Goal: Task Accomplishment & Management: Complete application form

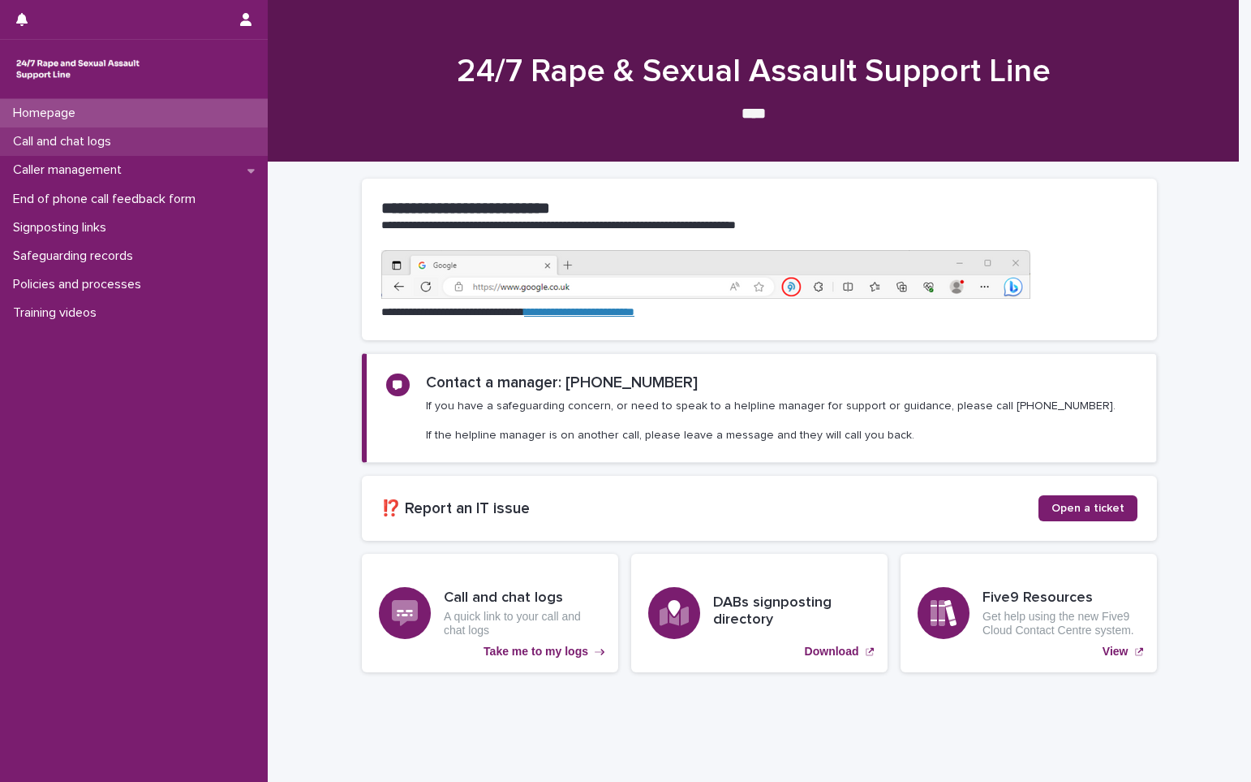
click at [75, 135] on p "Call and chat logs" at bounding box center [65, 141] width 118 height 15
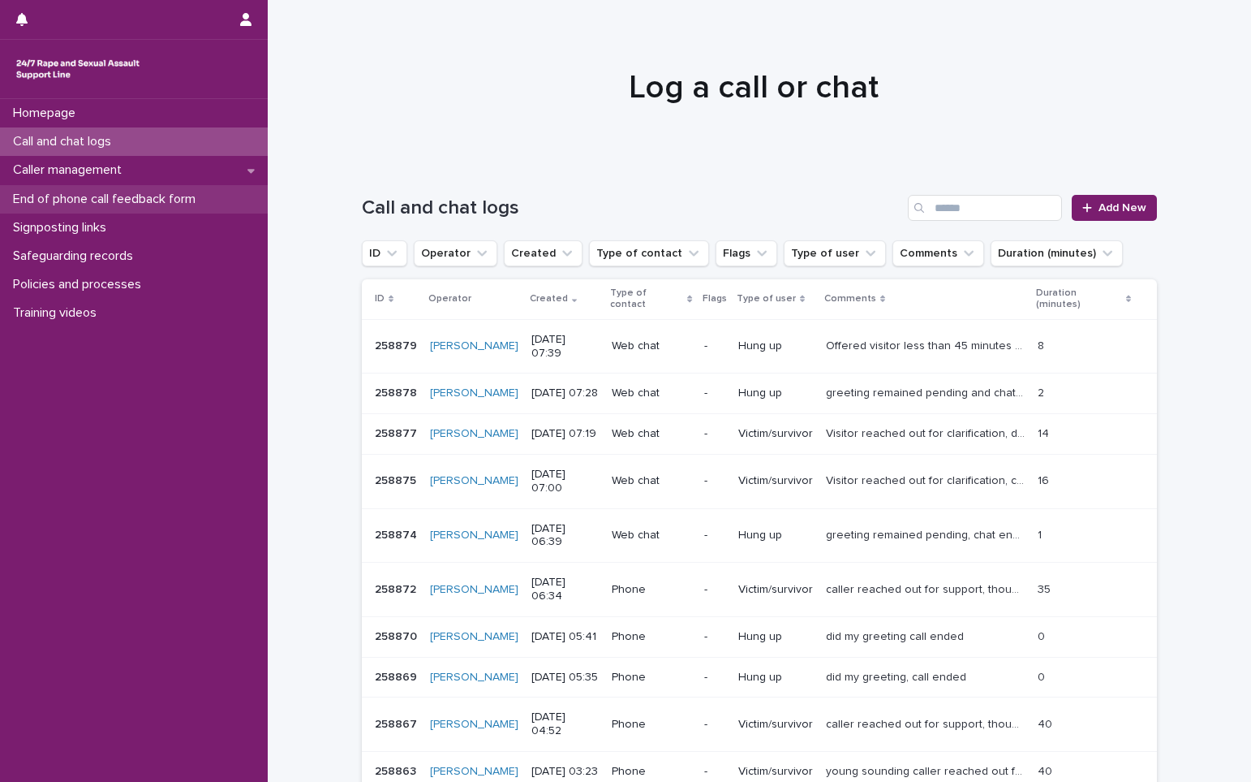
click at [92, 198] on p "End of phone call feedback form" at bounding box center [107, 199] width 202 height 15
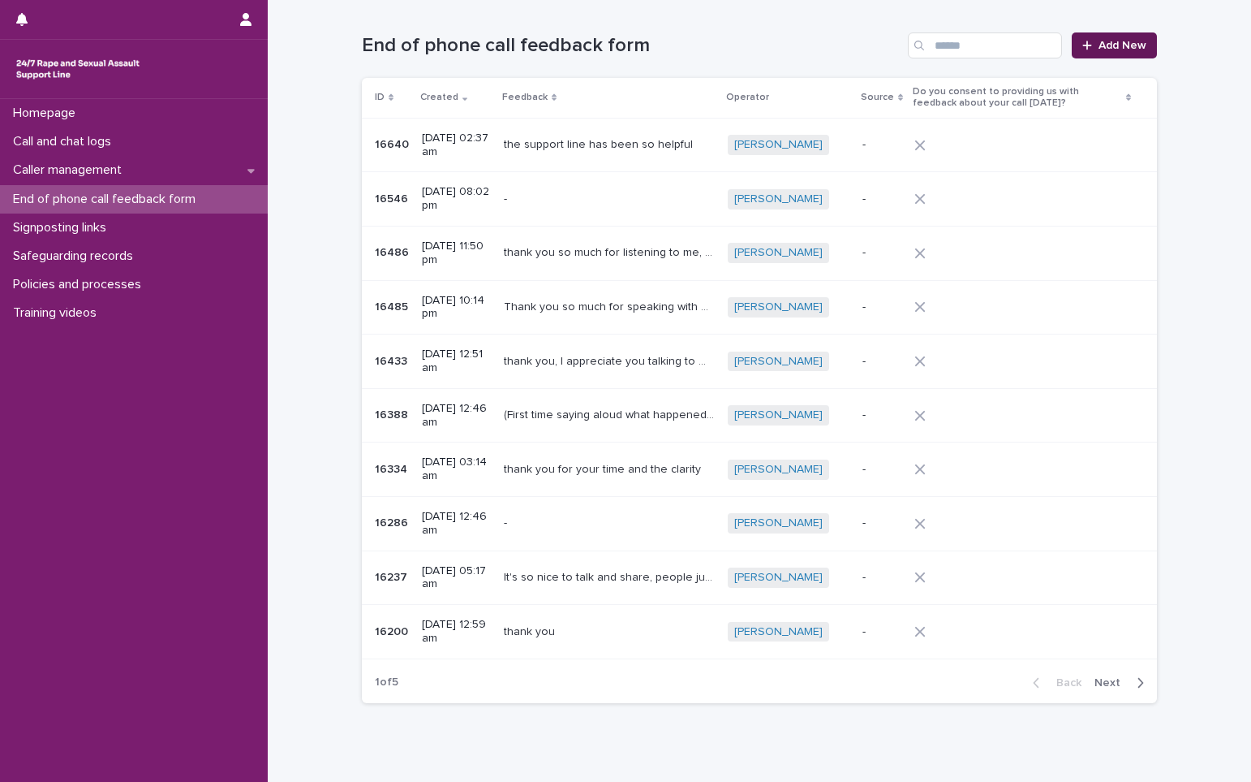
click at [1105, 50] on span "Add New" at bounding box center [1123, 45] width 48 height 11
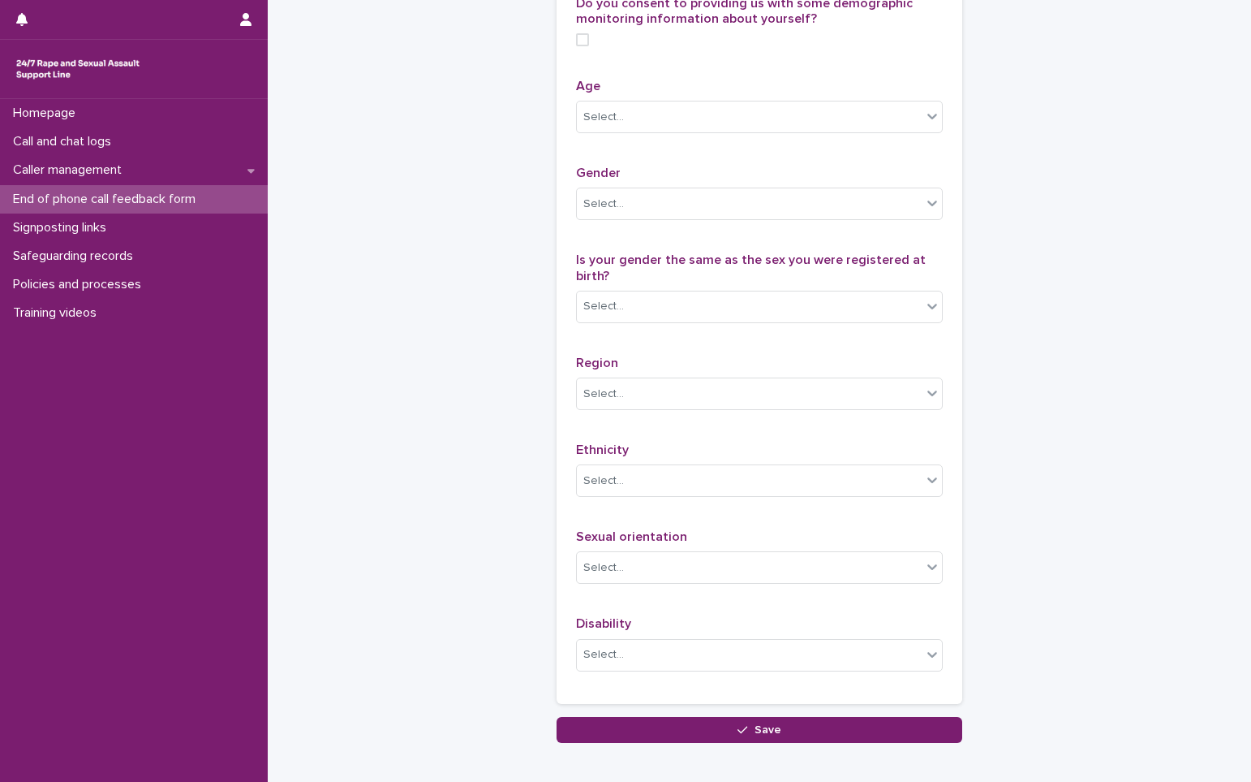
scroll to position [730, 0]
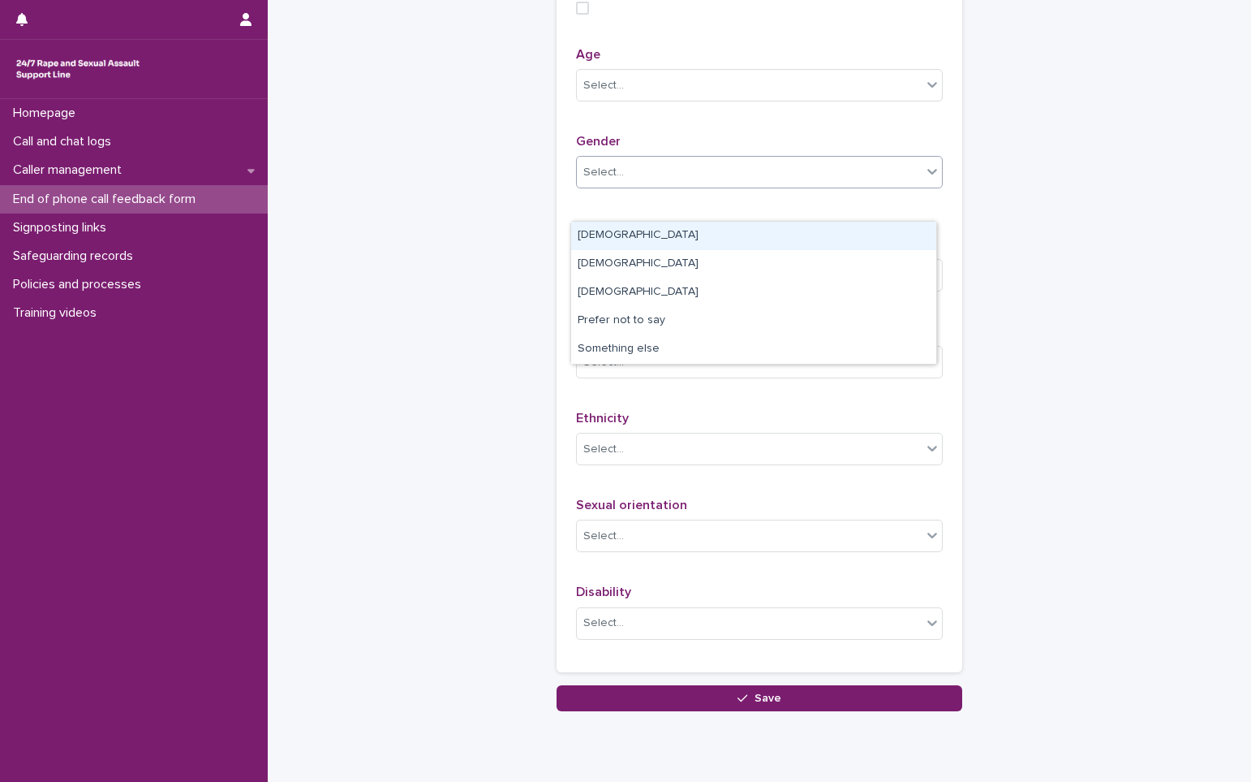
click at [909, 186] on div "Select..." at bounding box center [749, 172] width 345 height 27
click at [630, 238] on div "[DEMOGRAPHIC_DATA]" at bounding box center [753, 236] width 365 height 28
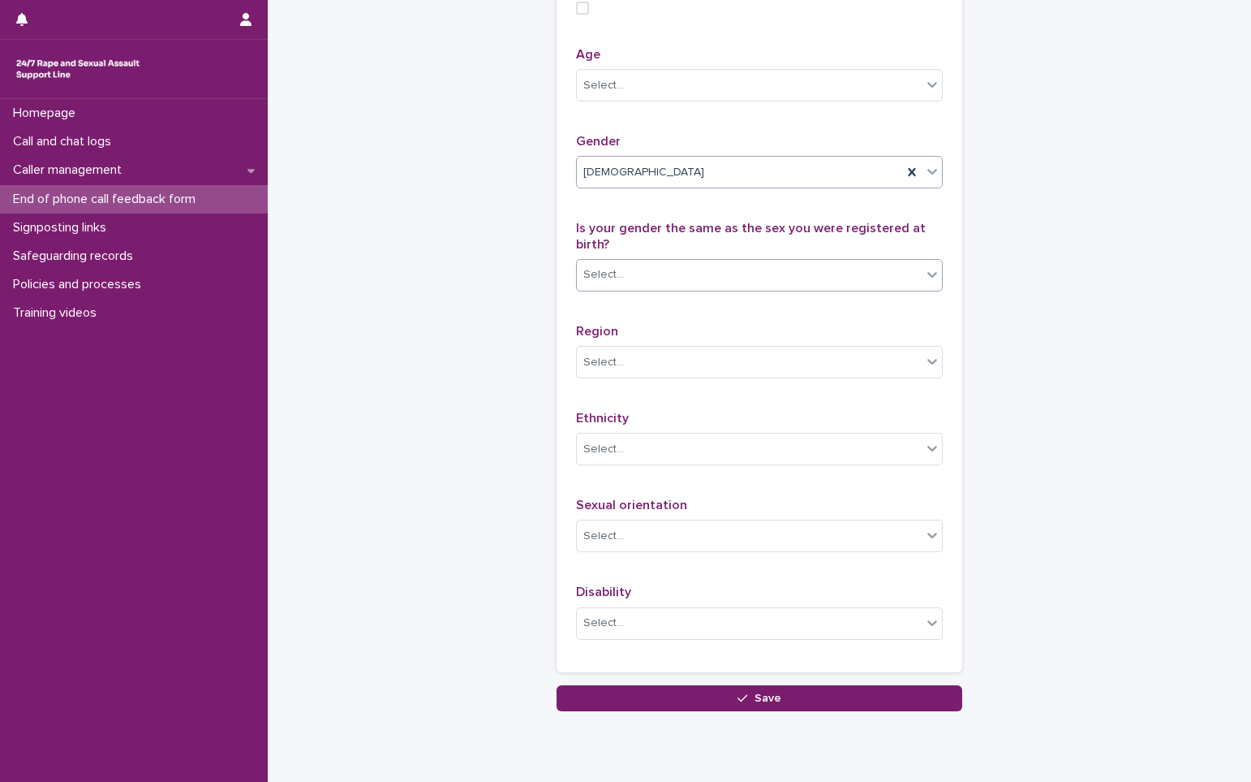
click at [924, 282] on icon at bounding box center [932, 274] width 16 height 16
click at [647, 367] on div "Yes" at bounding box center [753, 367] width 365 height 28
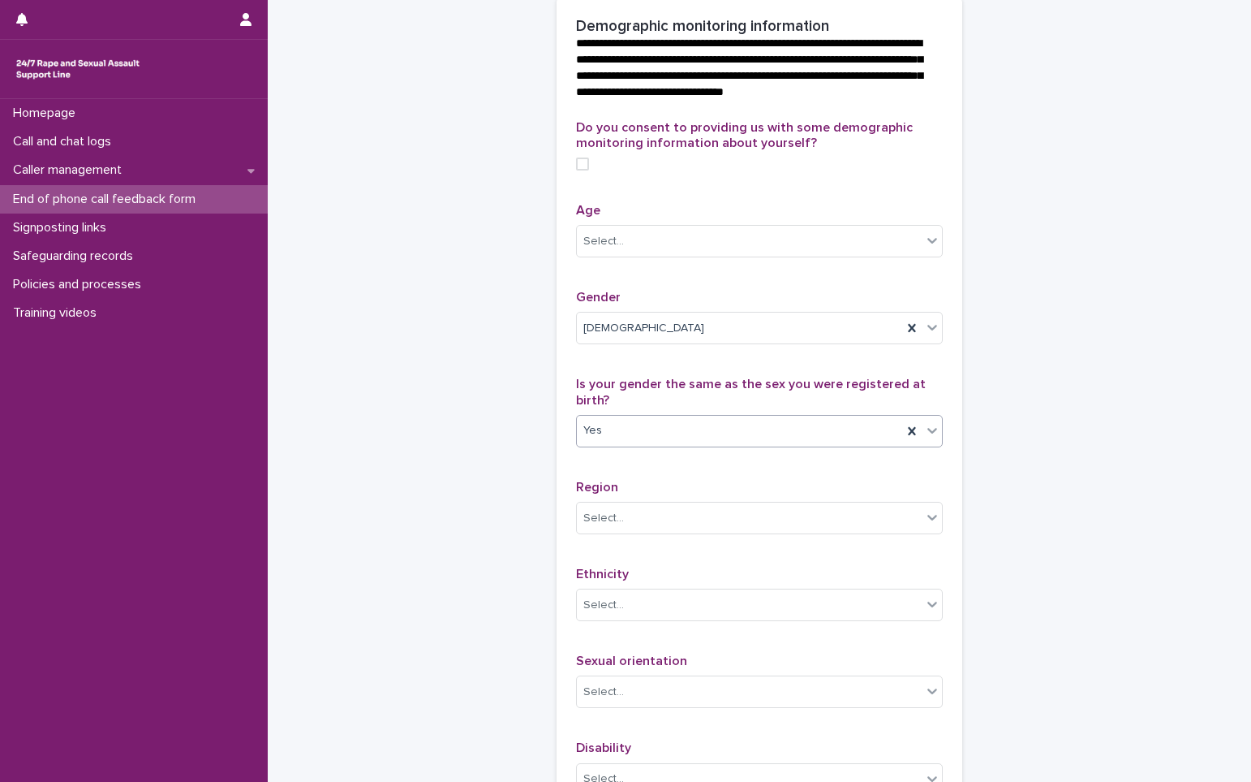
scroll to position [568, 0]
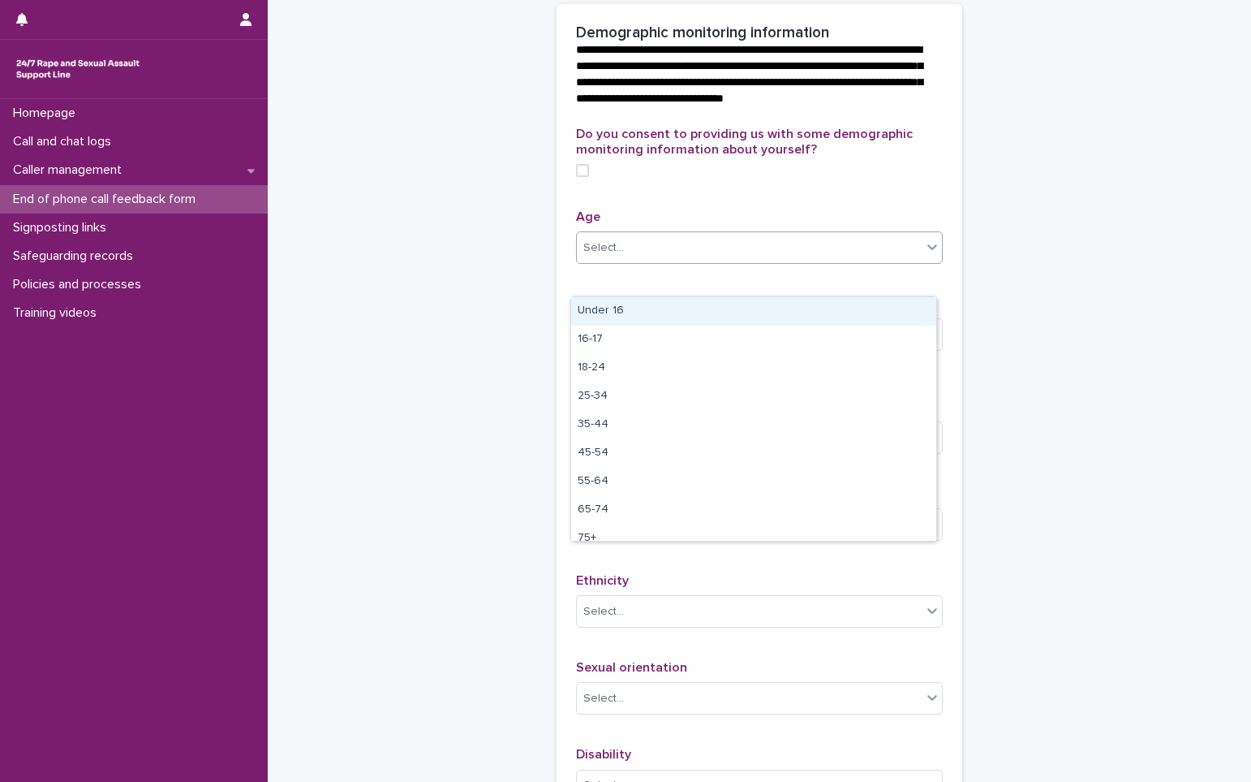
click at [928, 250] on icon at bounding box center [933, 247] width 10 height 6
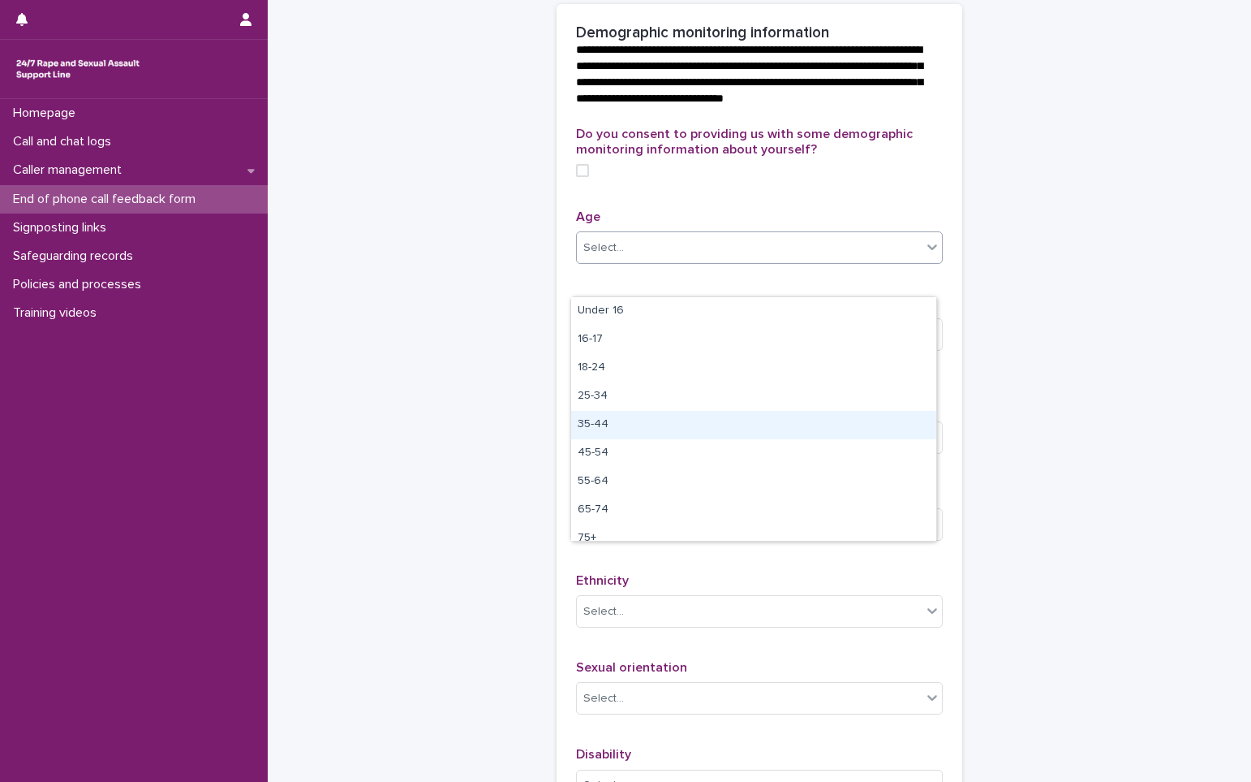
click at [644, 424] on div "35-44" at bounding box center [753, 425] width 365 height 28
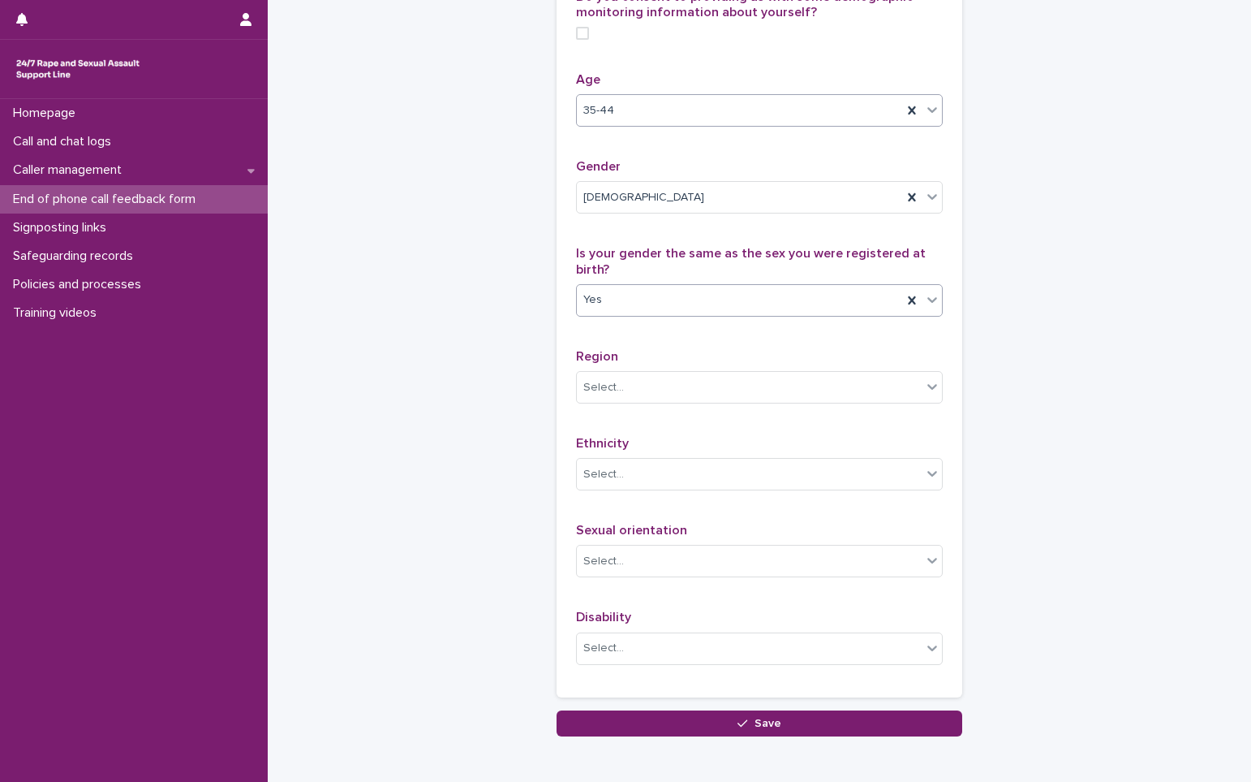
scroll to position [730, 0]
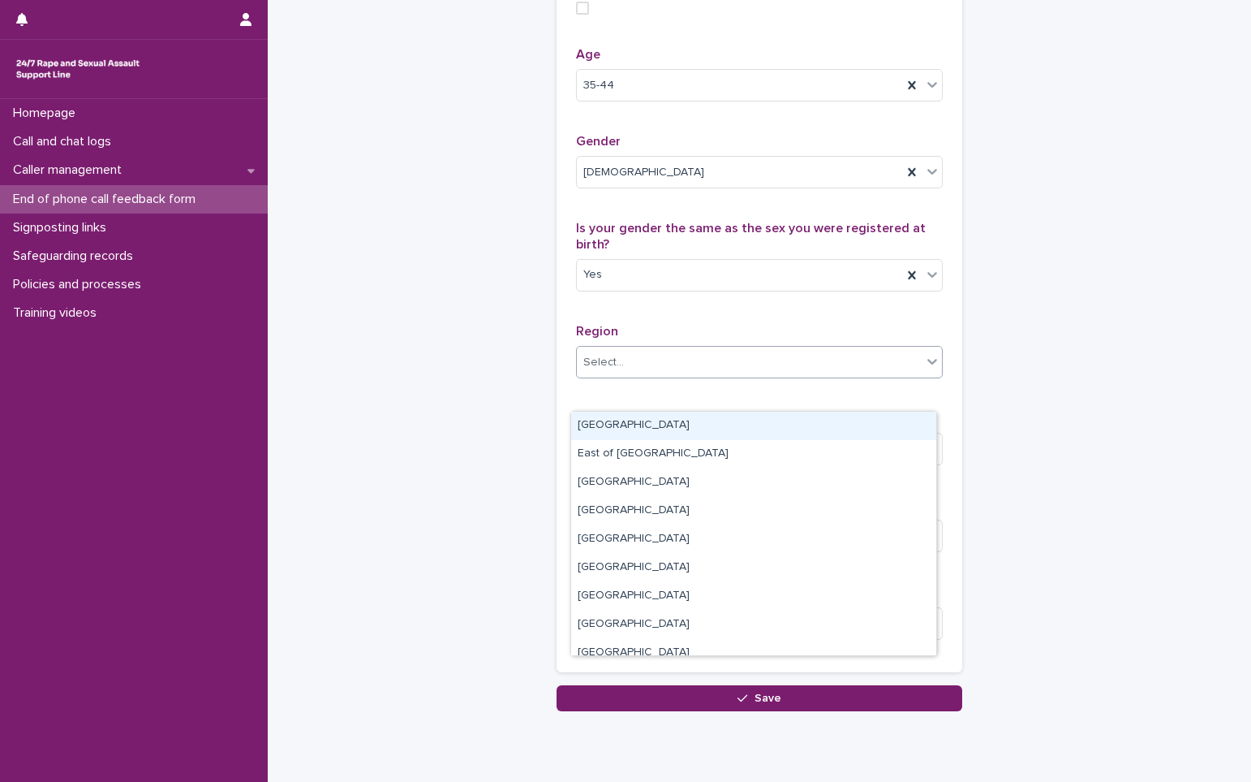
click at [627, 376] on div "Select..." at bounding box center [749, 362] width 345 height 27
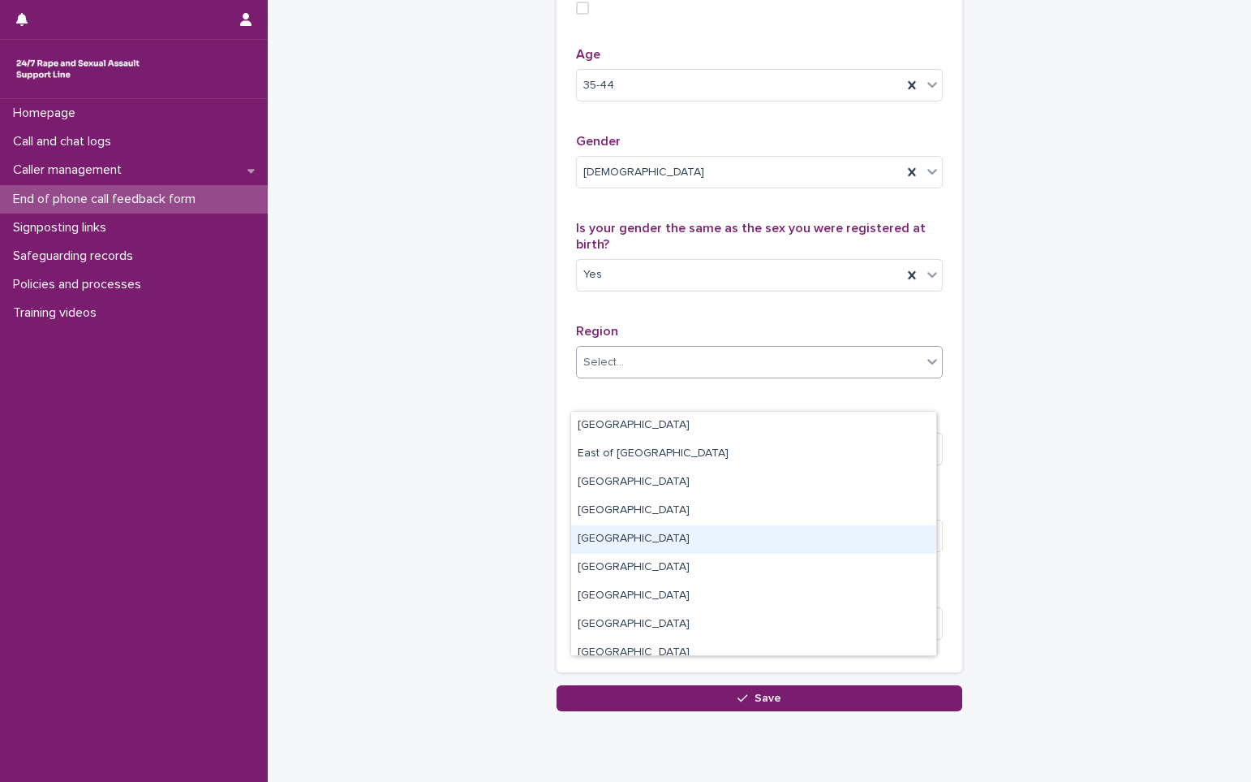
click at [636, 546] on div "[GEOGRAPHIC_DATA]" at bounding box center [753, 539] width 365 height 28
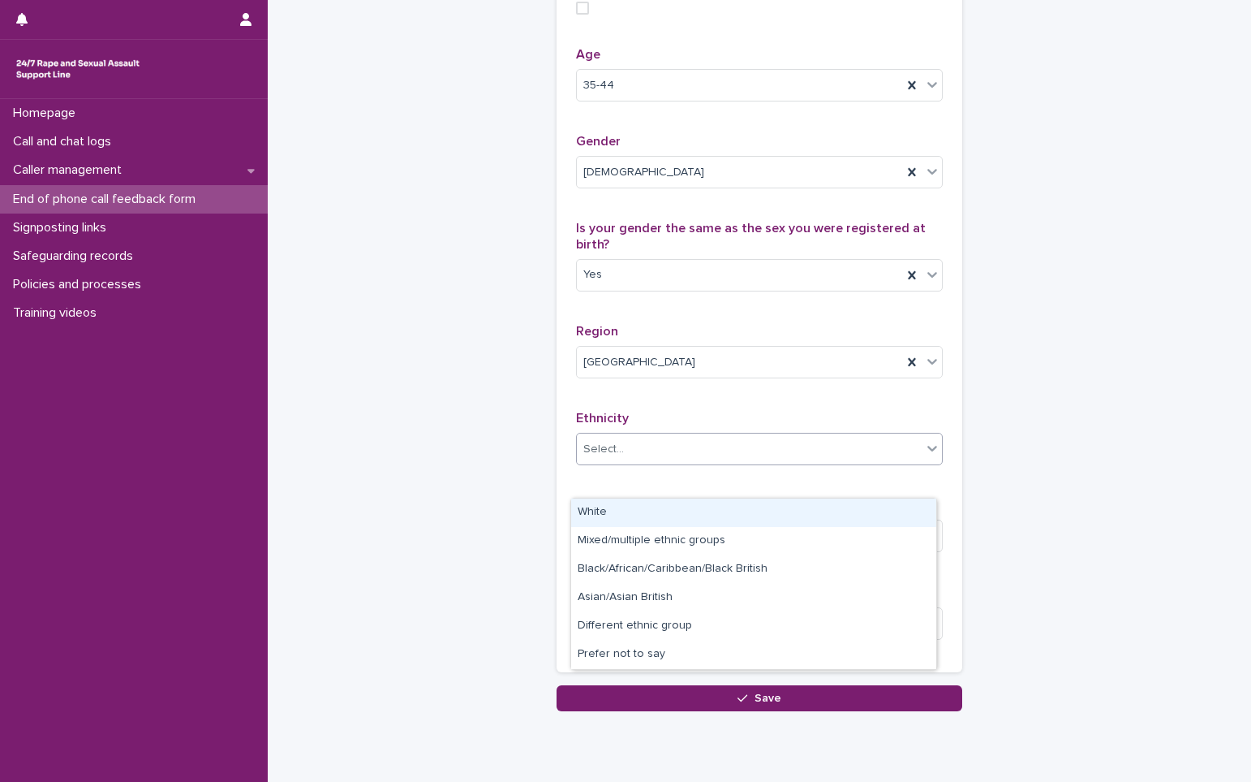
click at [630, 463] on div "Select..." at bounding box center [749, 449] width 345 height 27
click at [613, 512] on div "White" at bounding box center [753, 512] width 365 height 28
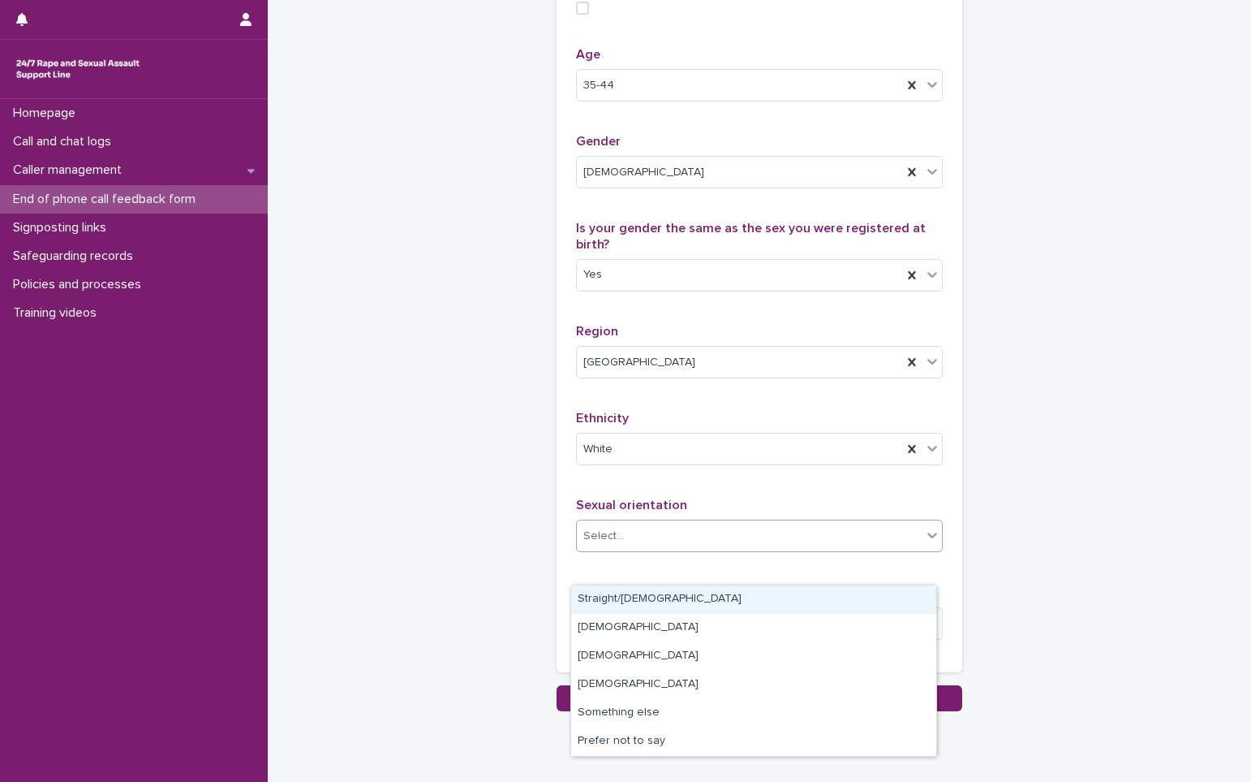
click at [624, 549] on div "Select..." at bounding box center [749, 536] width 345 height 27
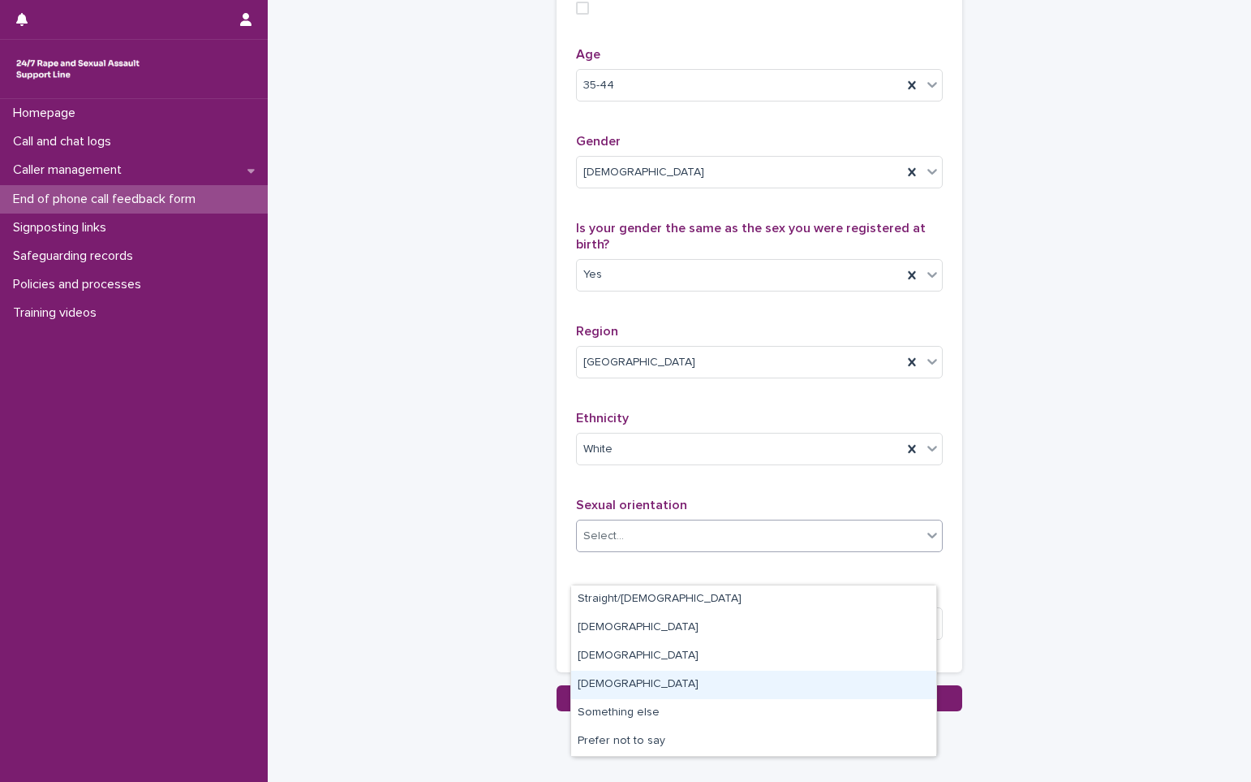
click at [642, 686] on div "[DEMOGRAPHIC_DATA]" at bounding box center [753, 684] width 365 height 28
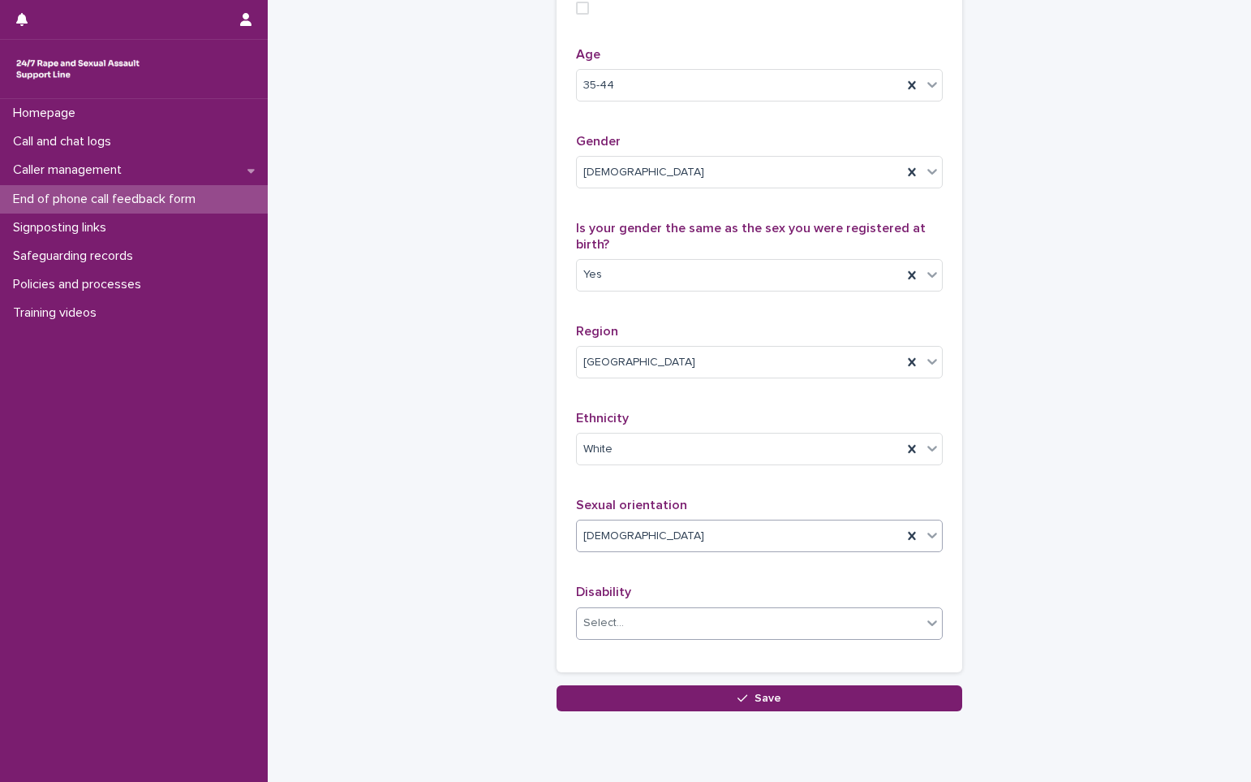
click at [613, 631] on div "Select..." at bounding box center [604, 622] width 41 height 17
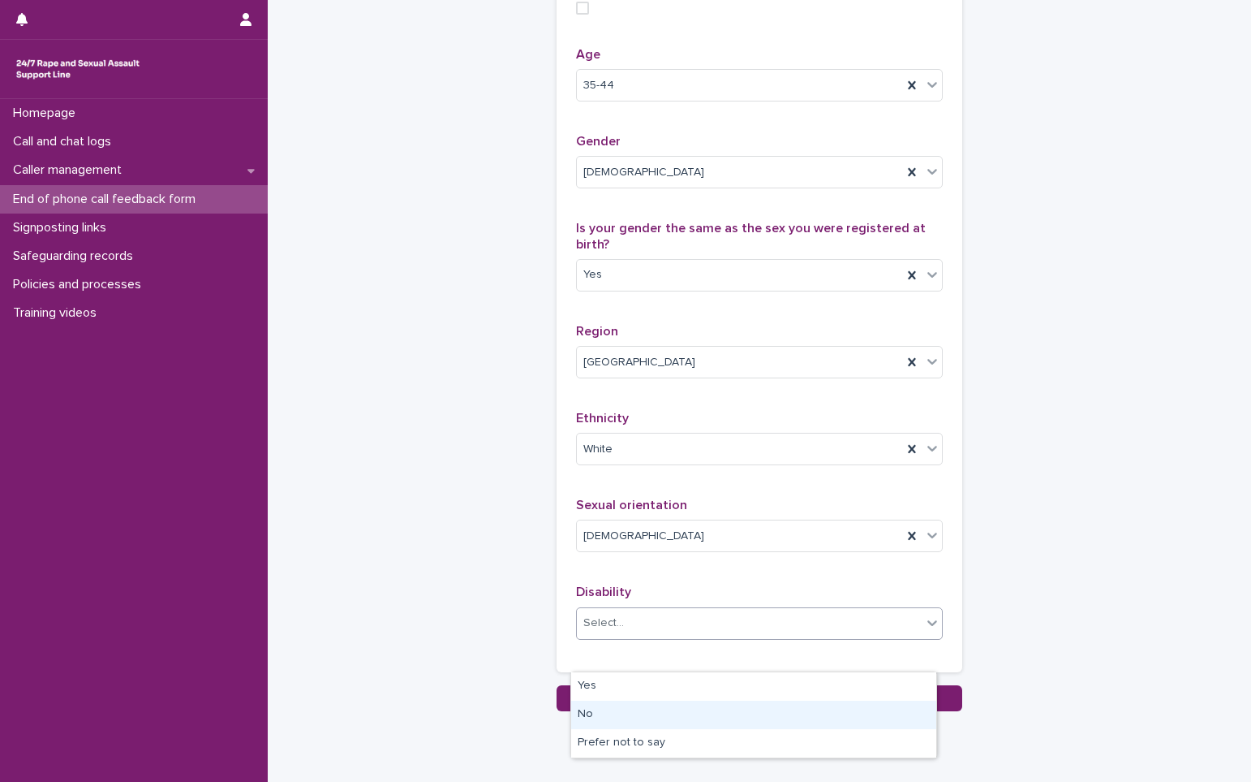
drag, startPoint x: 609, startPoint y: 699, endPoint x: 612, endPoint y: 712, distance: 13.4
click at [612, 712] on div "No" at bounding box center [753, 714] width 365 height 28
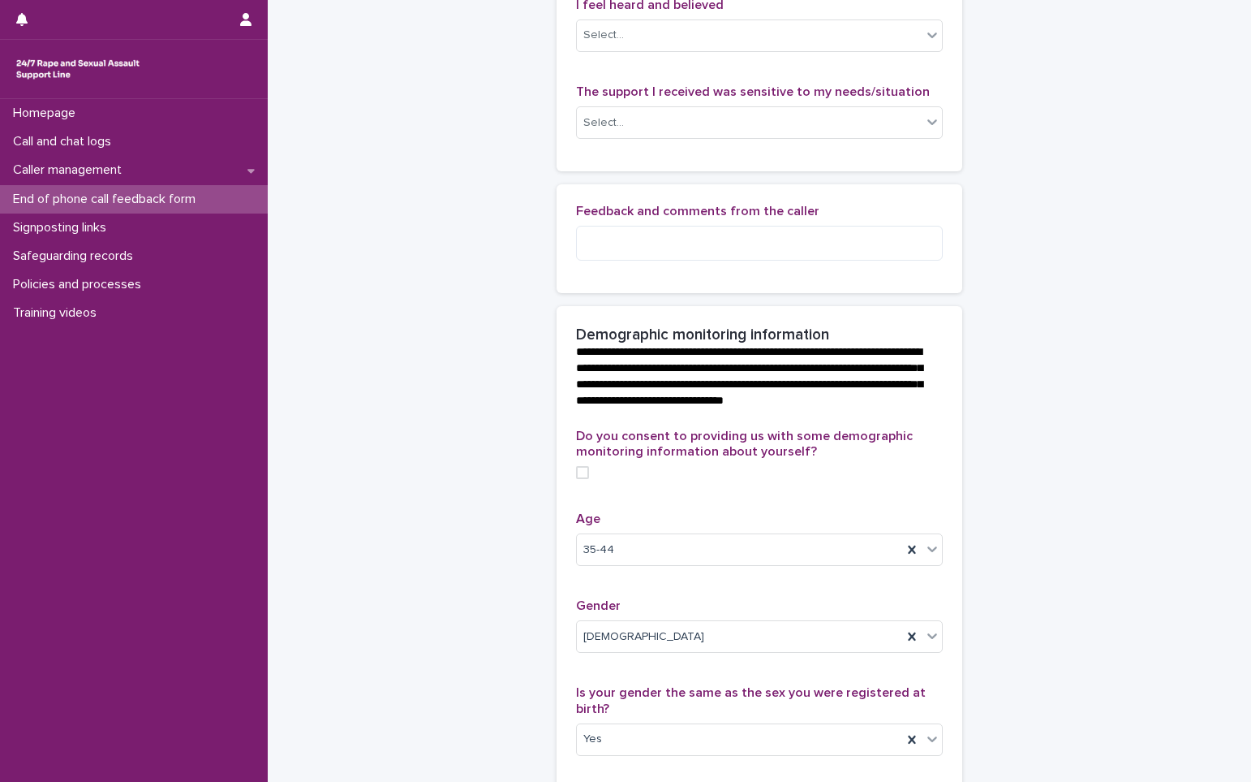
scroll to position [243, 0]
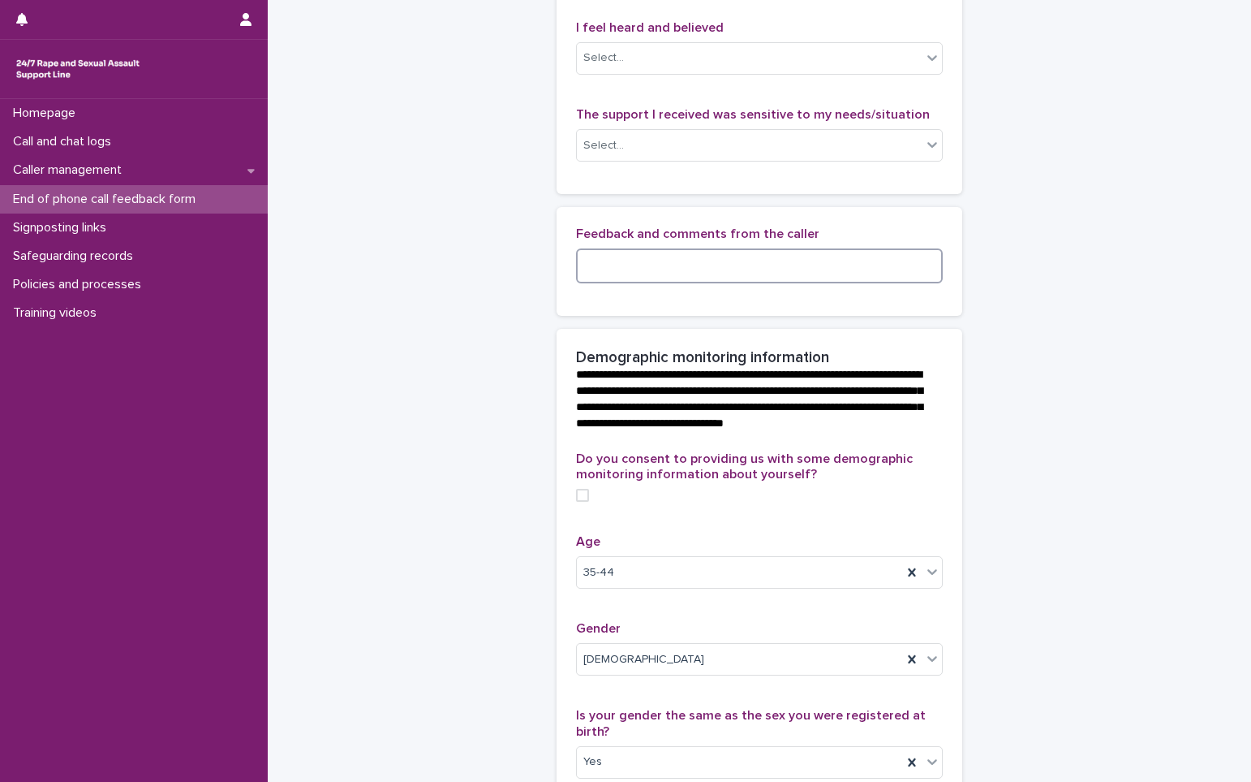
click at [644, 281] on textarea at bounding box center [759, 265] width 367 height 35
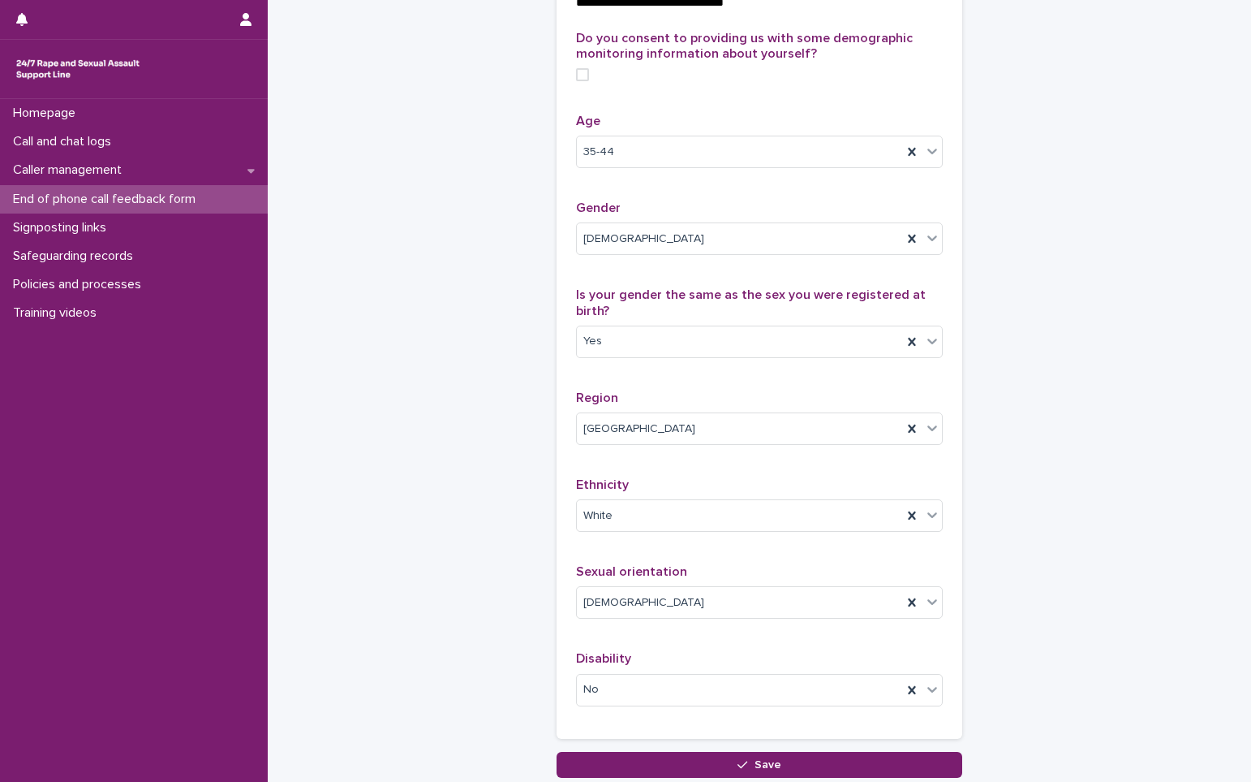
scroll to position [649, 0]
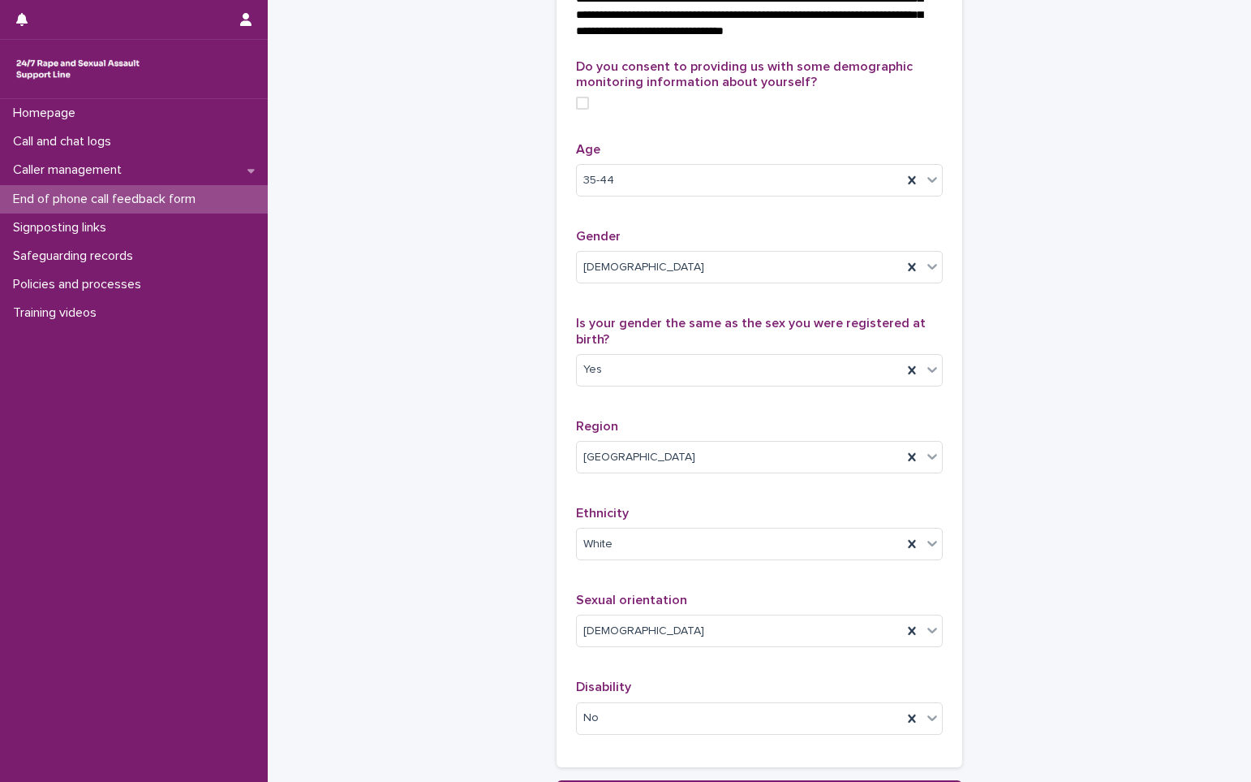
click at [580, 110] on span at bounding box center [582, 103] width 13 height 13
type textarea "**********"
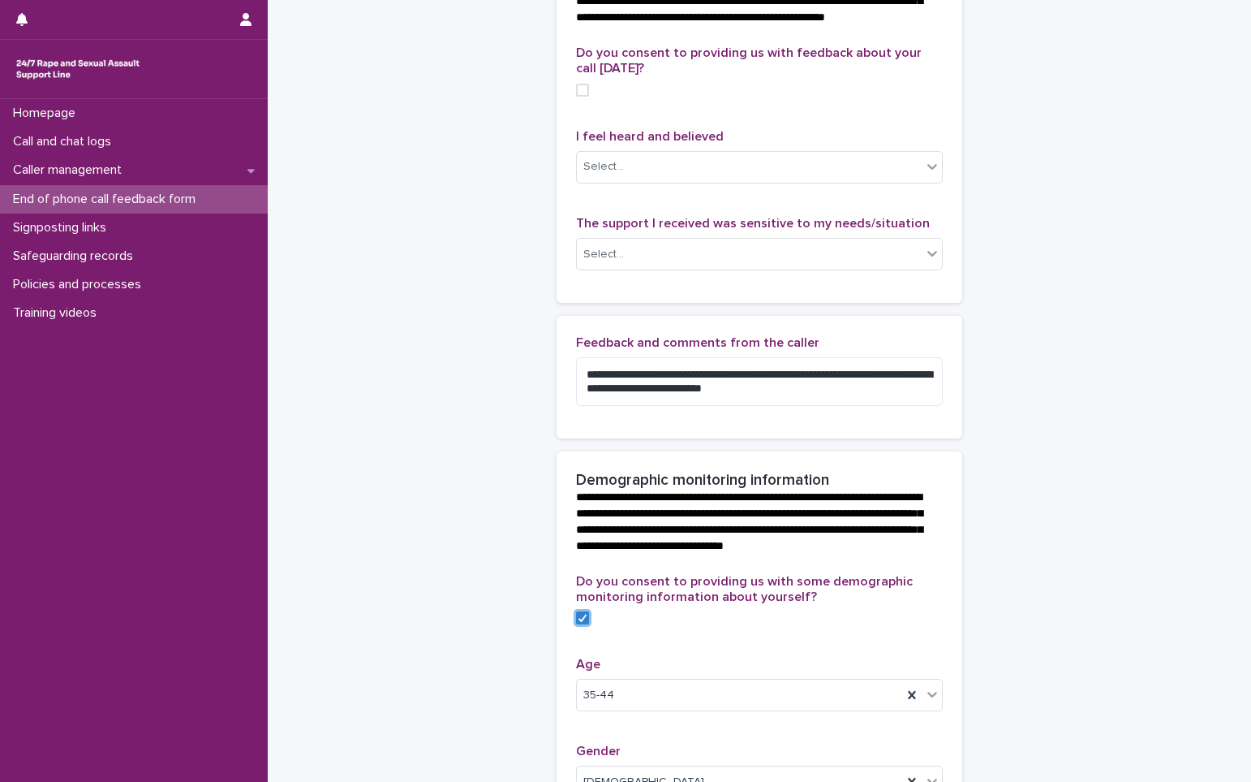
scroll to position [0, 0]
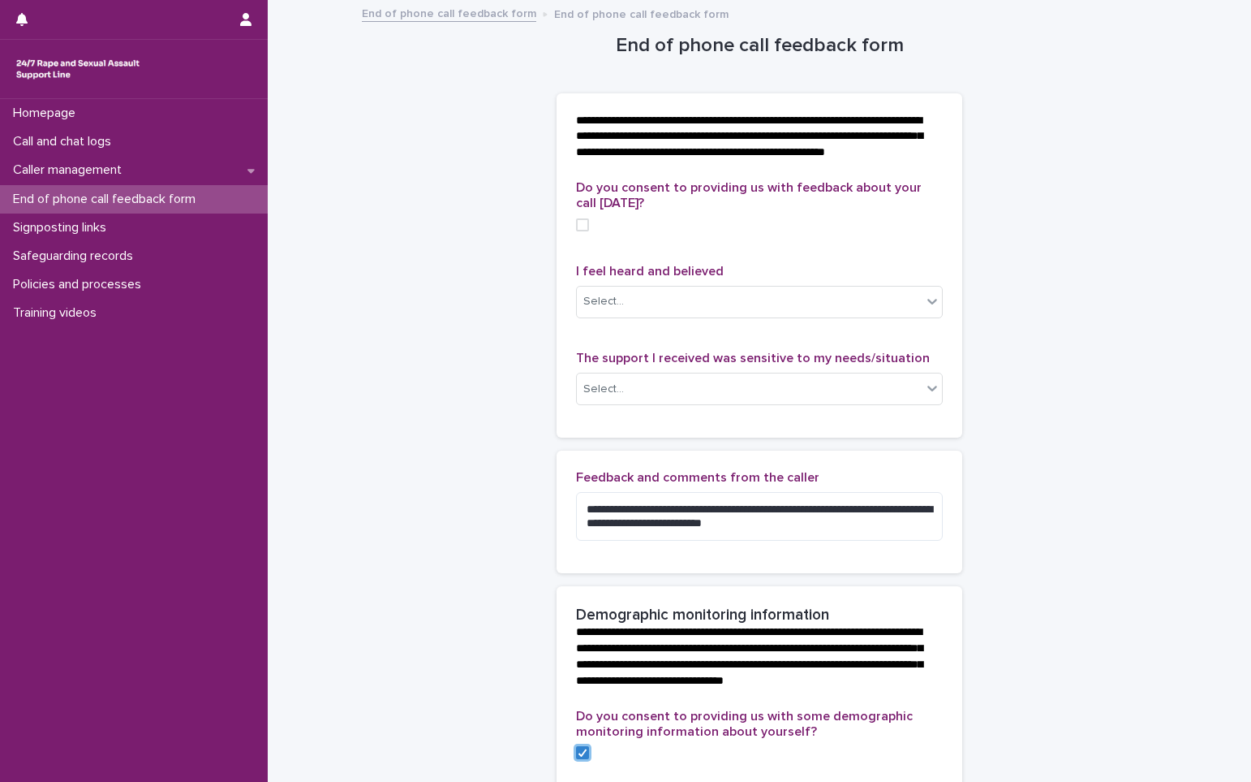
click at [581, 231] on span at bounding box center [582, 224] width 13 height 13
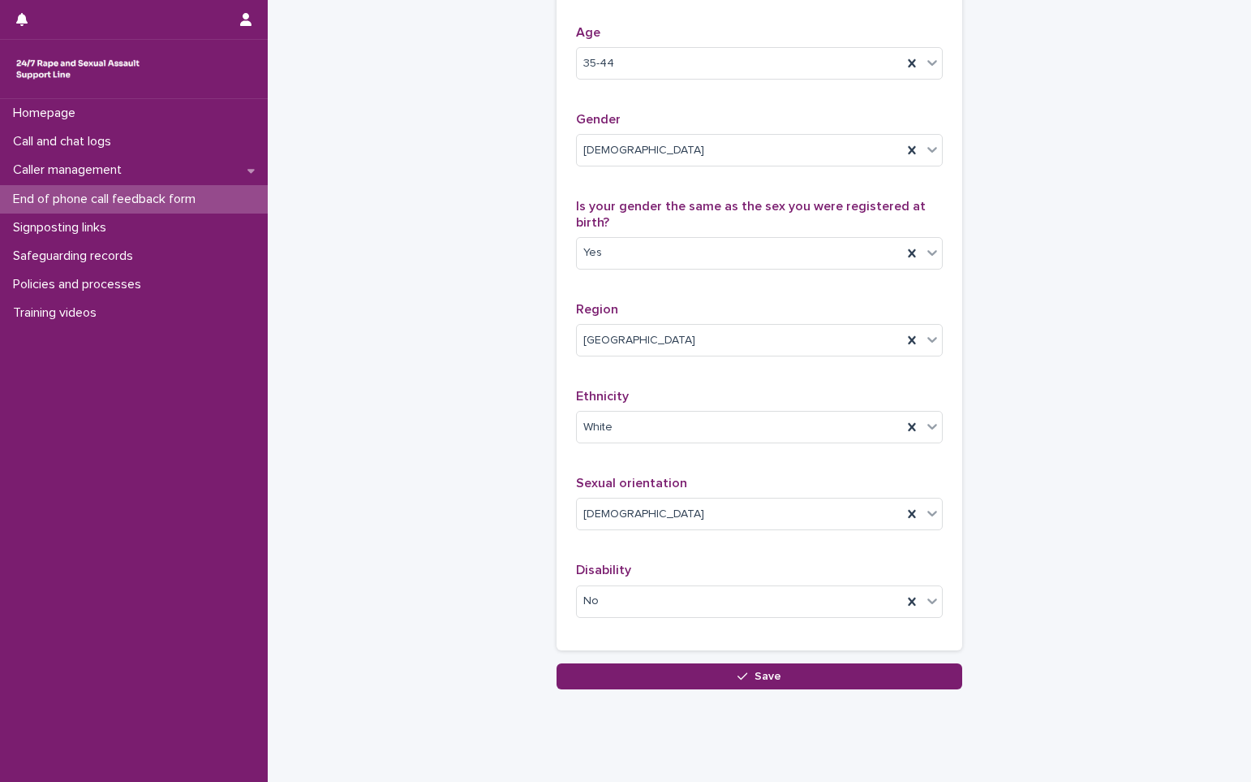
scroll to position [833, 0]
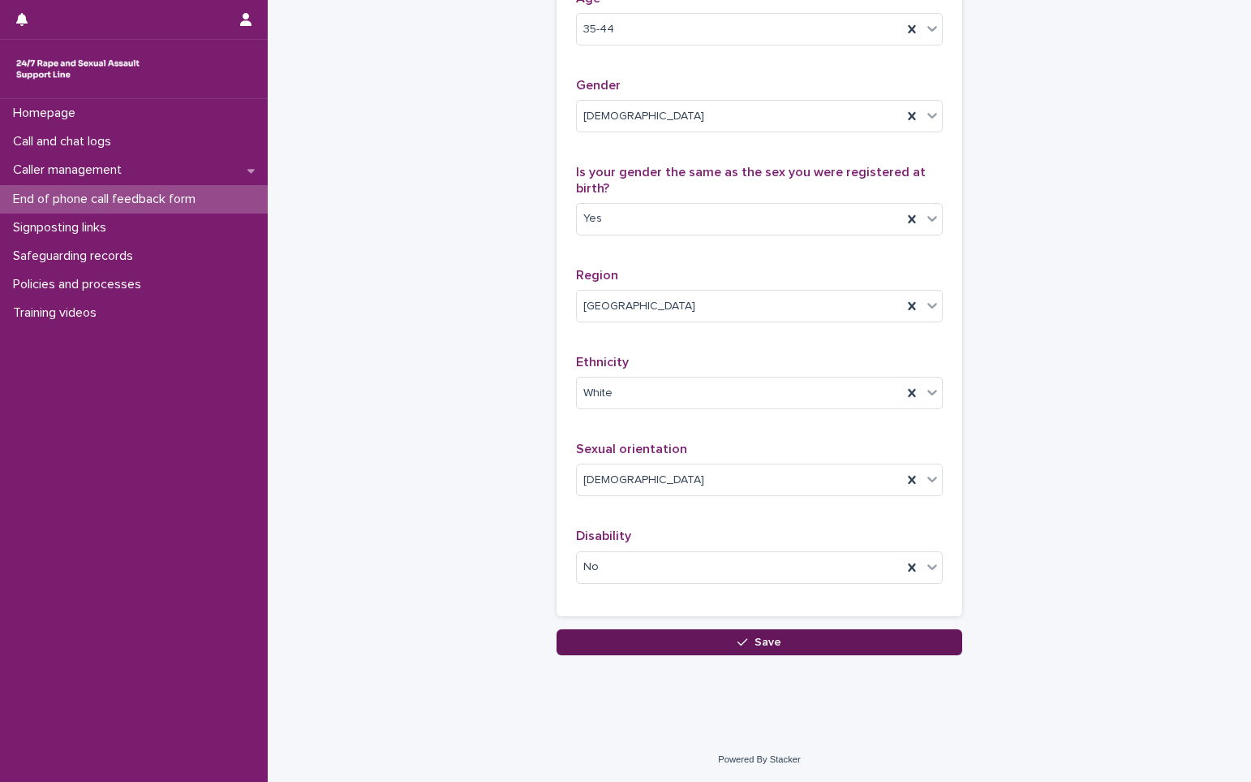
click at [738, 640] on icon "button" at bounding box center [743, 641] width 10 height 11
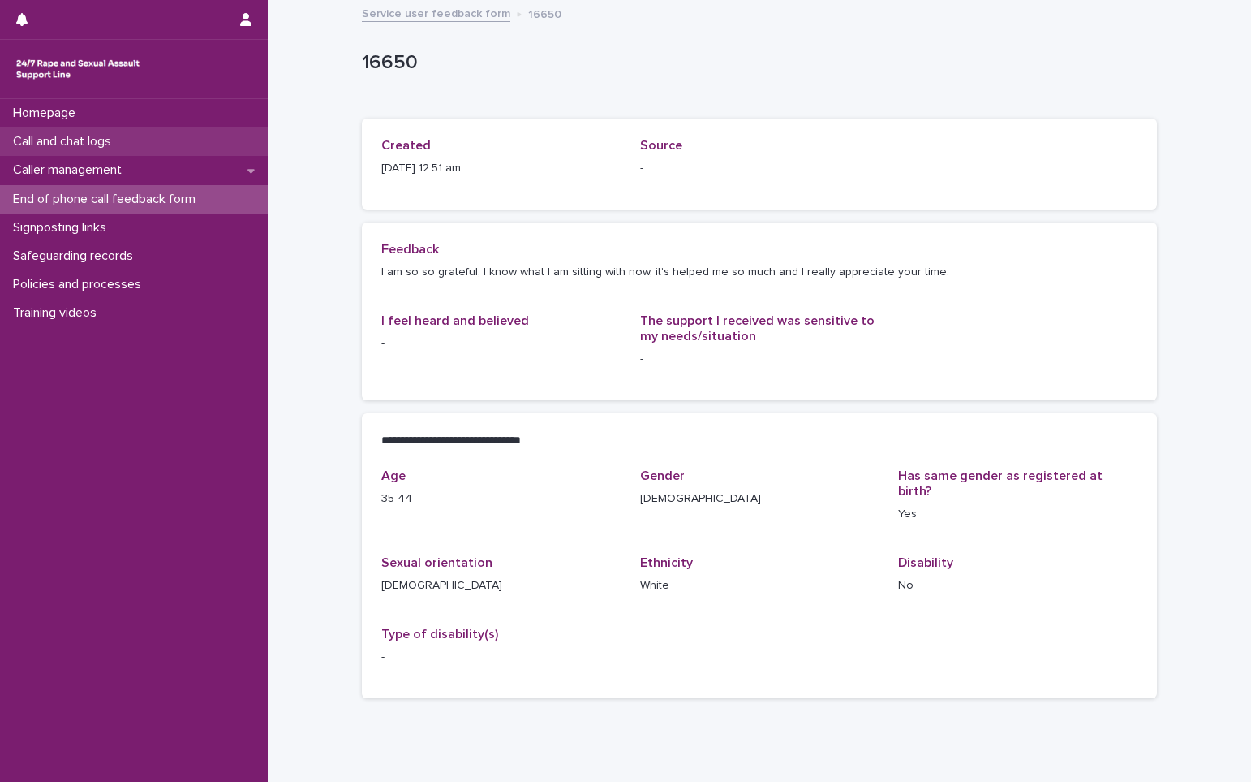
click at [84, 139] on p "Call and chat logs" at bounding box center [65, 141] width 118 height 15
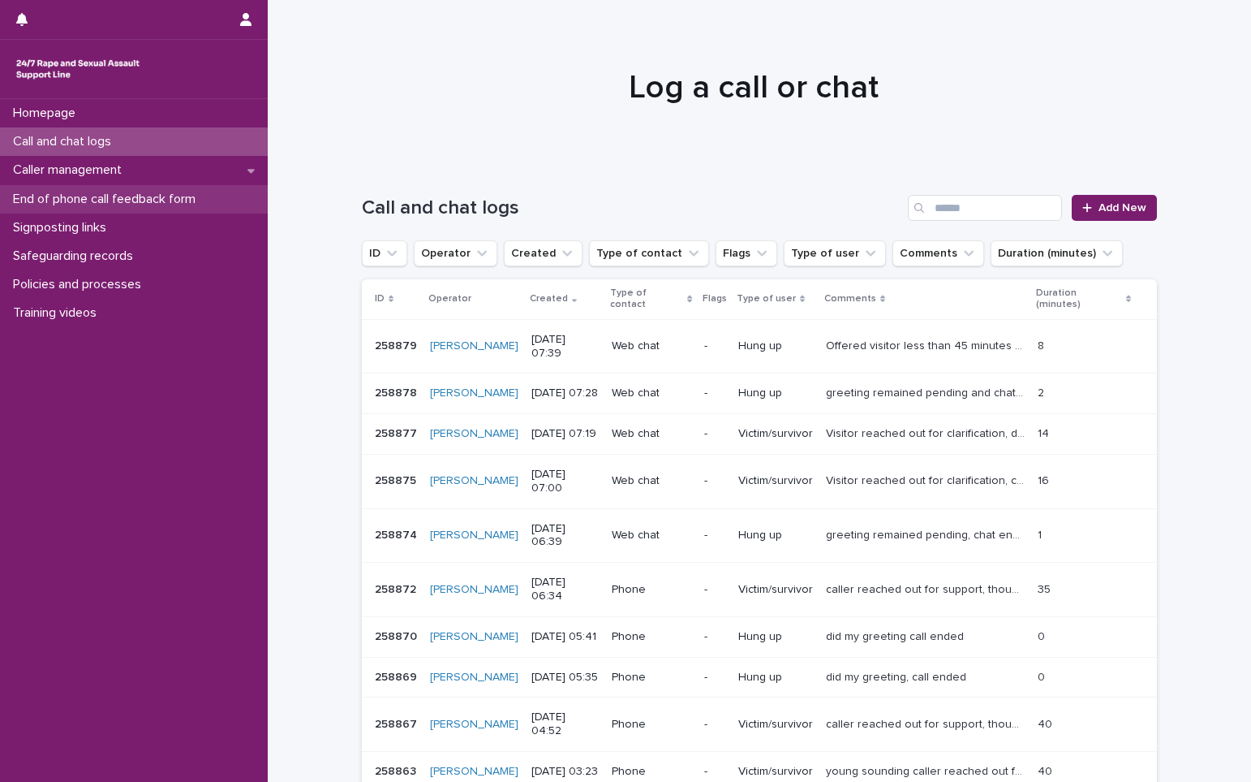
click at [98, 205] on p "End of phone call feedback form" at bounding box center [107, 199] width 202 height 15
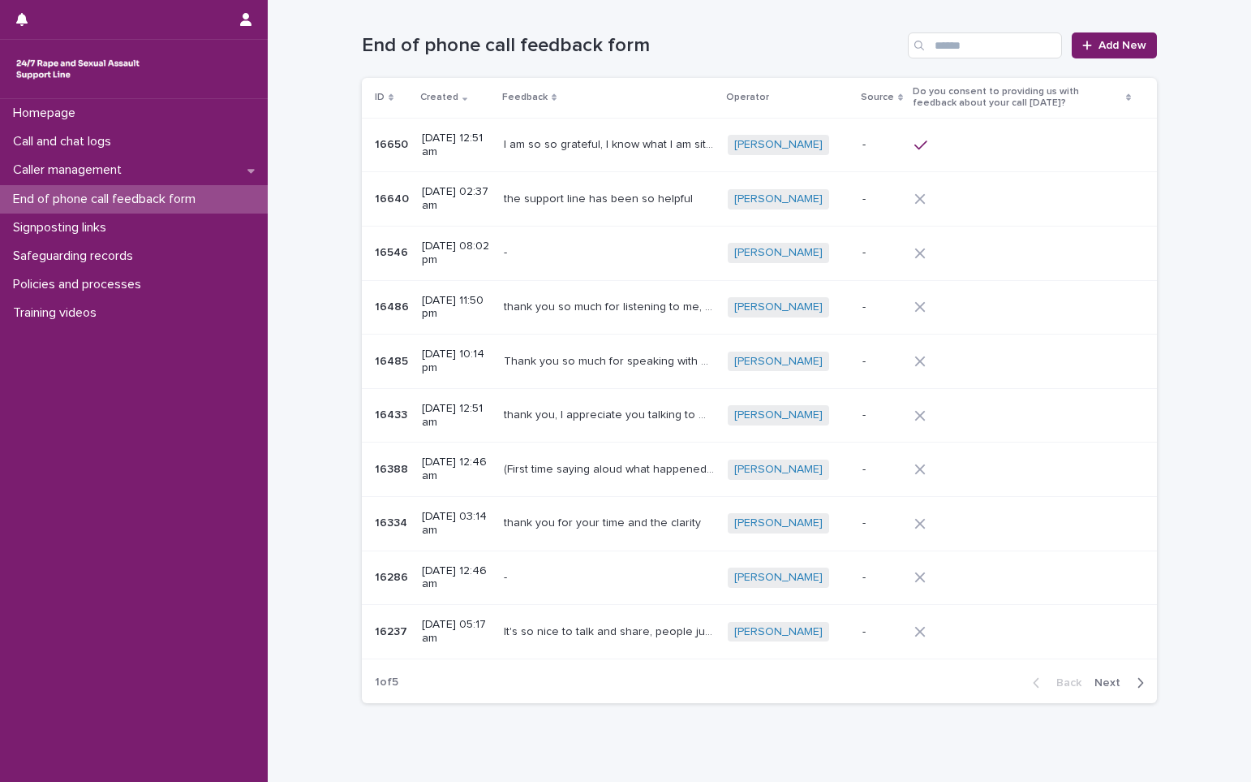
click at [580, 205] on p "the support line has been so helpful" at bounding box center [600, 197] width 192 height 17
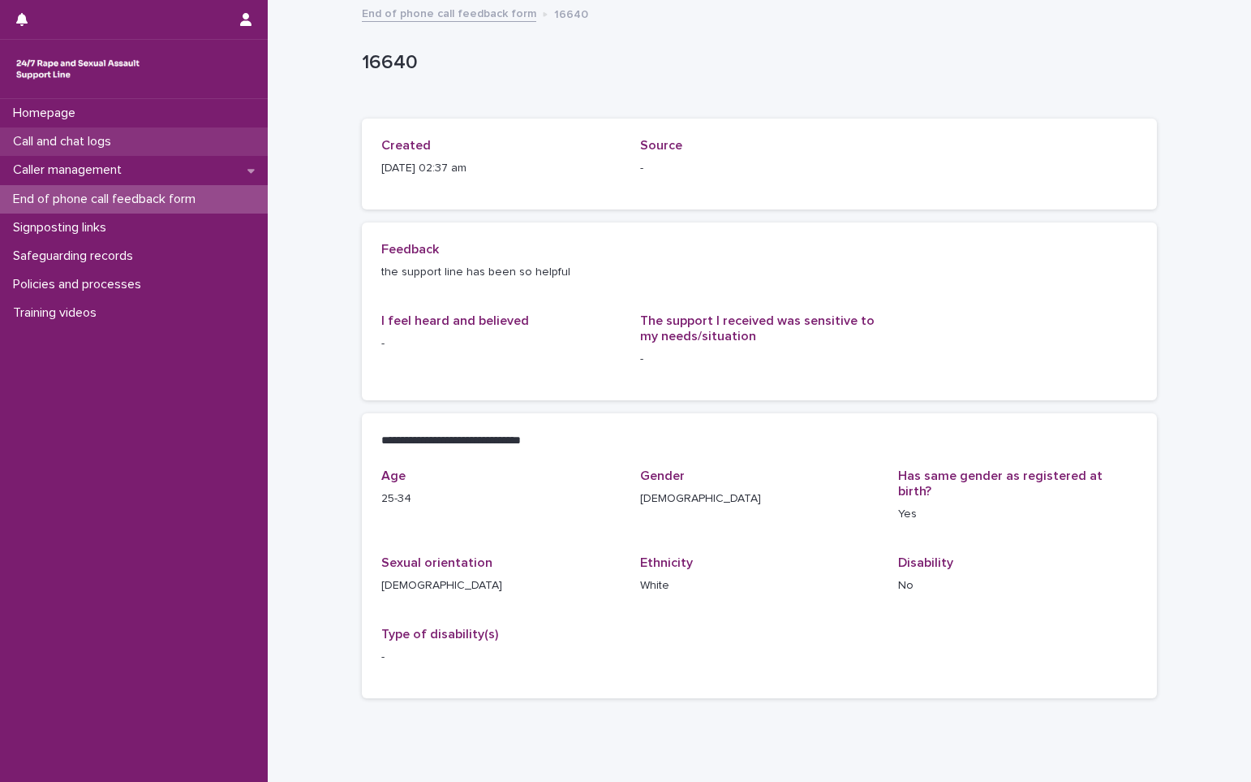
click at [57, 137] on p "Call and chat logs" at bounding box center [65, 141] width 118 height 15
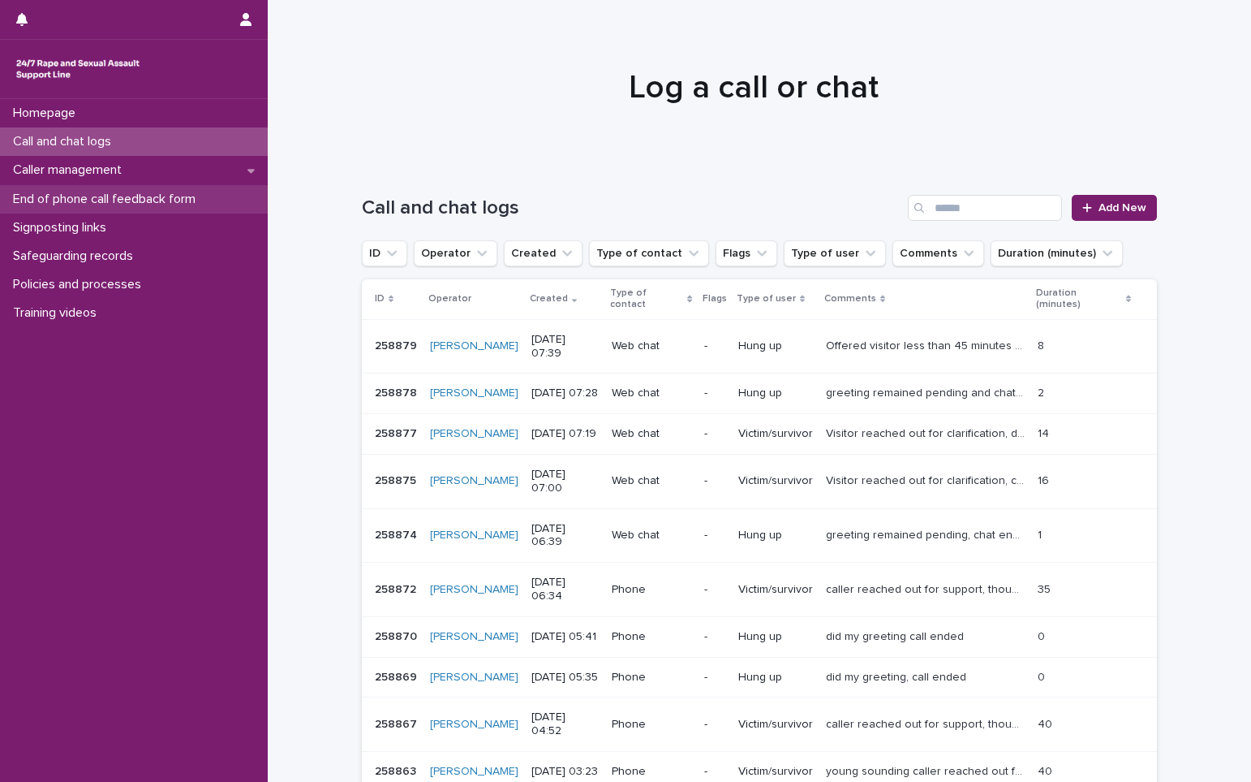
click at [80, 190] on div "End of phone call feedback form" at bounding box center [134, 199] width 268 height 28
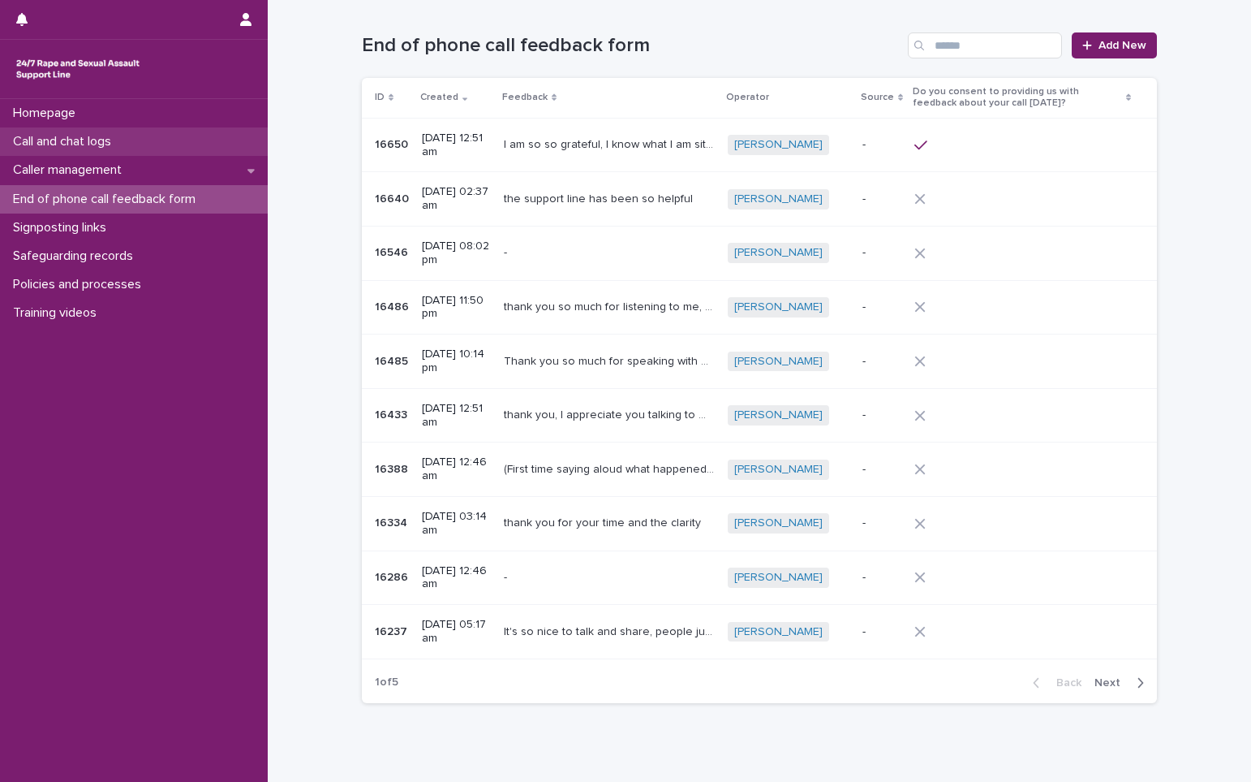
click at [80, 147] on p "Call and chat logs" at bounding box center [65, 141] width 118 height 15
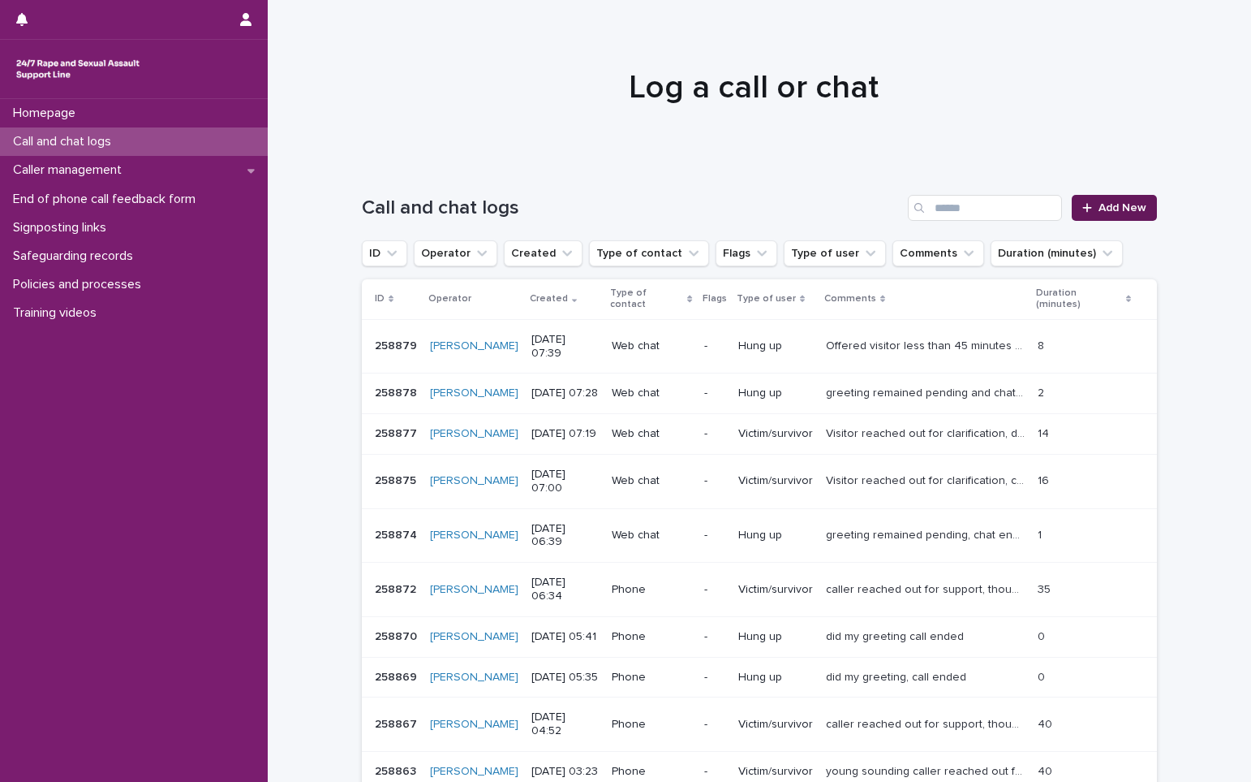
click at [1134, 208] on span "Add New" at bounding box center [1123, 207] width 48 height 11
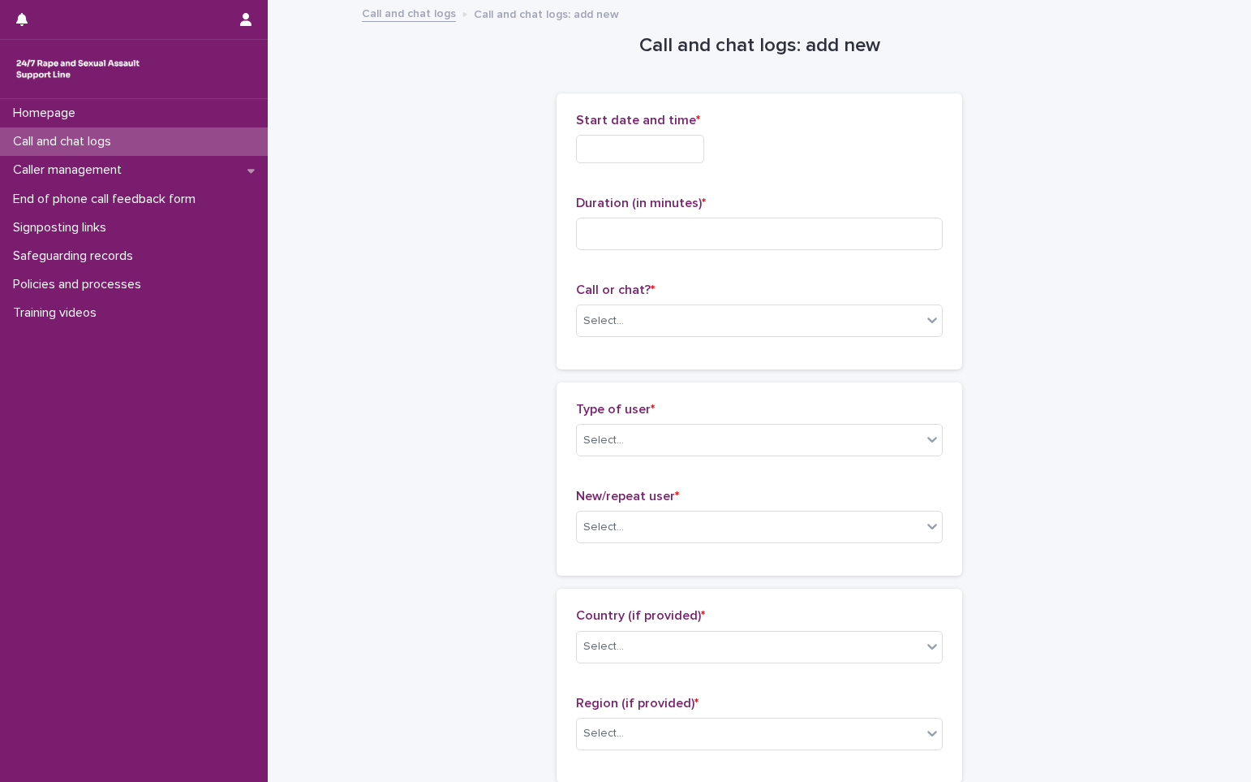
click at [592, 146] on input "text" at bounding box center [640, 149] width 128 height 28
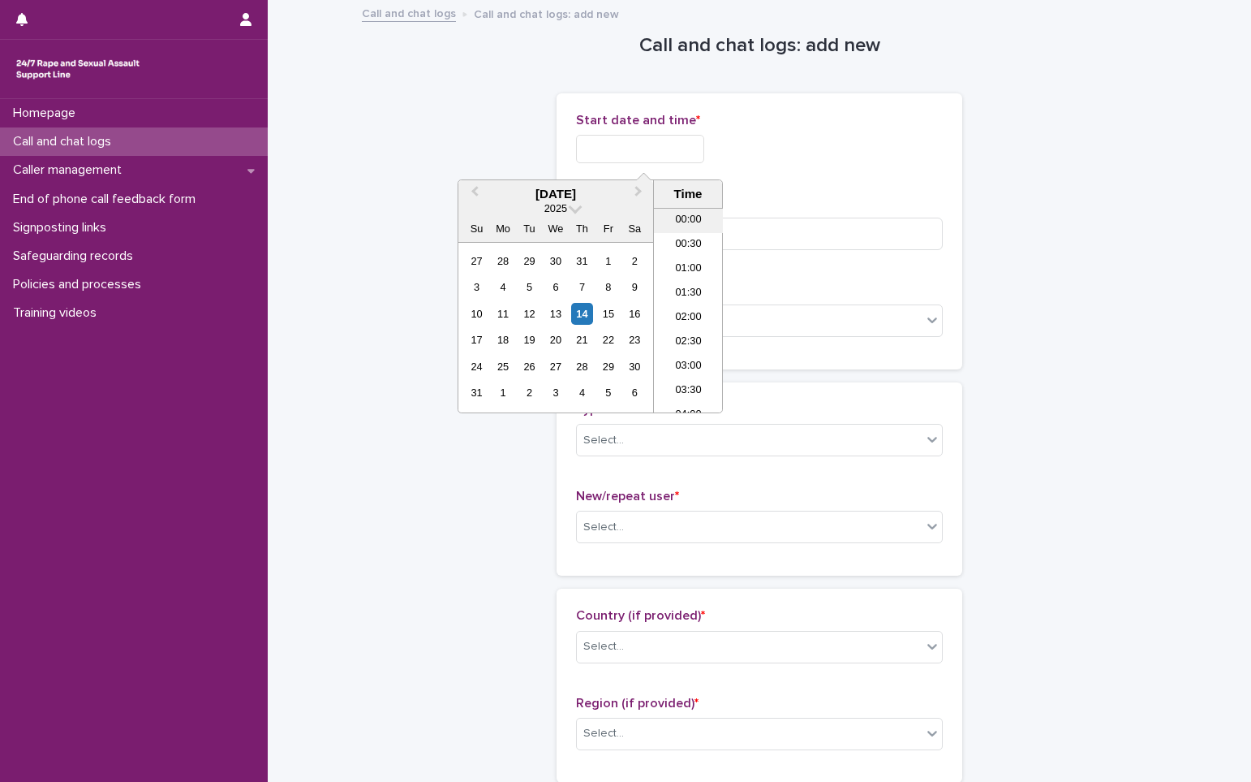
click at [689, 217] on li "00:00" at bounding box center [688, 221] width 69 height 24
click at [679, 157] on input "**********" at bounding box center [640, 149] width 128 height 28
type input "**********"
click at [778, 153] on div "**********" at bounding box center [759, 149] width 367 height 28
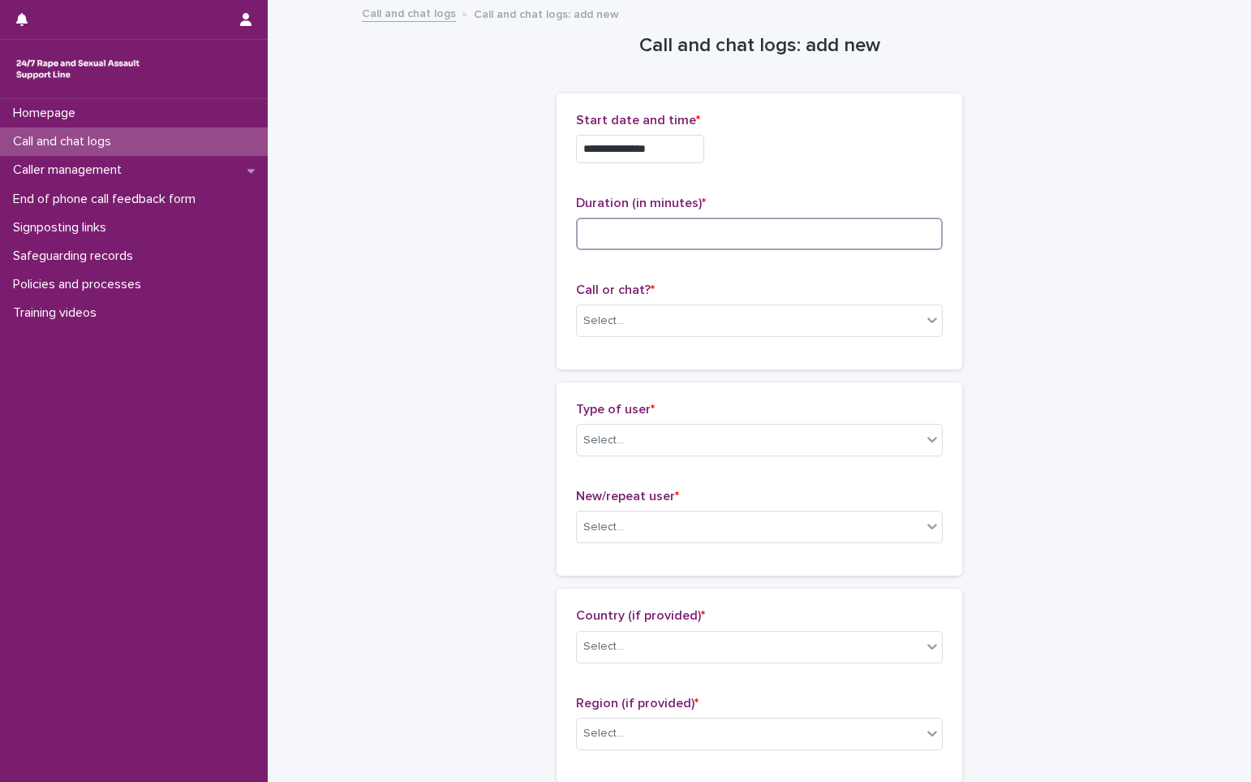
click at [667, 230] on input at bounding box center [759, 234] width 367 height 32
type input "**"
click at [646, 315] on div "Select..." at bounding box center [749, 321] width 345 height 27
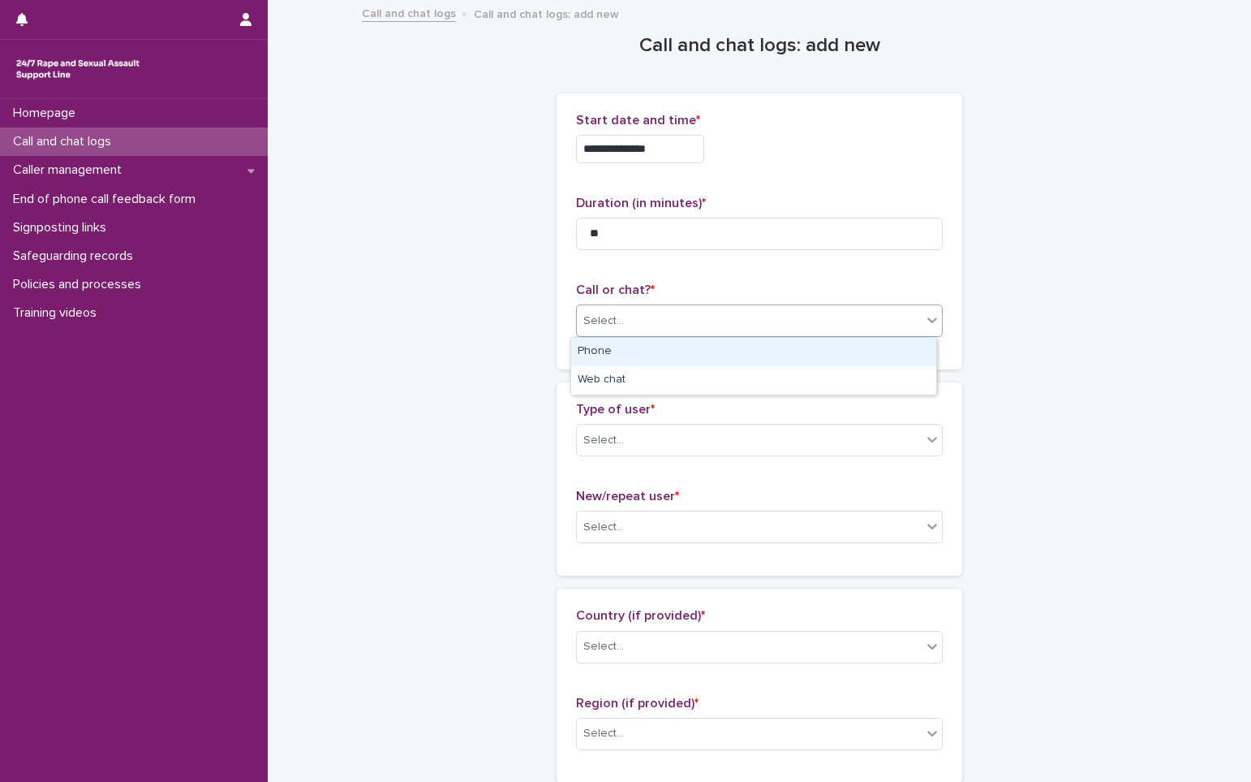
click at [606, 351] on div "Phone" at bounding box center [753, 352] width 365 height 28
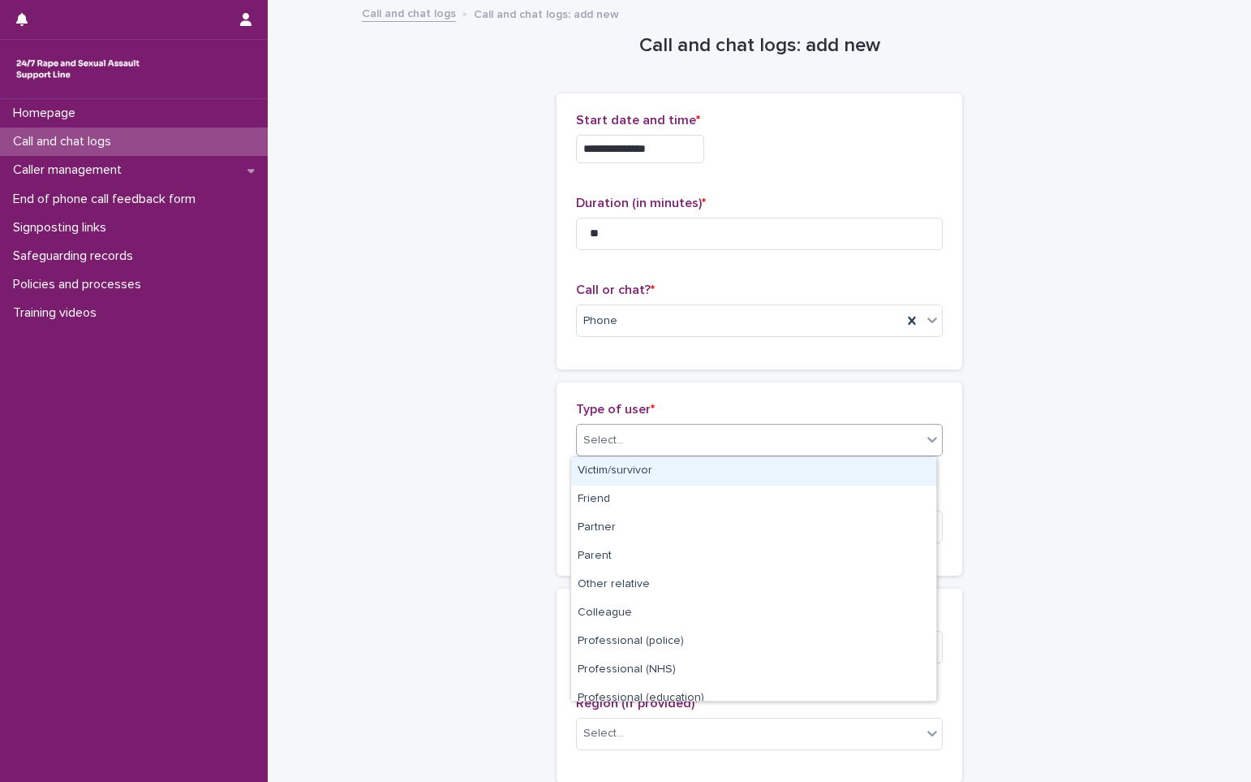
click at [622, 450] on div "Select..." at bounding box center [749, 440] width 345 height 27
click at [620, 474] on div "Victim/survivor" at bounding box center [753, 471] width 365 height 28
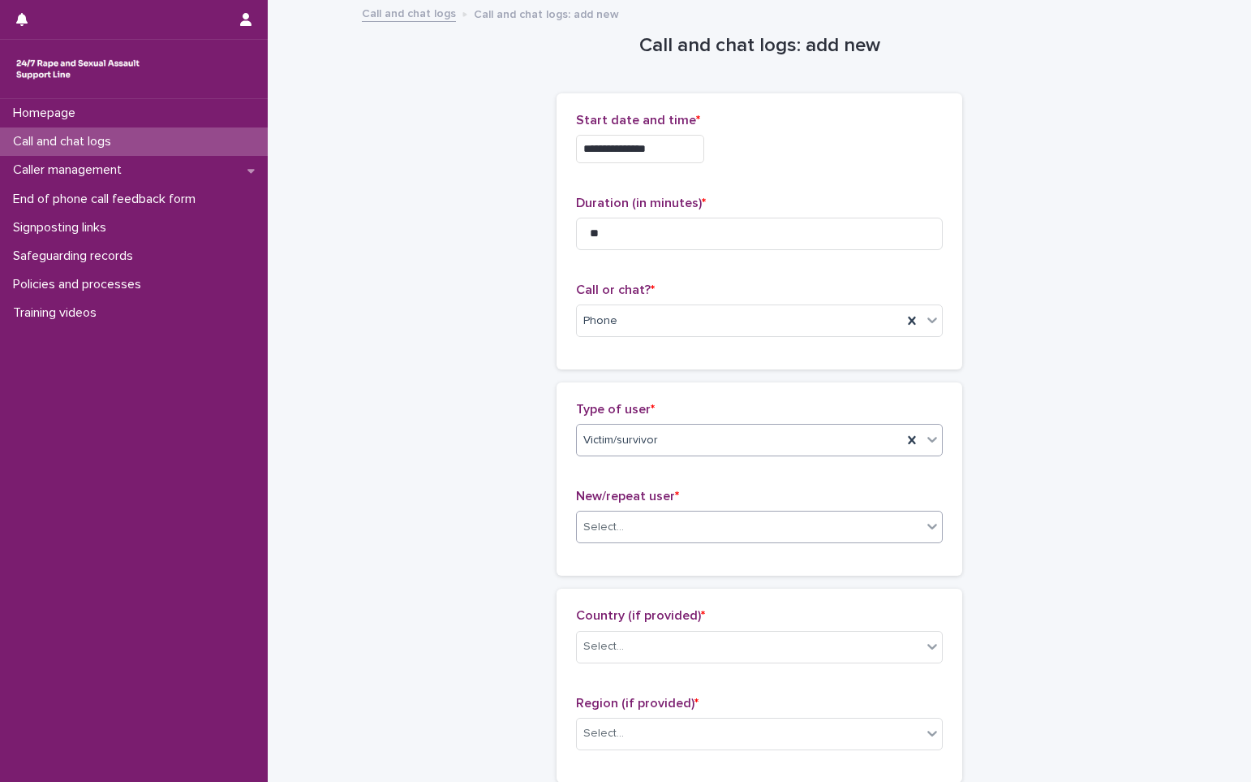
click at [611, 523] on div "Select..." at bounding box center [604, 527] width 41 height 17
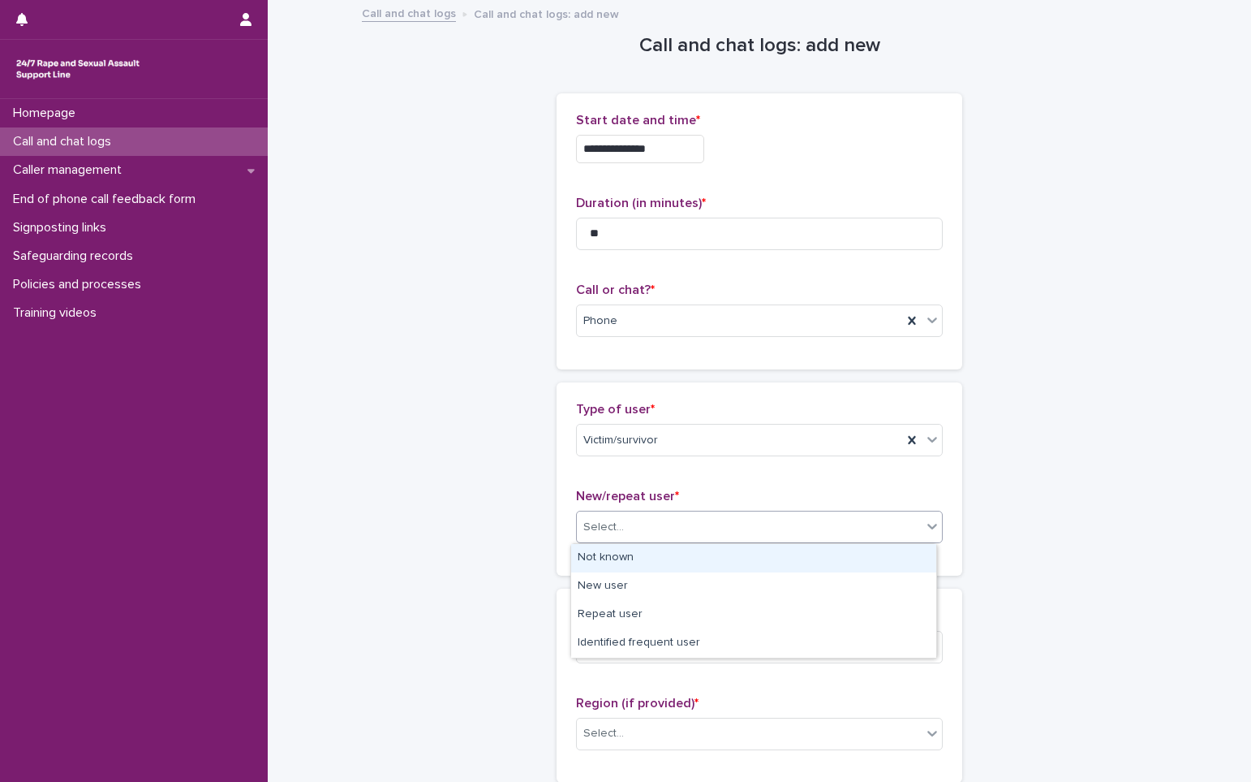
click at [608, 558] on div "Not known" at bounding box center [753, 558] width 365 height 28
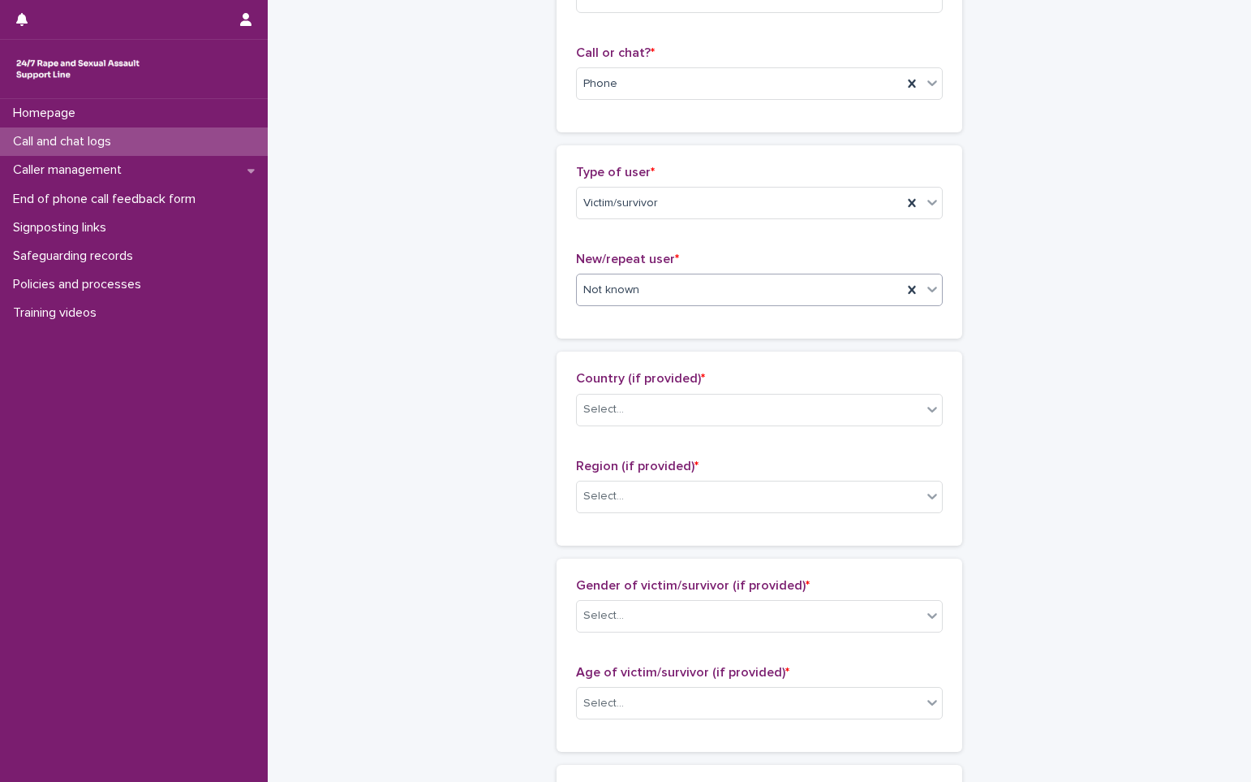
scroll to position [243, 0]
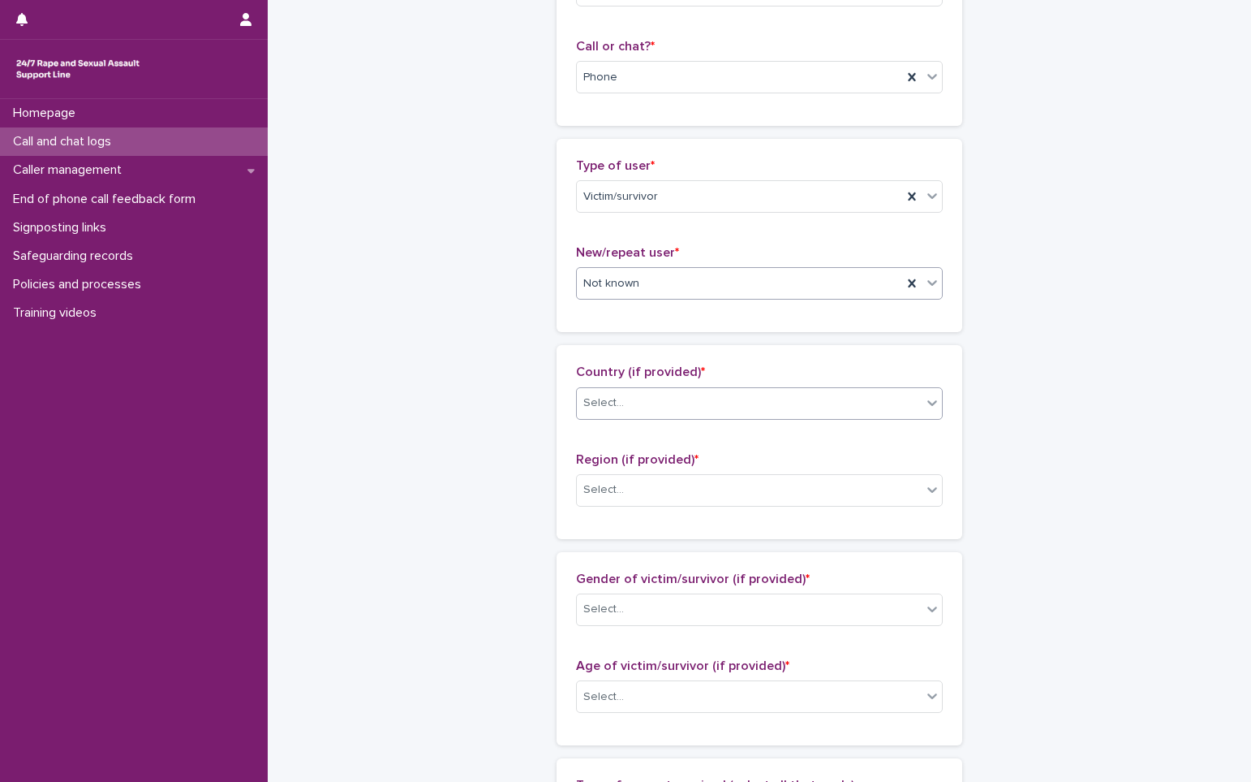
click at [621, 407] on div "Select..." at bounding box center [749, 403] width 345 height 27
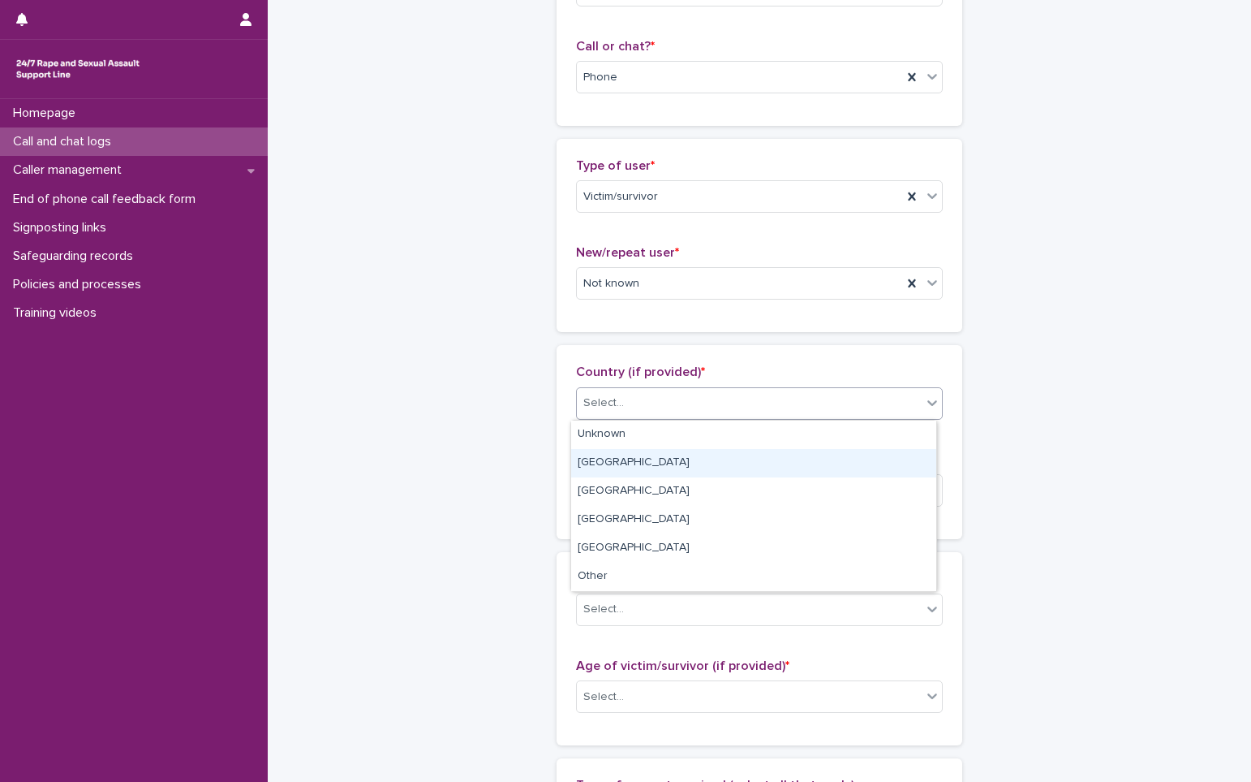
click at [619, 470] on div "[GEOGRAPHIC_DATA]" at bounding box center [753, 463] width 365 height 28
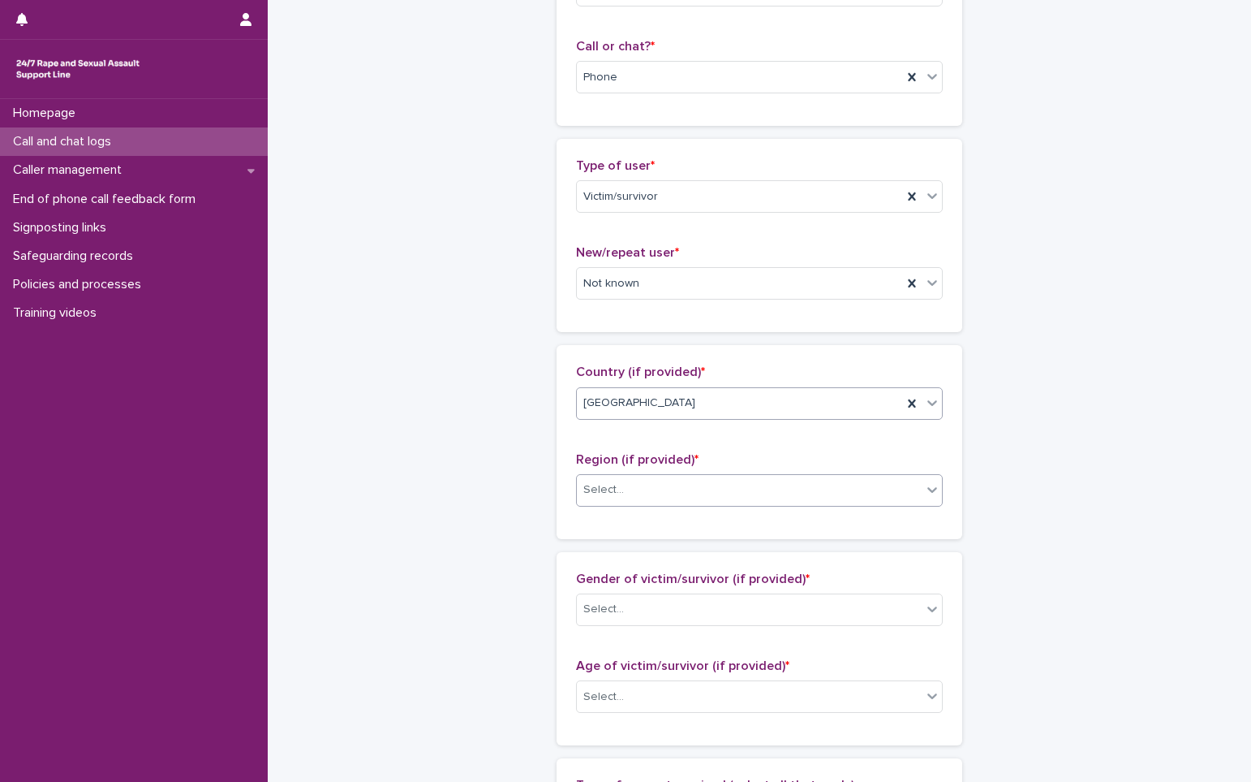
click at [620, 492] on div "Select..." at bounding box center [749, 489] width 345 height 27
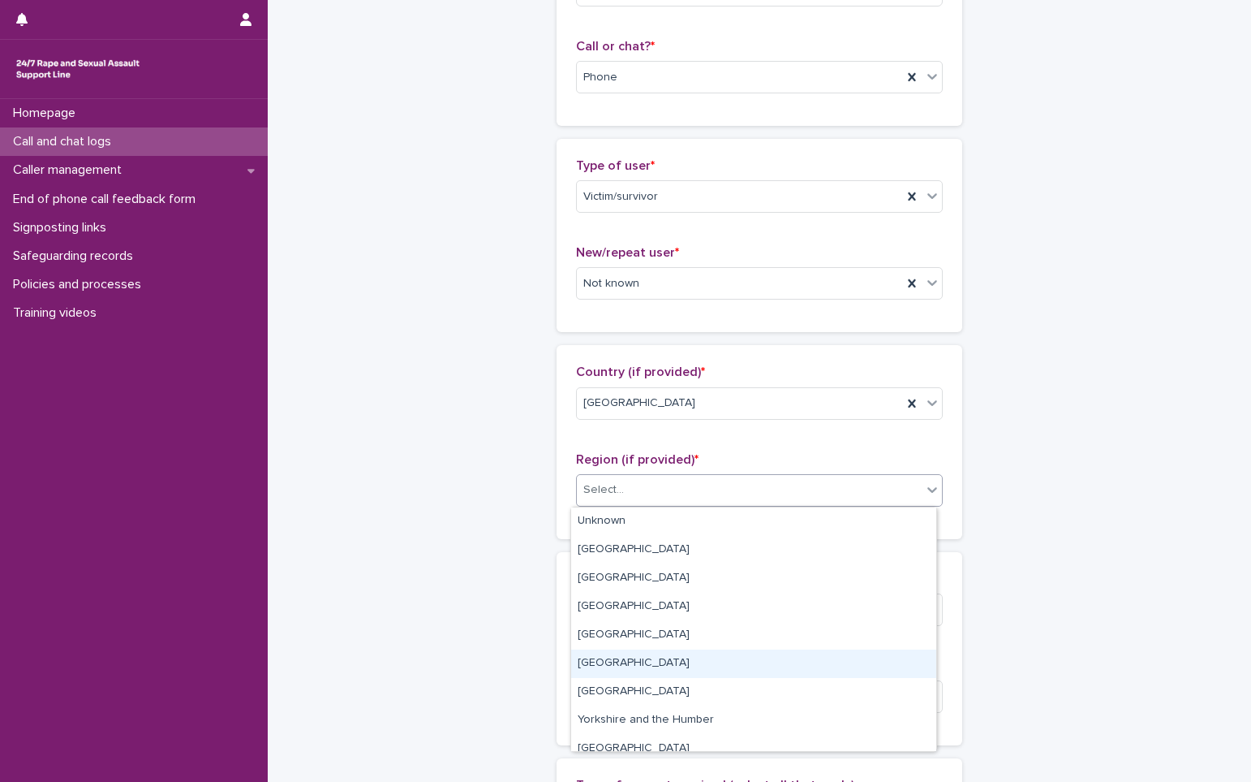
click at [640, 672] on div "[GEOGRAPHIC_DATA]" at bounding box center [753, 663] width 365 height 28
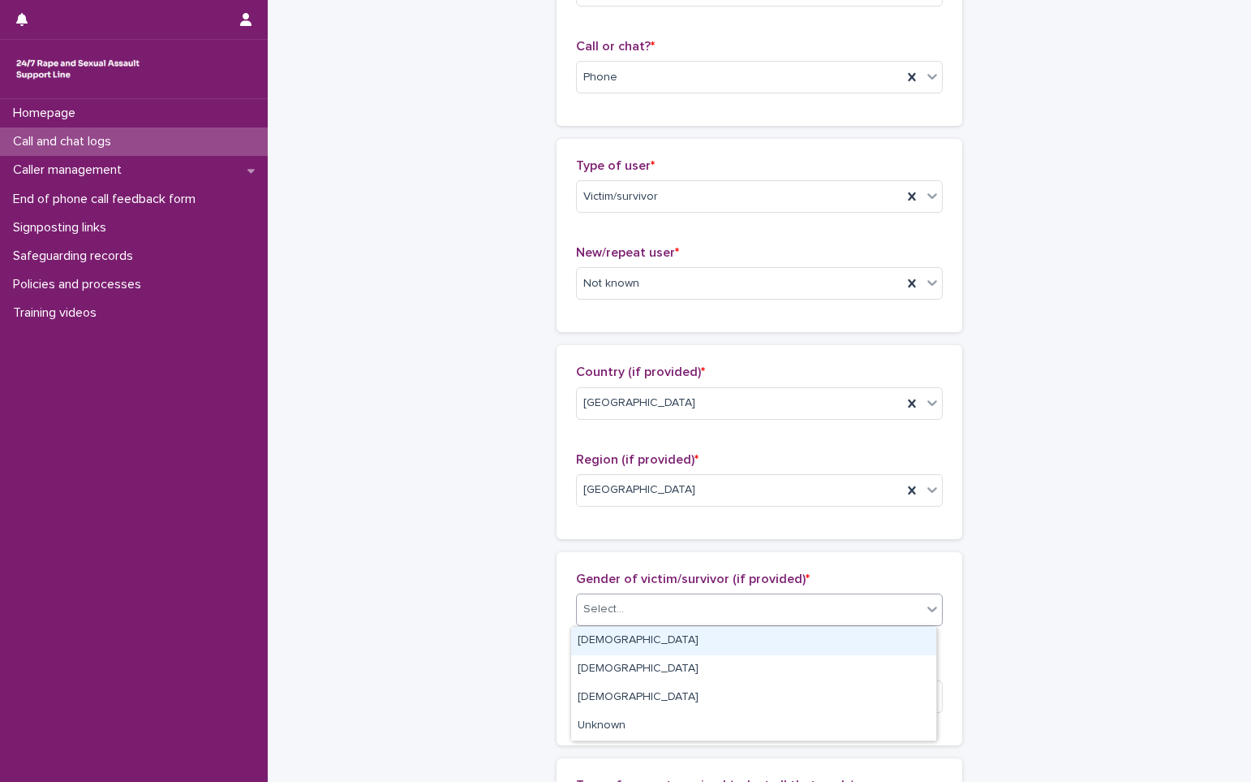
click at [613, 606] on div "Select..." at bounding box center [604, 609] width 41 height 17
click at [624, 635] on div "[DEMOGRAPHIC_DATA]" at bounding box center [753, 641] width 365 height 28
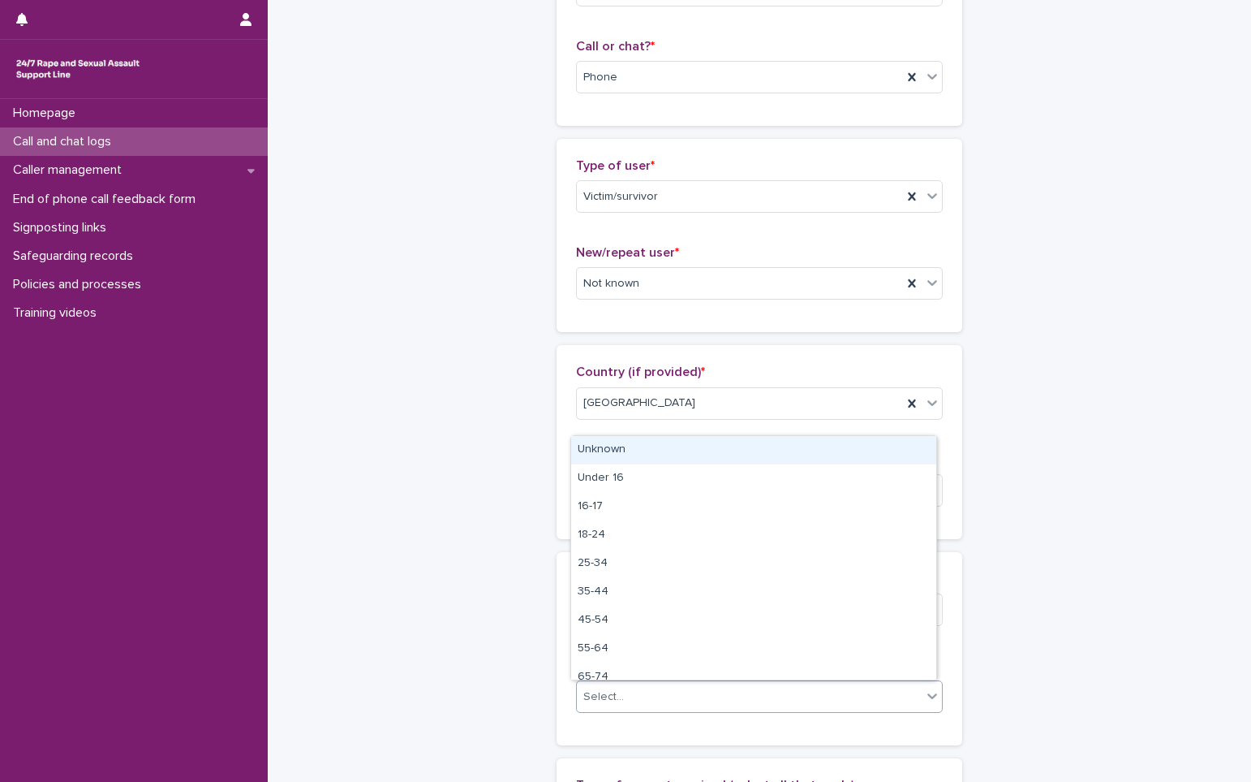
click at [635, 698] on div "Select..." at bounding box center [749, 696] width 345 height 27
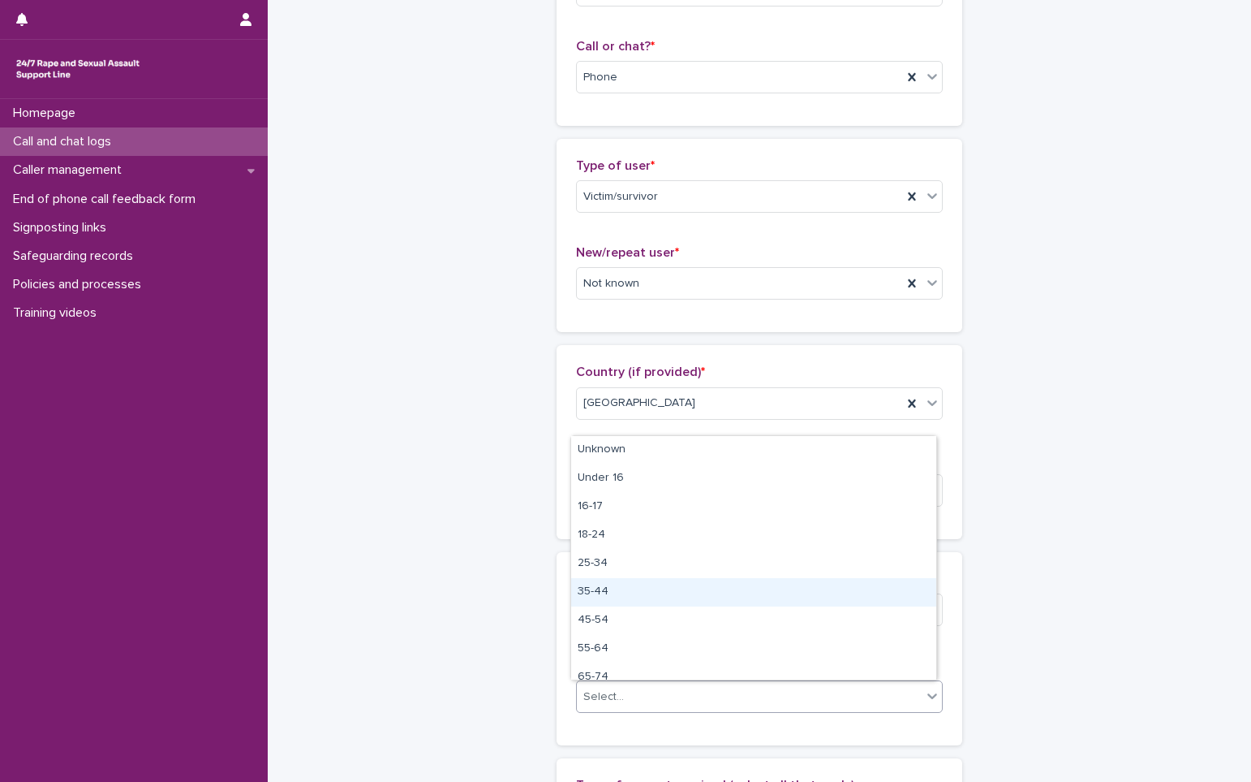
click at [625, 592] on div "35-44" at bounding box center [753, 592] width 365 height 28
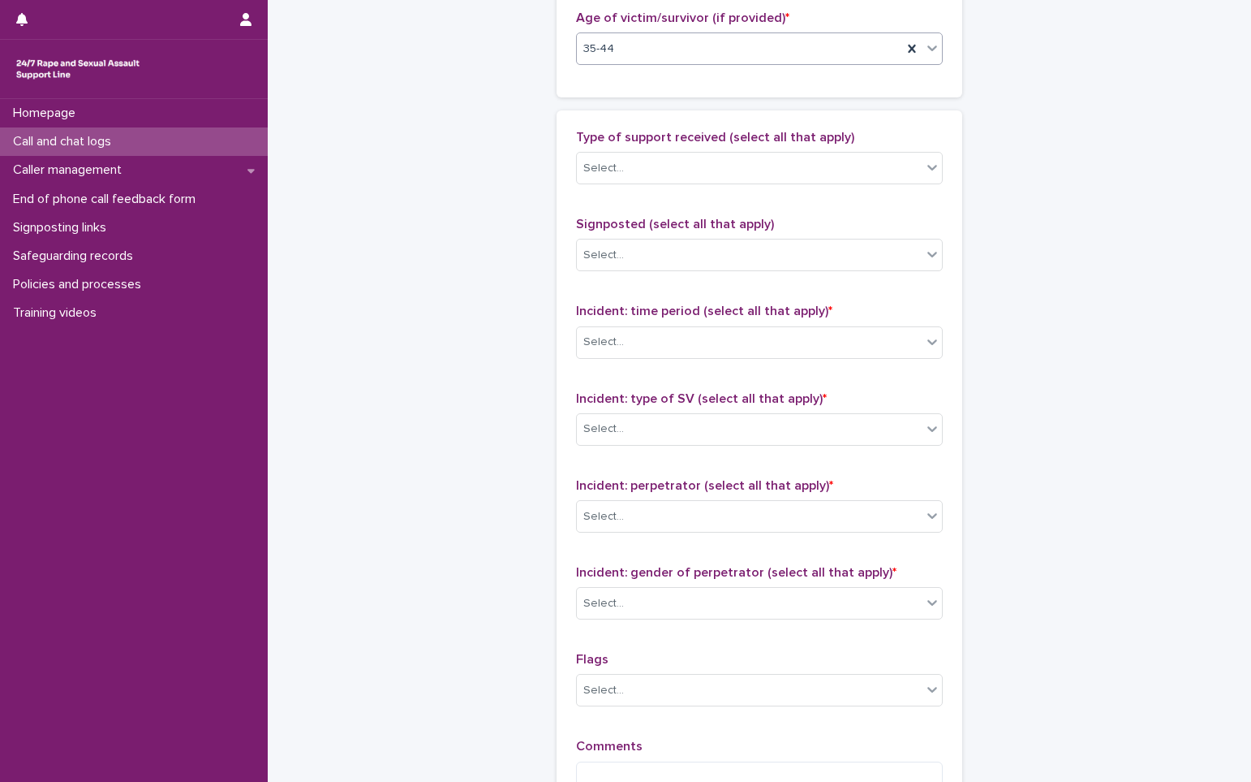
scroll to position [893, 0]
click at [673, 55] on div "35-44" at bounding box center [739, 47] width 325 height 27
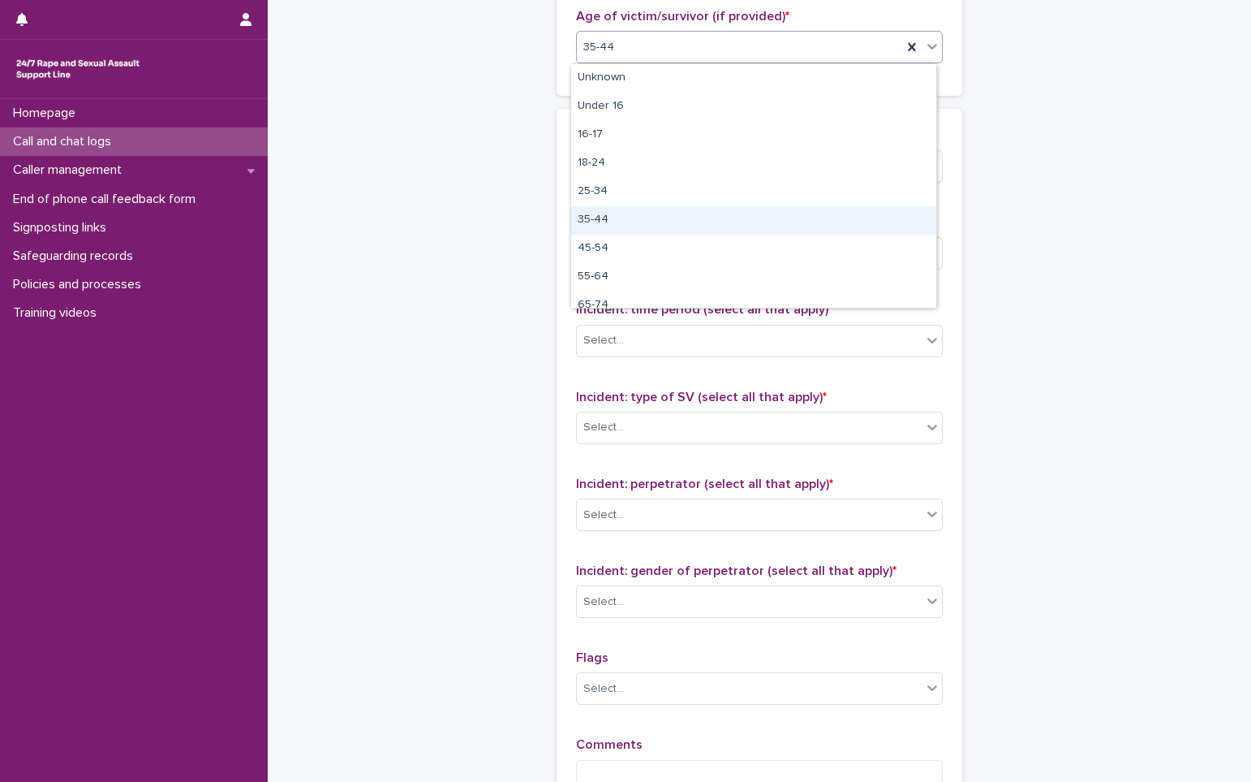
click at [611, 222] on div "35-44" at bounding box center [753, 220] width 365 height 28
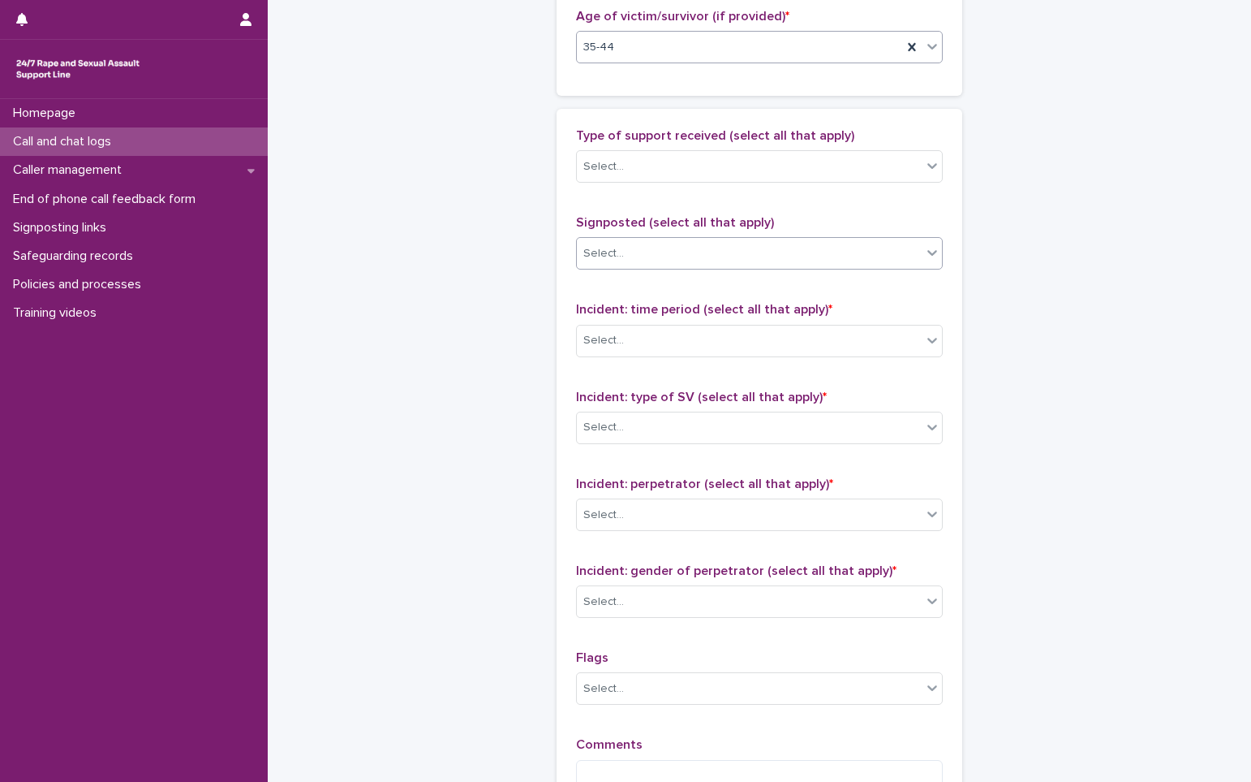
click at [614, 250] on div "Select..." at bounding box center [604, 253] width 41 height 17
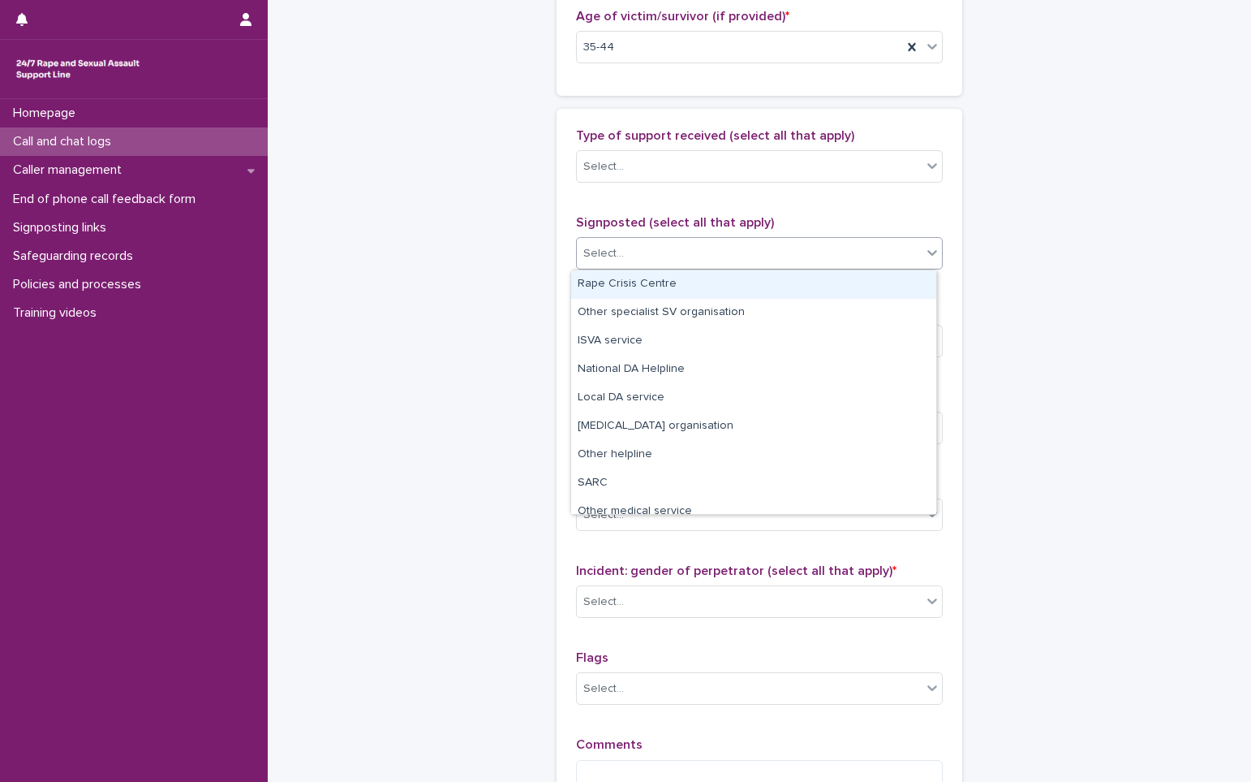
click at [628, 248] on div "Select..." at bounding box center [749, 253] width 345 height 27
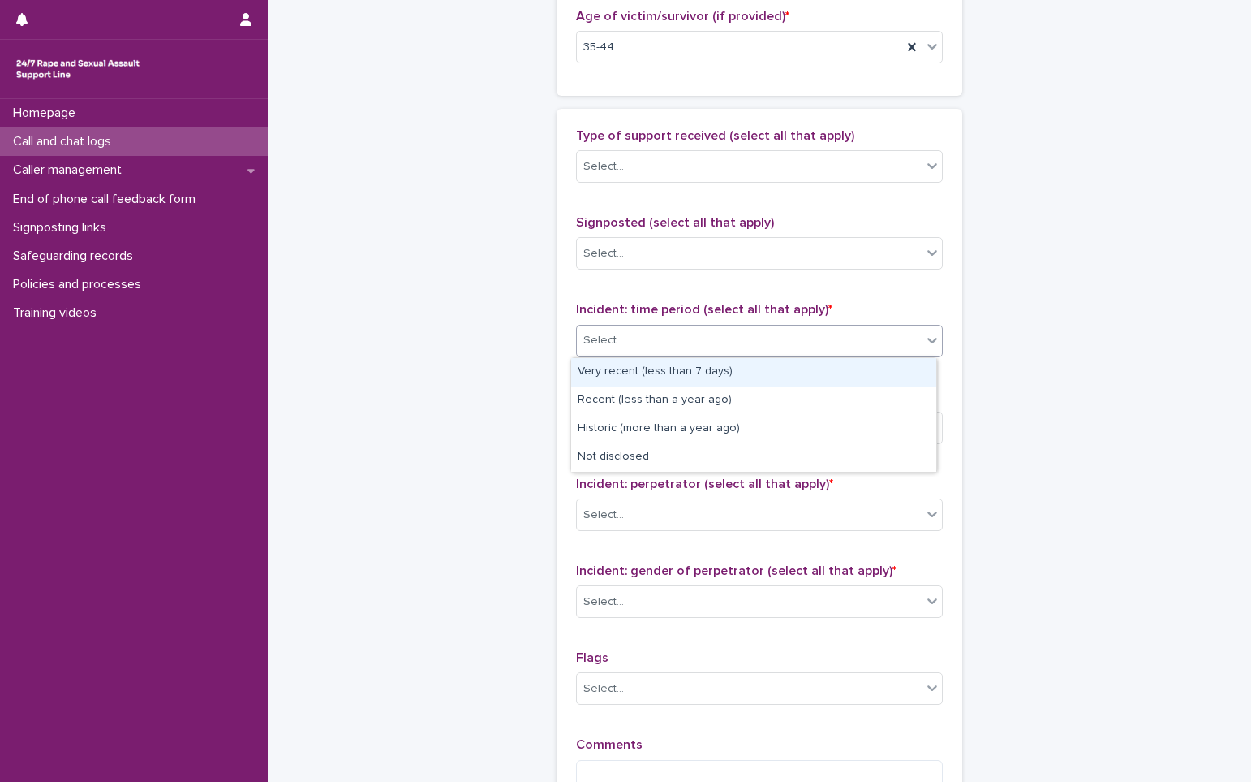
click at [630, 340] on div "Select..." at bounding box center [749, 340] width 345 height 27
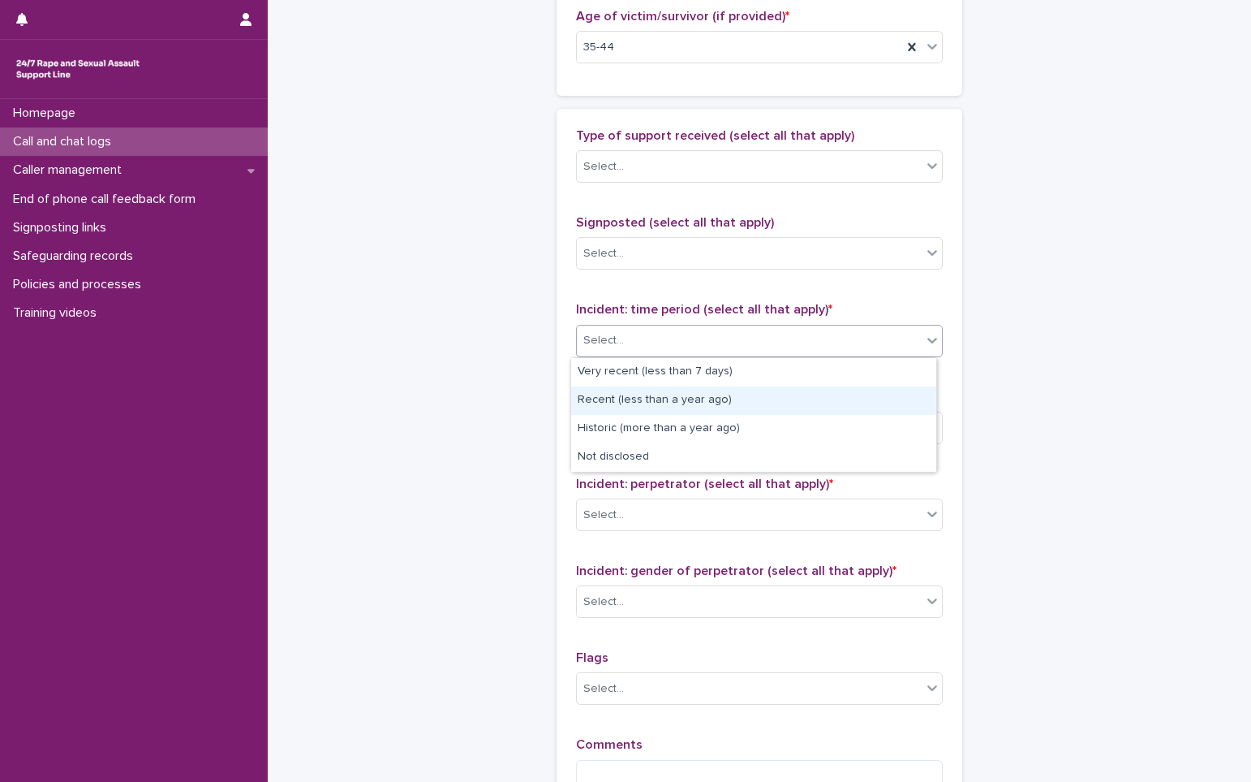
click at [635, 407] on div "Recent (less than a year ago)" at bounding box center [753, 400] width 365 height 28
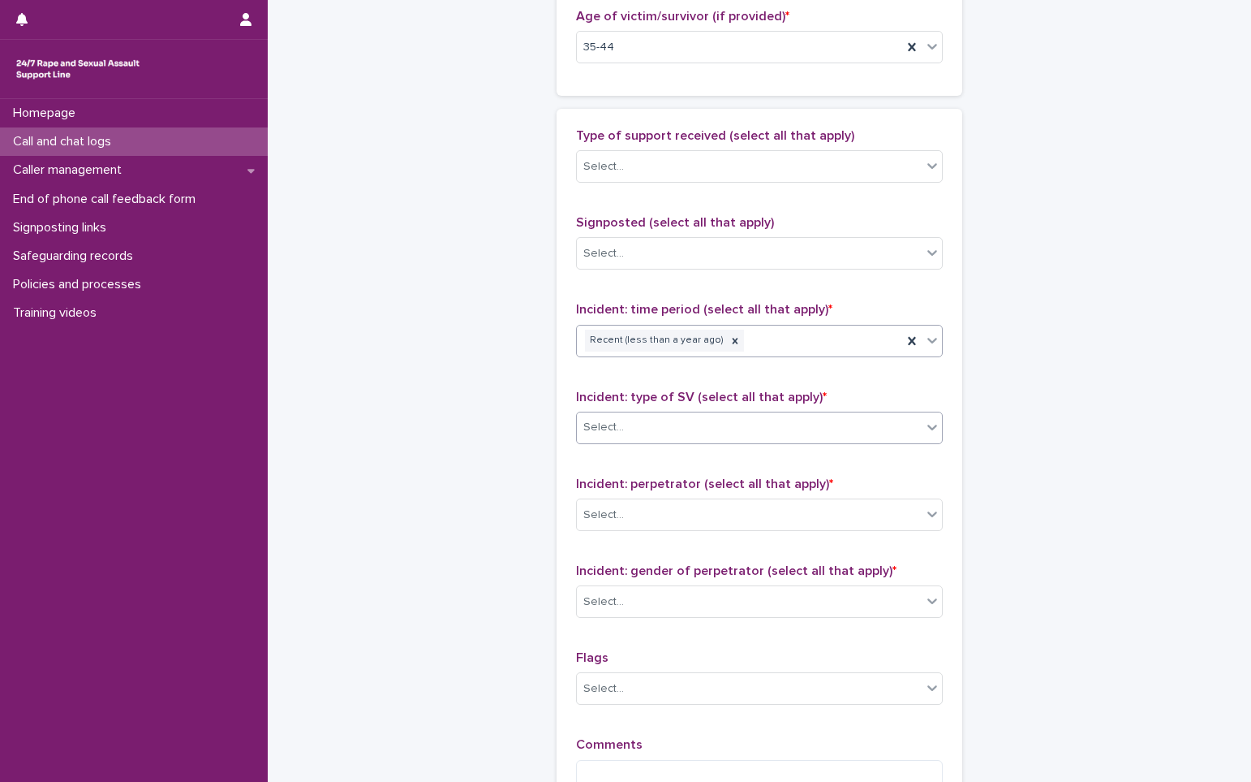
click at [629, 430] on div "Select..." at bounding box center [749, 427] width 345 height 27
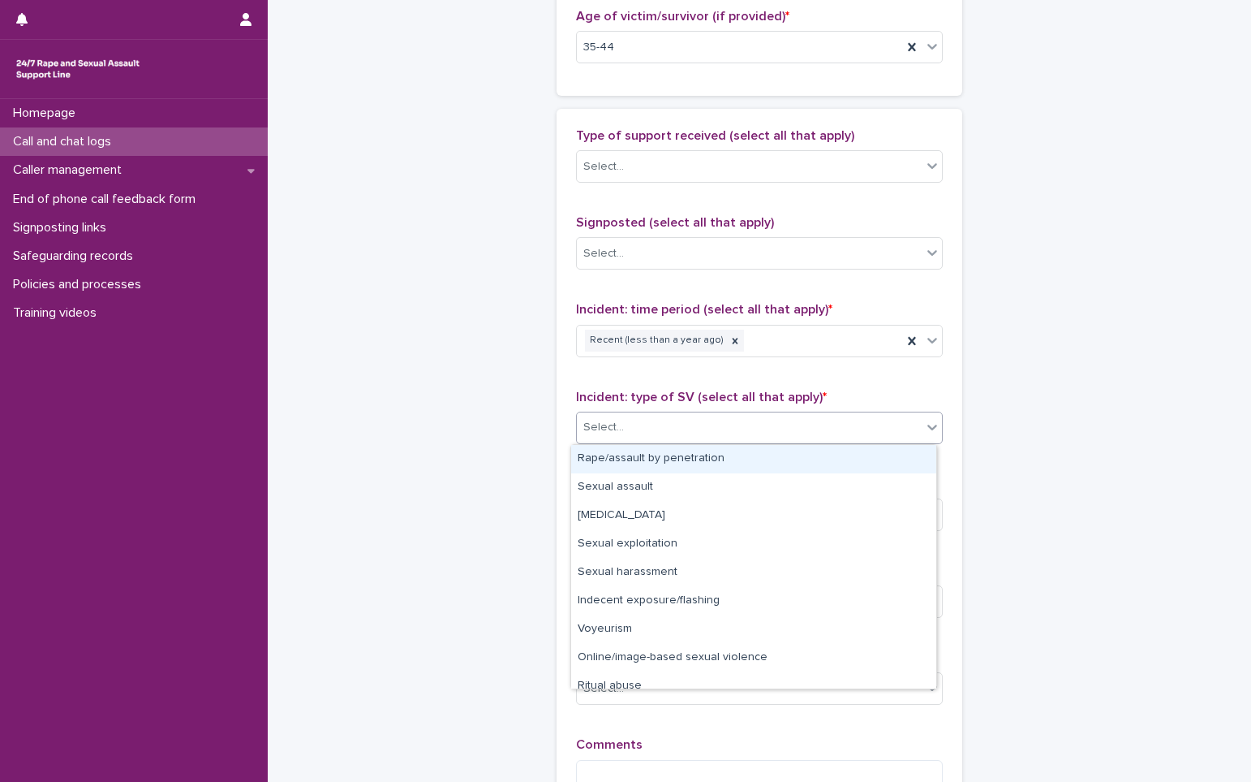
click at [615, 459] on div "Rape/assault by penetration" at bounding box center [753, 459] width 365 height 28
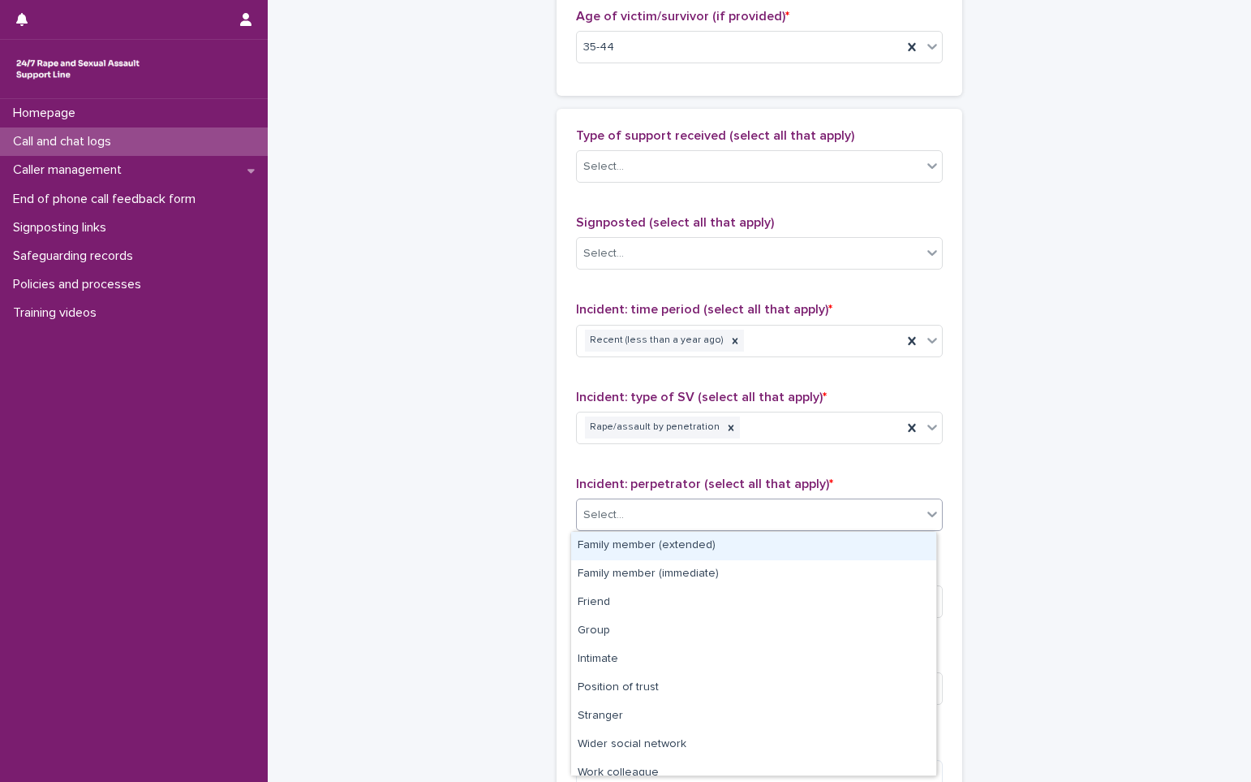
click at [612, 511] on div "Select..." at bounding box center [604, 514] width 41 height 17
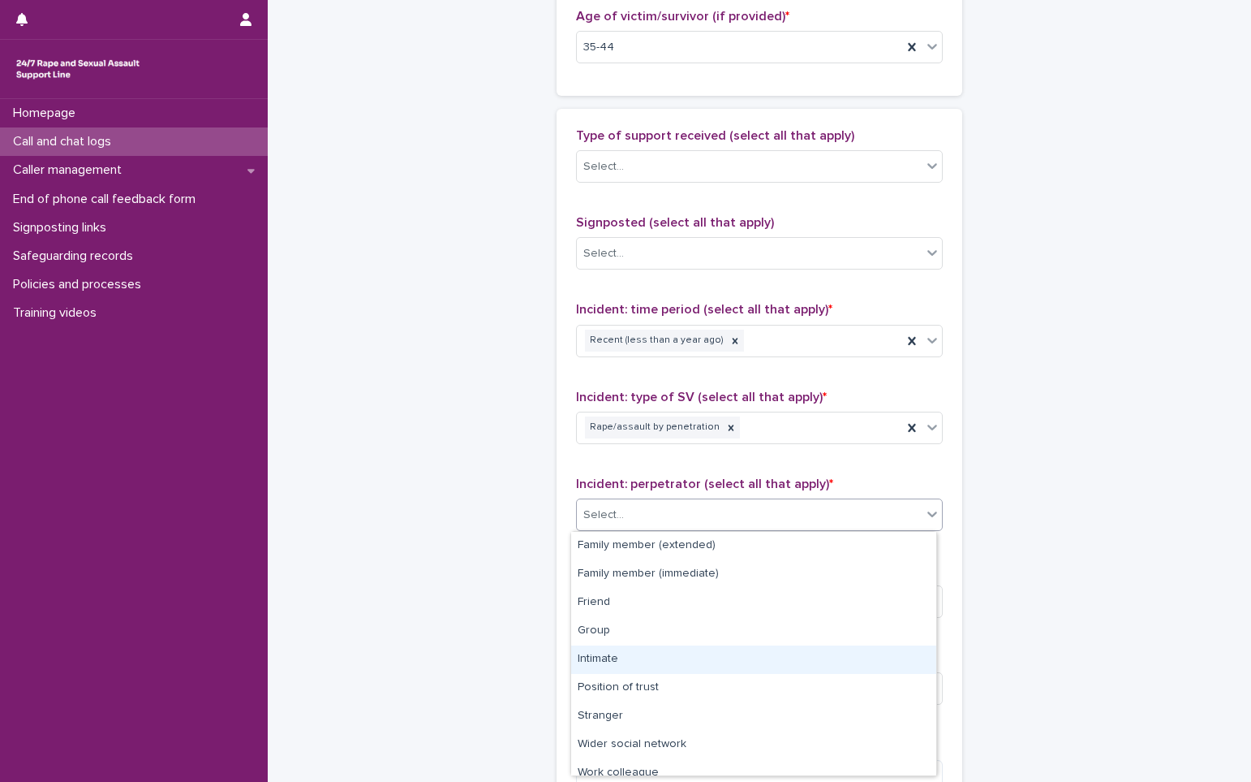
click at [610, 656] on div "Intimate" at bounding box center [753, 659] width 365 height 28
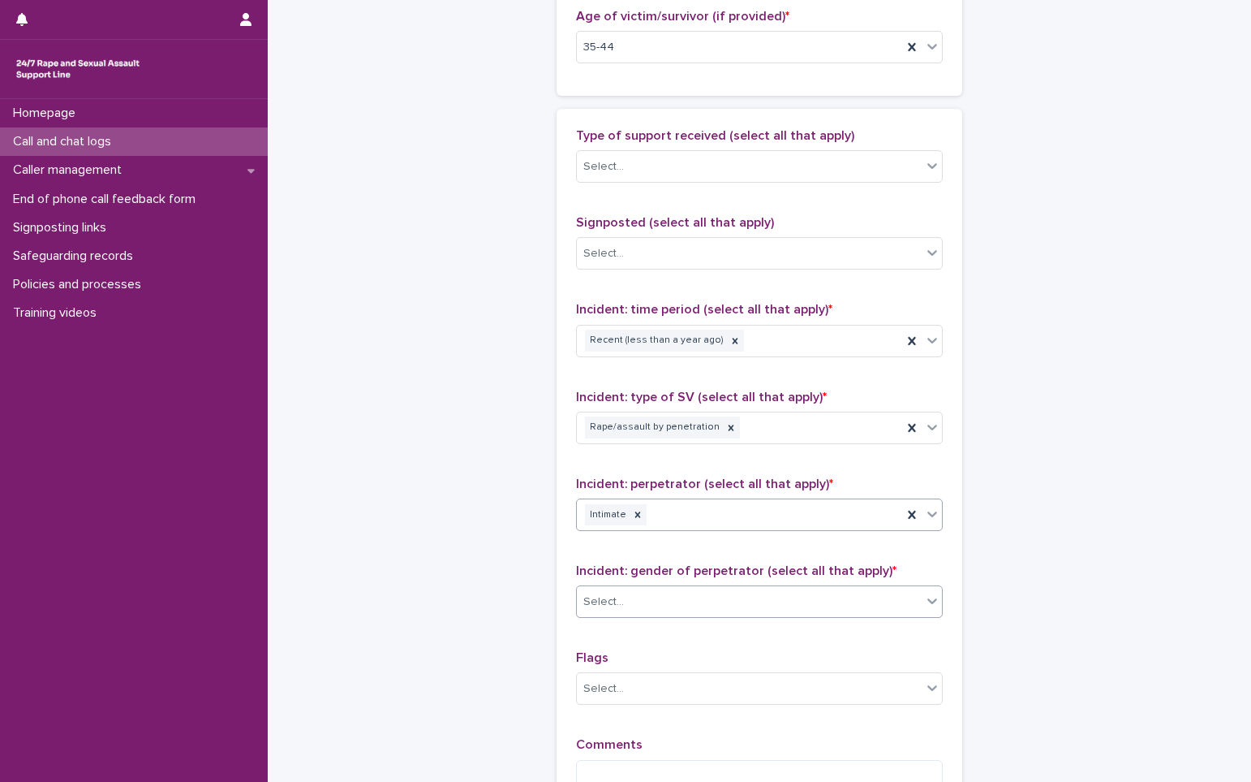
click at [611, 602] on div "Select..." at bounding box center [604, 601] width 41 height 17
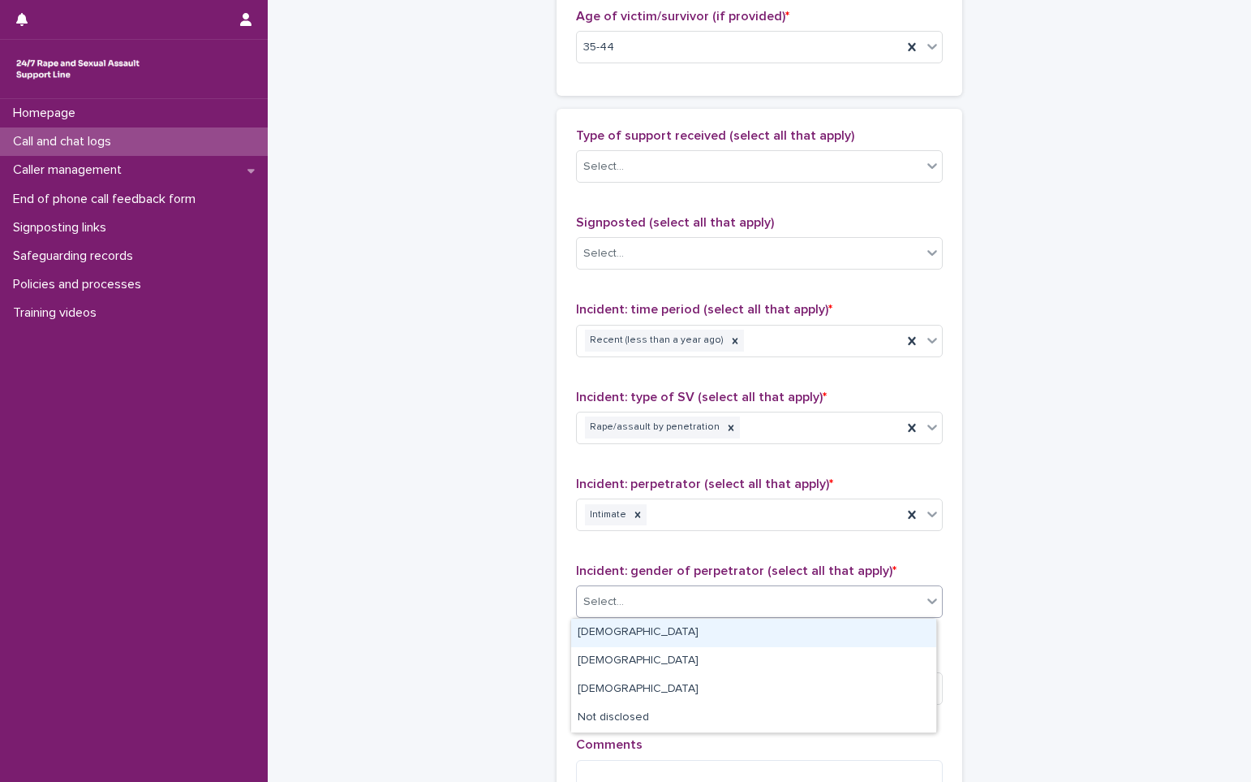
click at [608, 636] on div "[DEMOGRAPHIC_DATA]" at bounding box center [753, 632] width 365 height 28
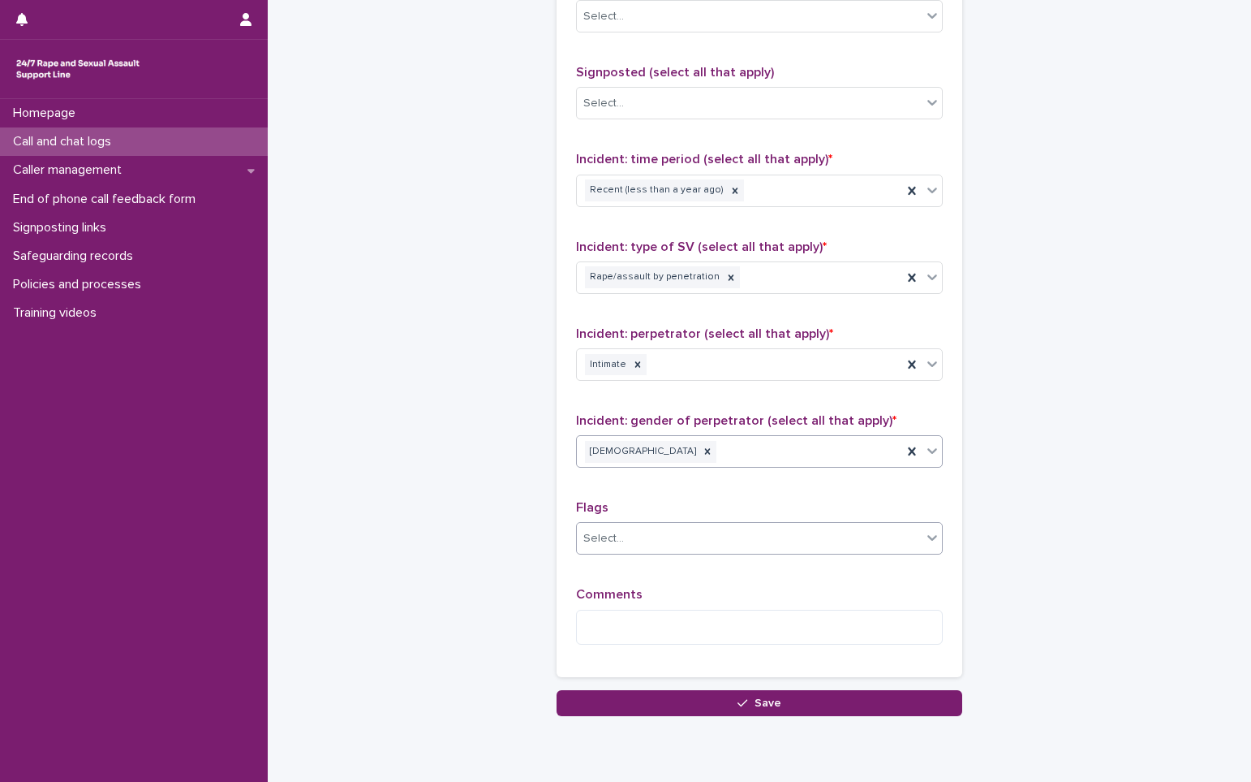
scroll to position [1055, 0]
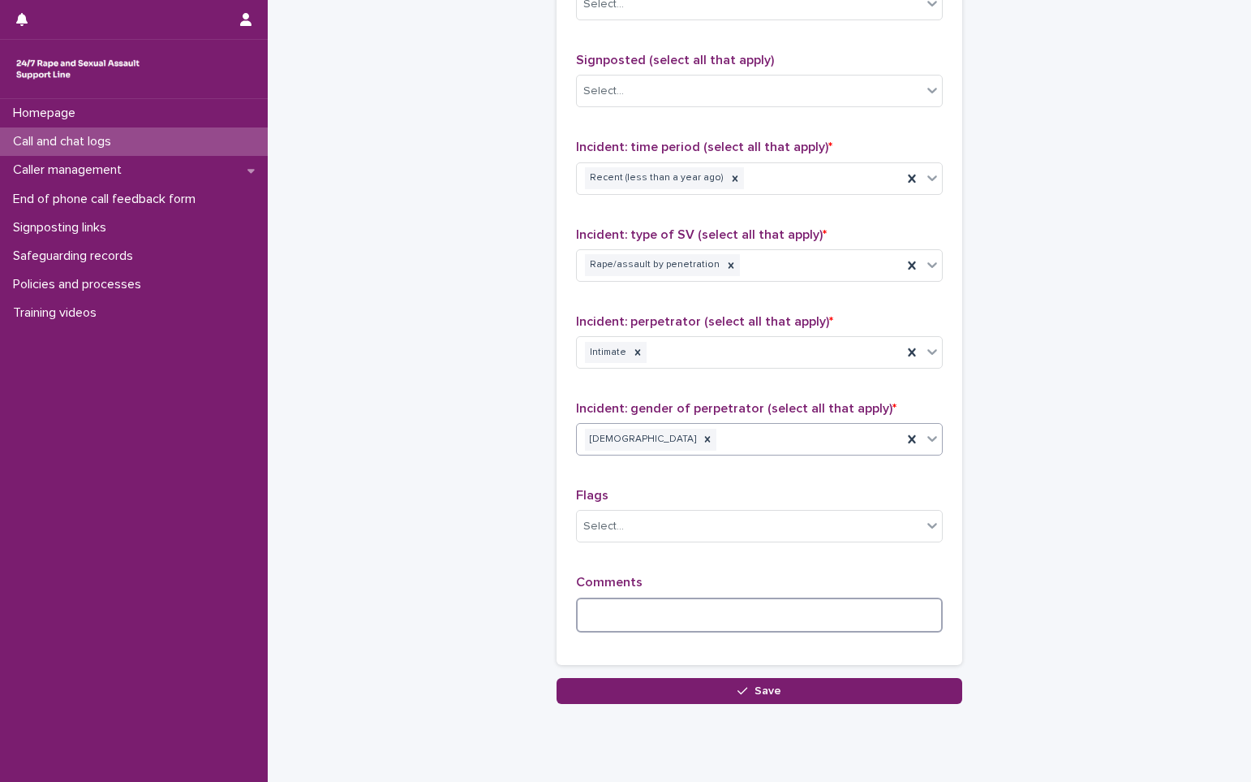
click at [631, 618] on textarea at bounding box center [759, 614] width 367 height 35
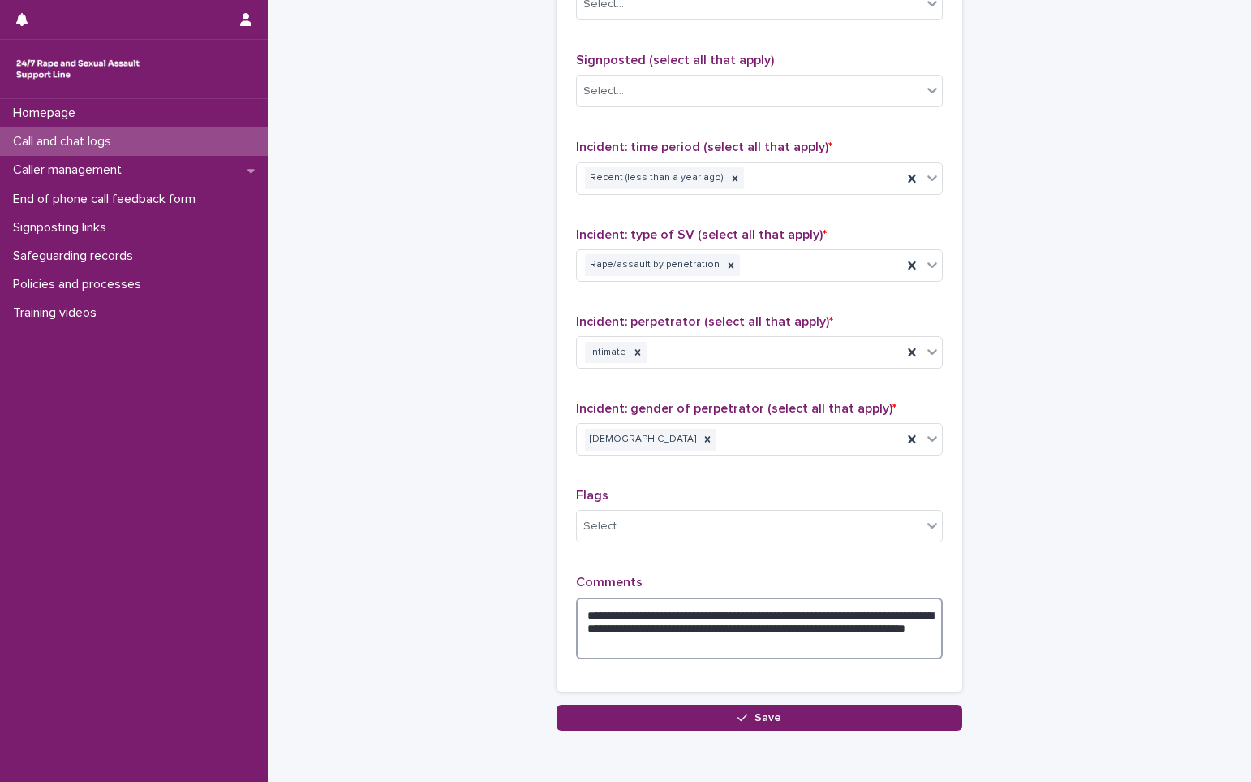
scroll to position [1131, 0]
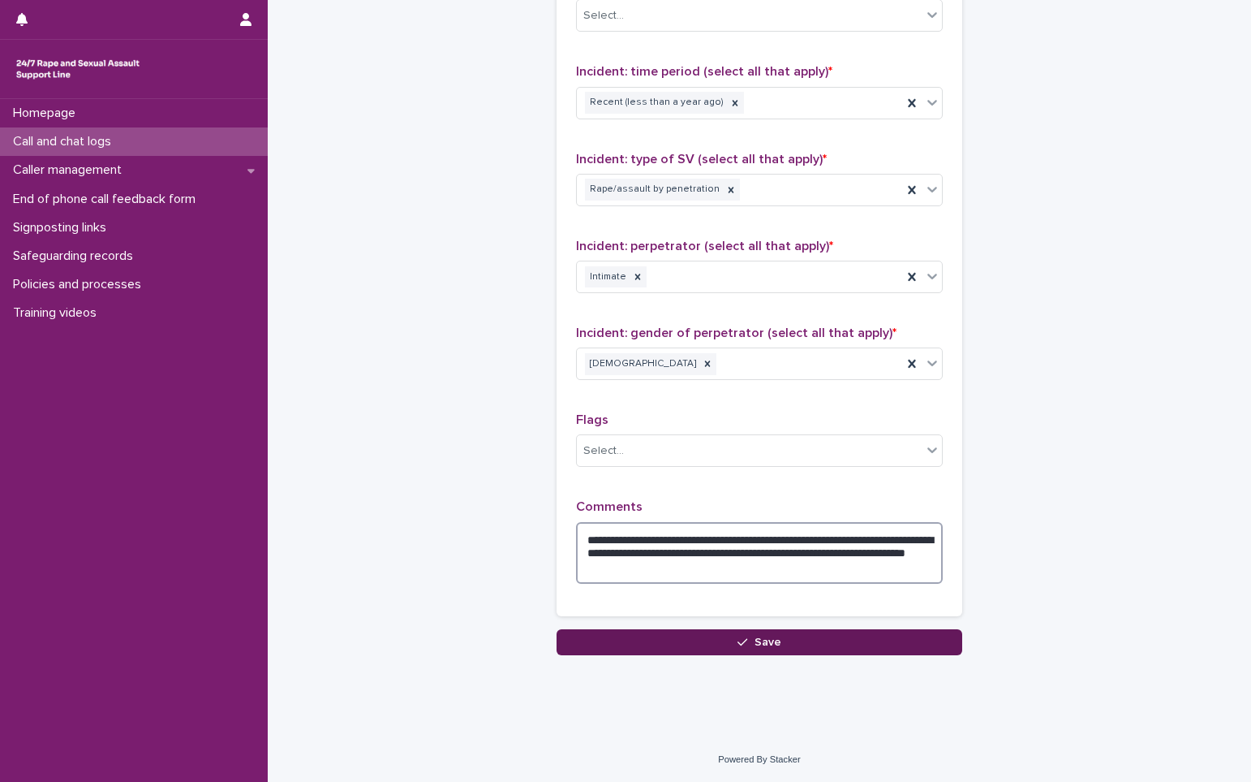
type textarea "**********"
click at [685, 644] on button "Save" at bounding box center [760, 642] width 406 height 26
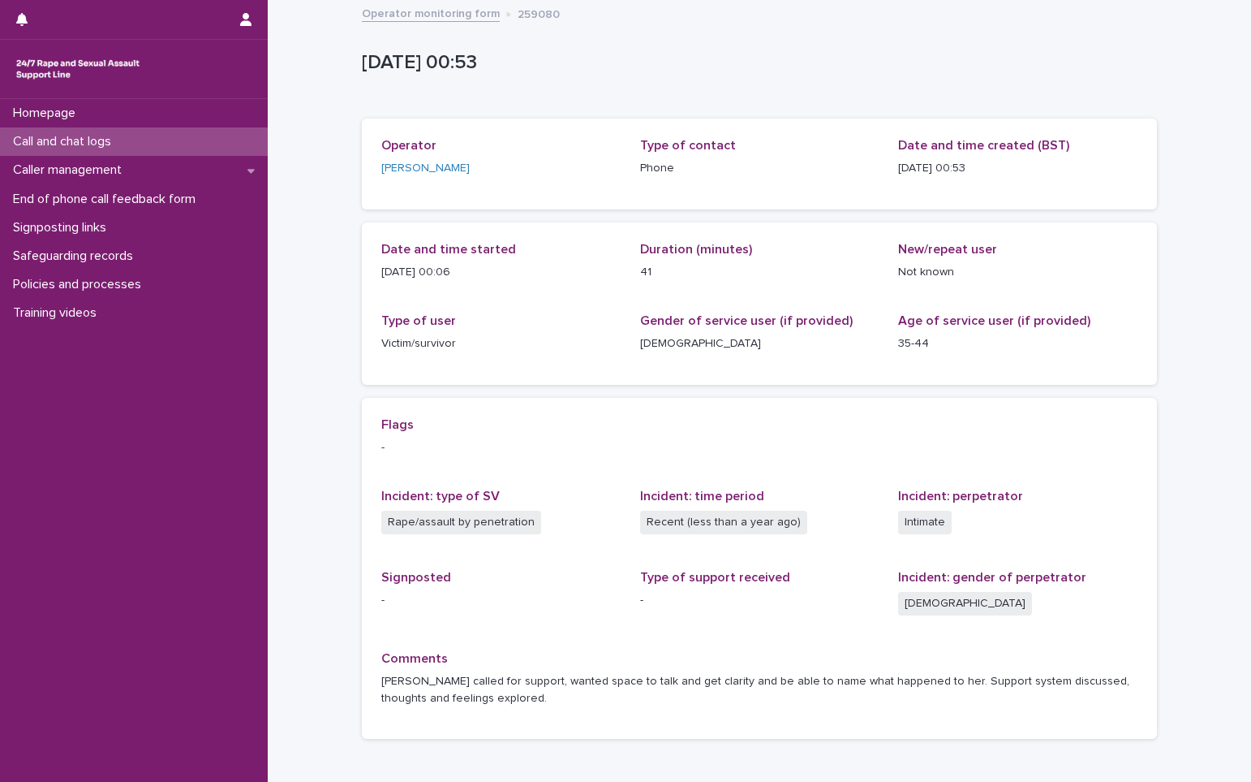
click at [93, 136] on p "Call and chat logs" at bounding box center [65, 141] width 118 height 15
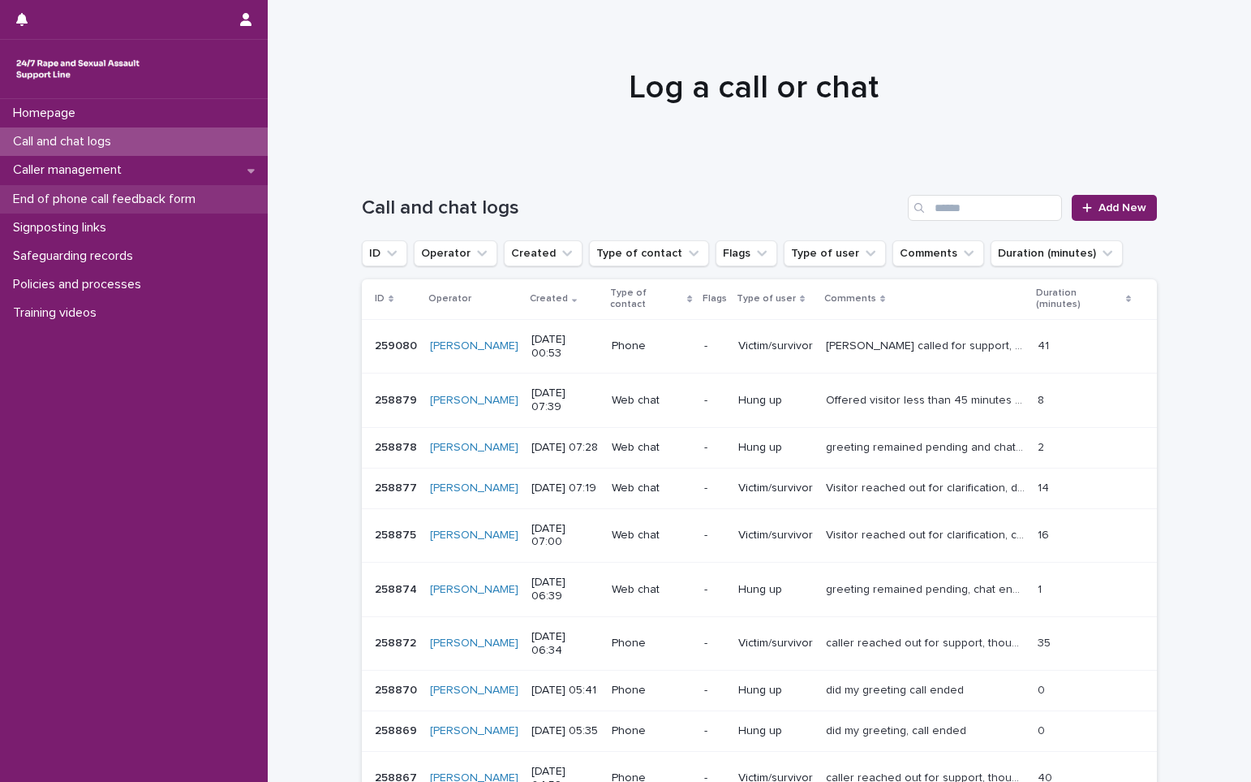
click at [101, 205] on p "End of phone call feedback form" at bounding box center [107, 199] width 202 height 15
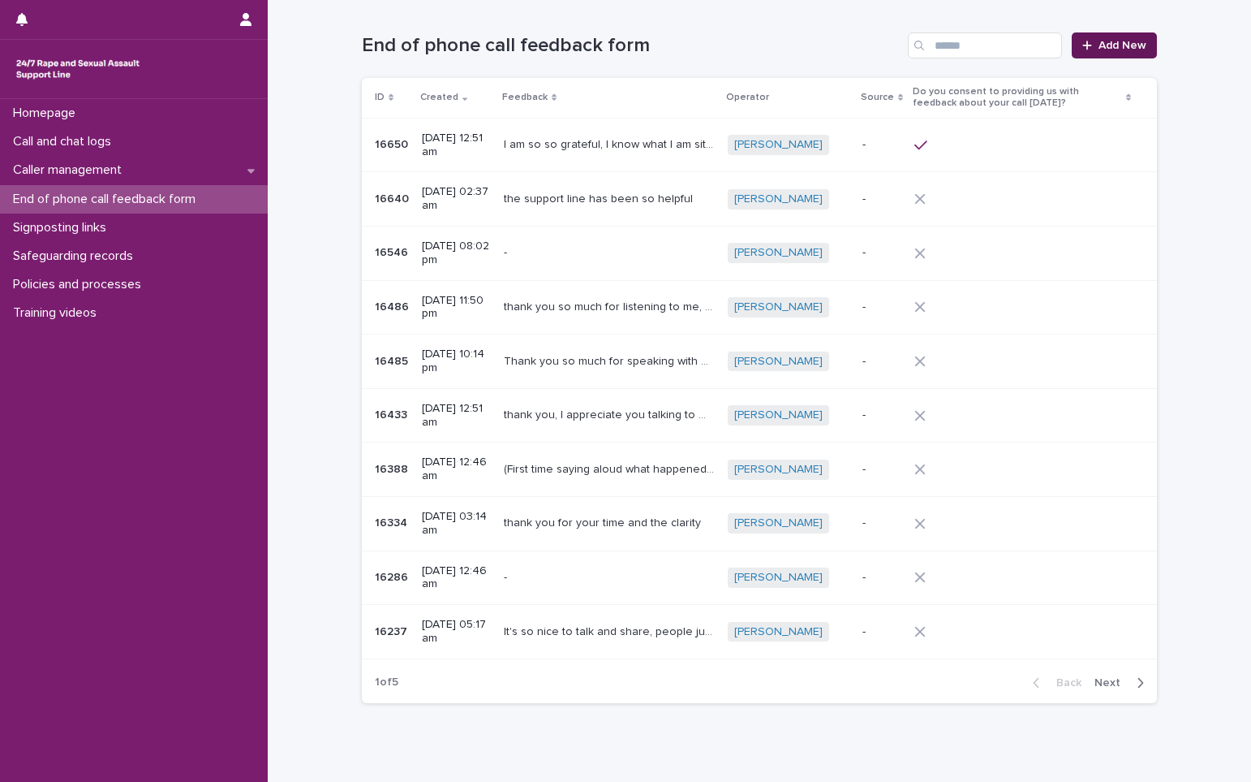
click at [1105, 51] on link "Add New" at bounding box center [1114, 45] width 85 height 26
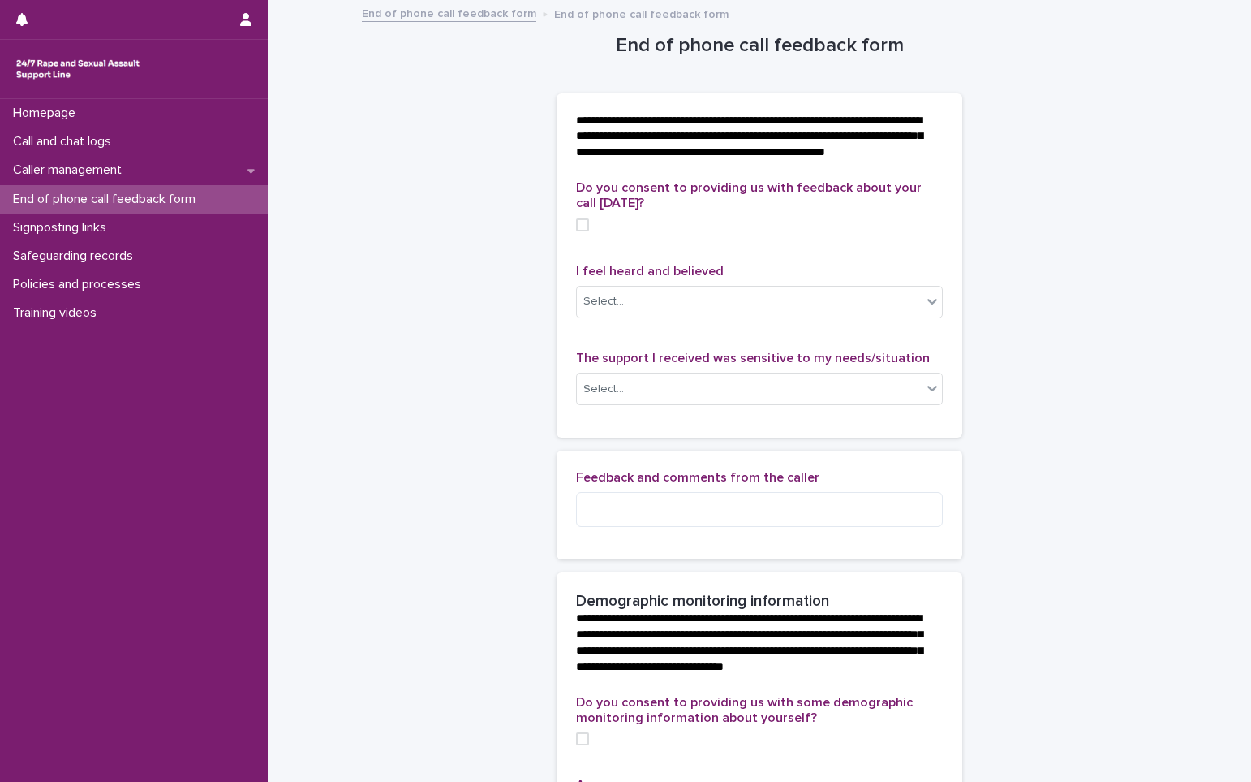
click at [403, 12] on link "End of phone call feedback form" at bounding box center [449, 12] width 174 height 19
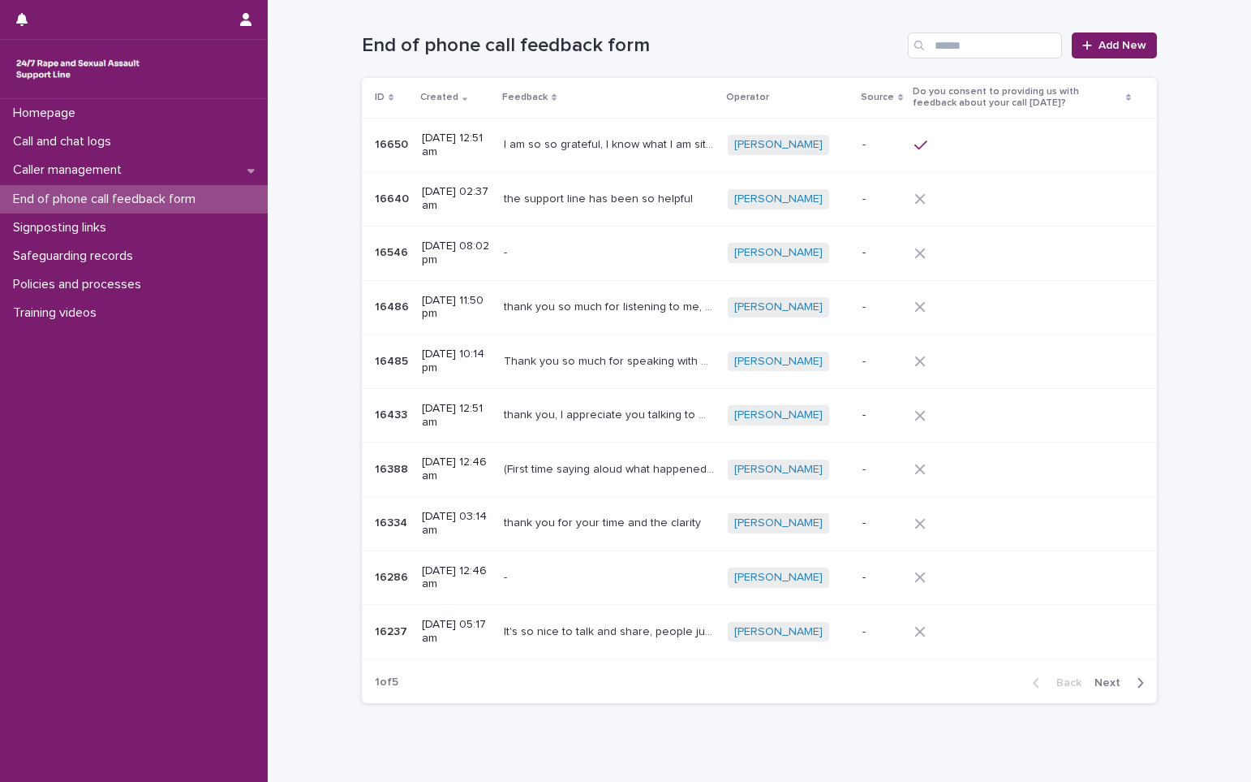
click at [928, 196] on div at bounding box center [948, 198] width 67 height 11
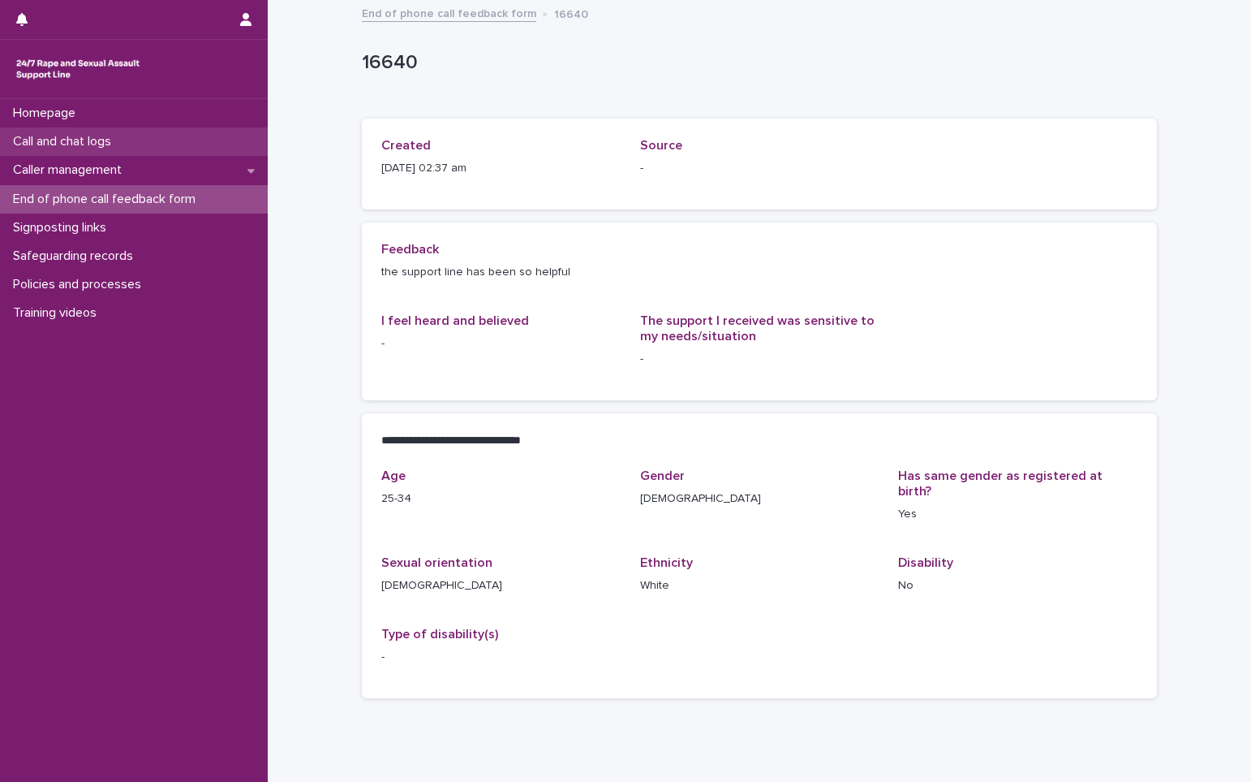
click at [85, 136] on p "Call and chat logs" at bounding box center [65, 141] width 118 height 15
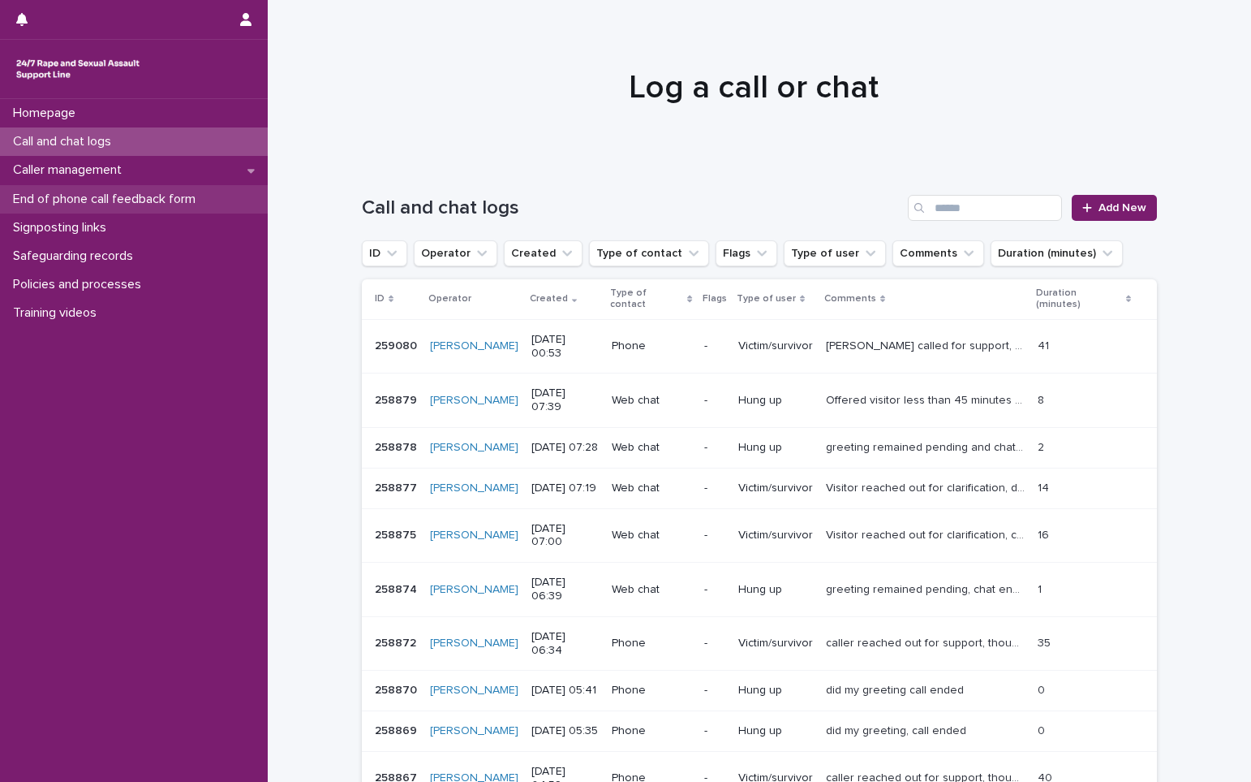
click at [80, 196] on p "End of phone call feedback form" at bounding box center [107, 199] width 202 height 15
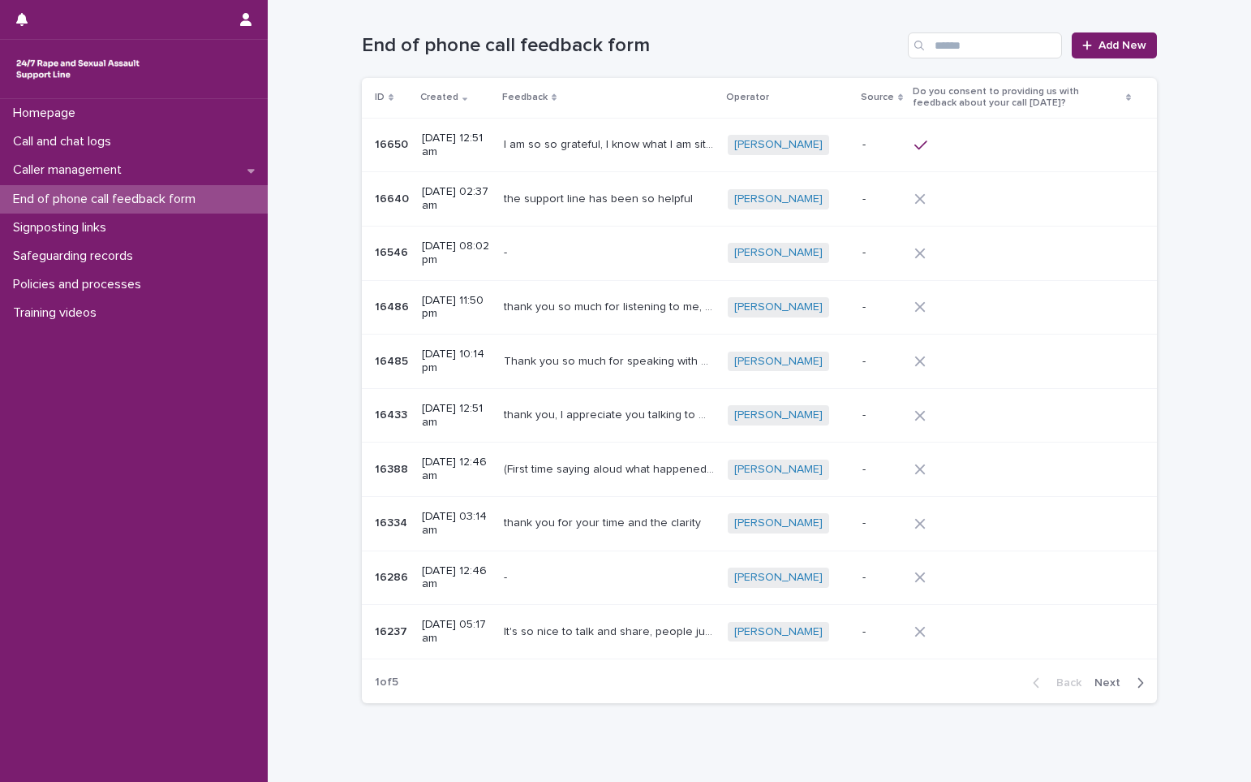
click at [1113, 678] on span "Next" at bounding box center [1113, 682] width 36 height 11
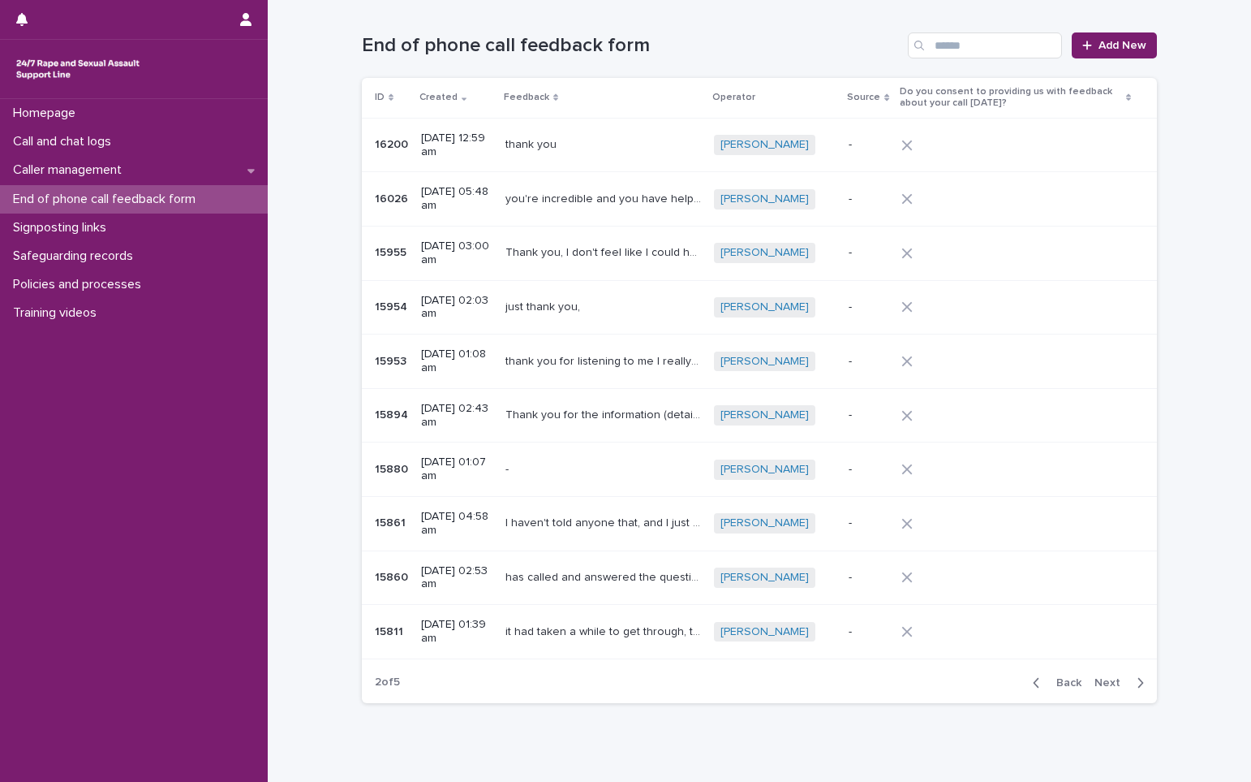
click at [1116, 678] on span "Next" at bounding box center [1113, 682] width 36 height 11
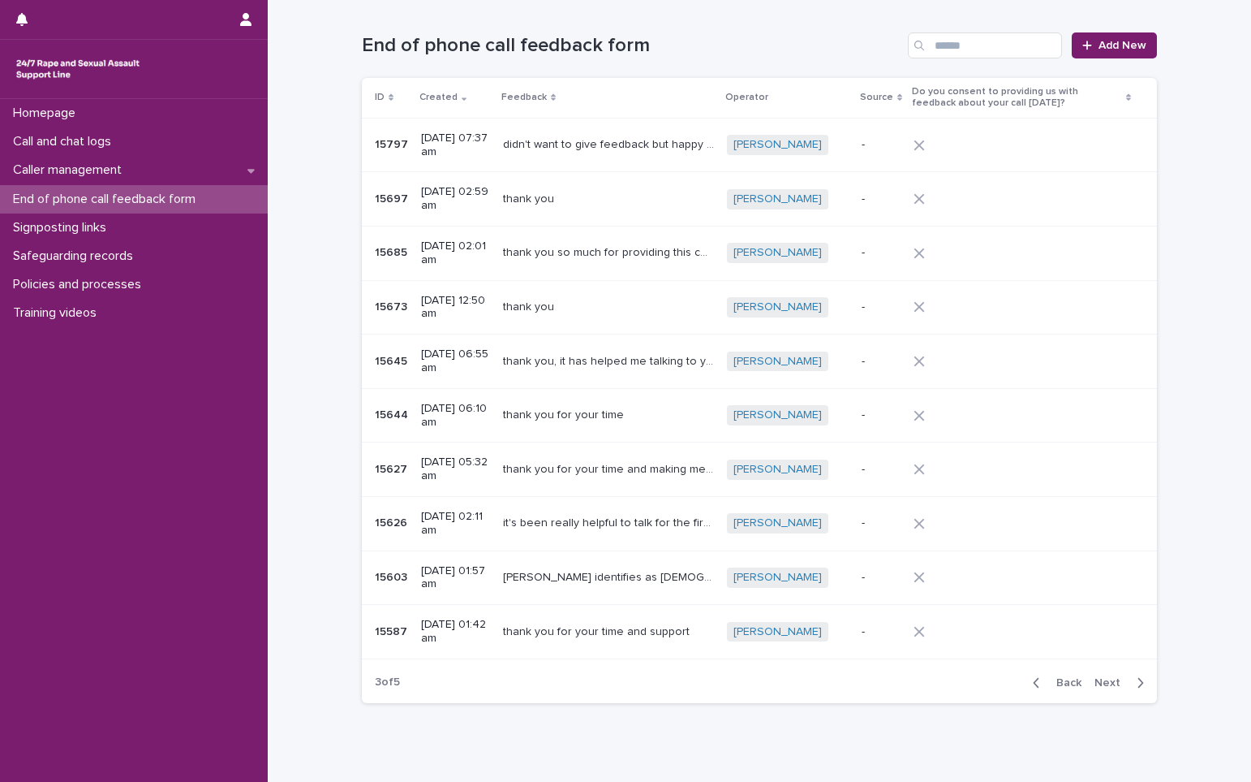
click at [1116, 678] on span "Next" at bounding box center [1113, 682] width 36 height 11
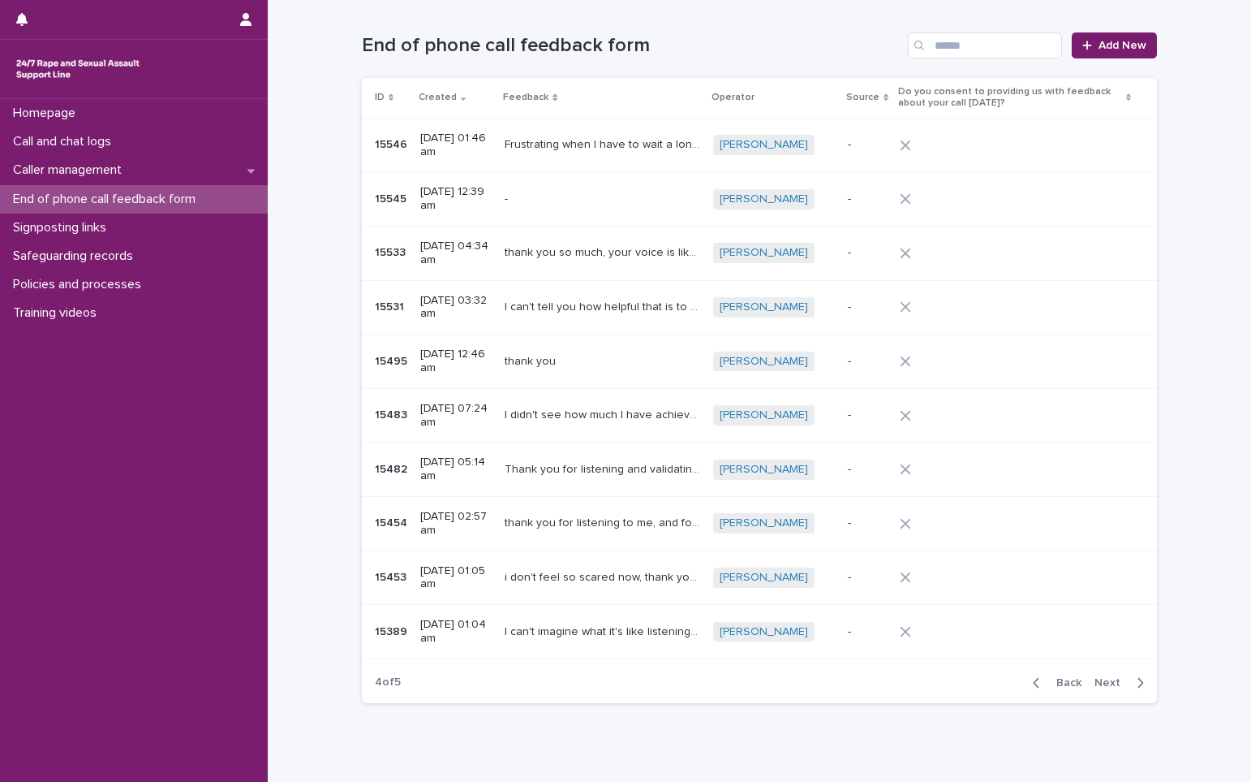
click at [1116, 678] on span "Next" at bounding box center [1113, 682] width 36 height 11
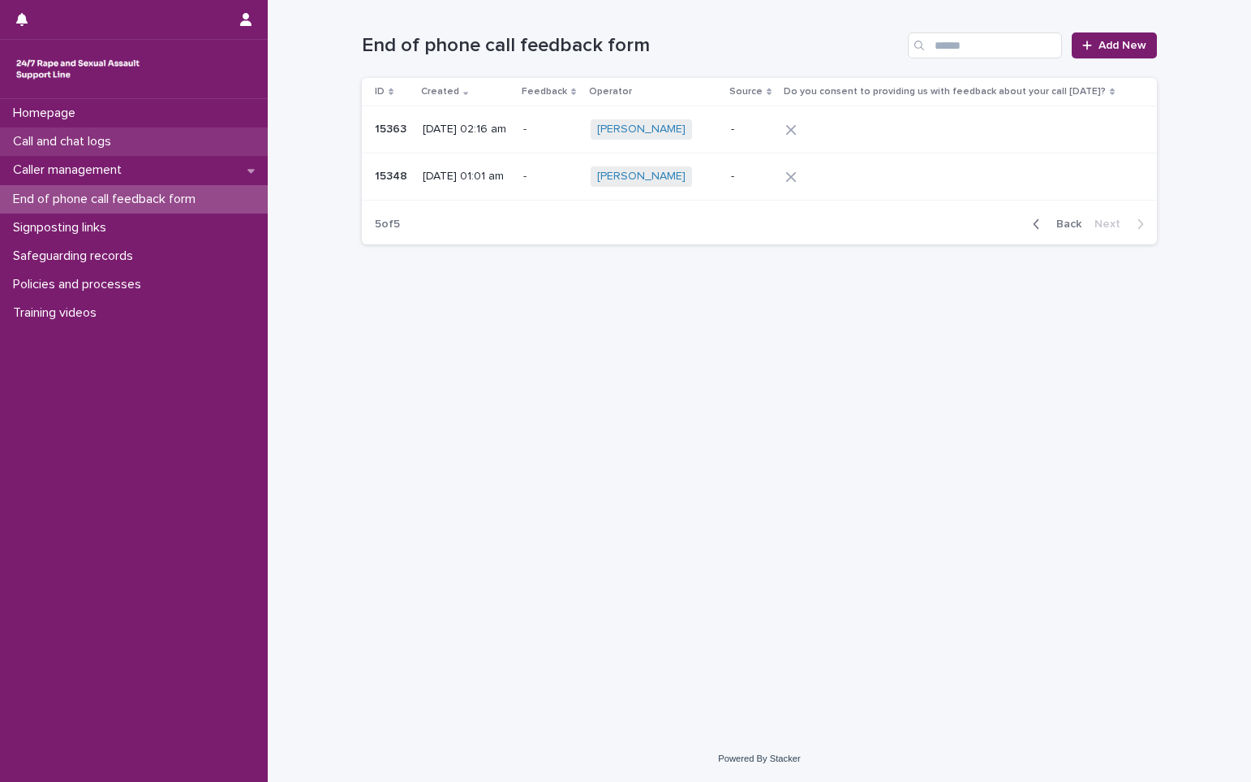
click at [101, 139] on p "Call and chat logs" at bounding box center [65, 141] width 118 height 15
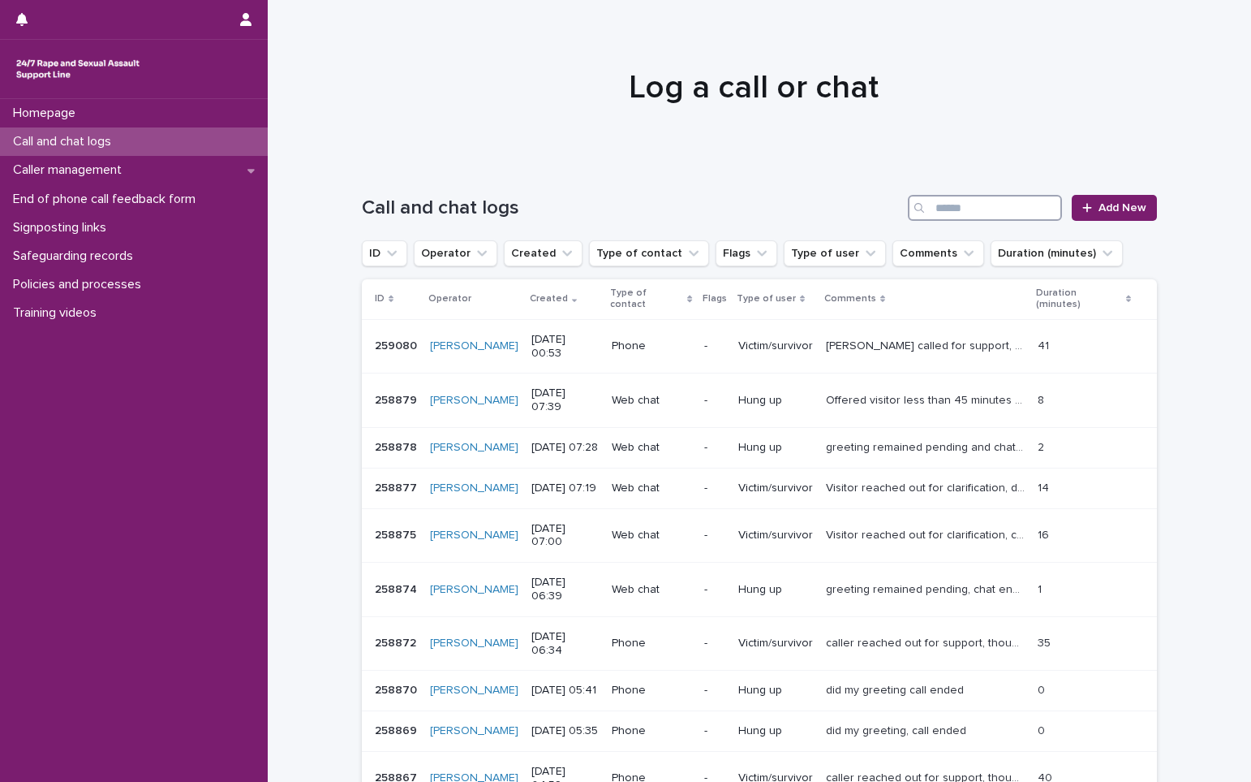
click at [962, 218] on input "Search" at bounding box center [985, 208] width 154 height 26
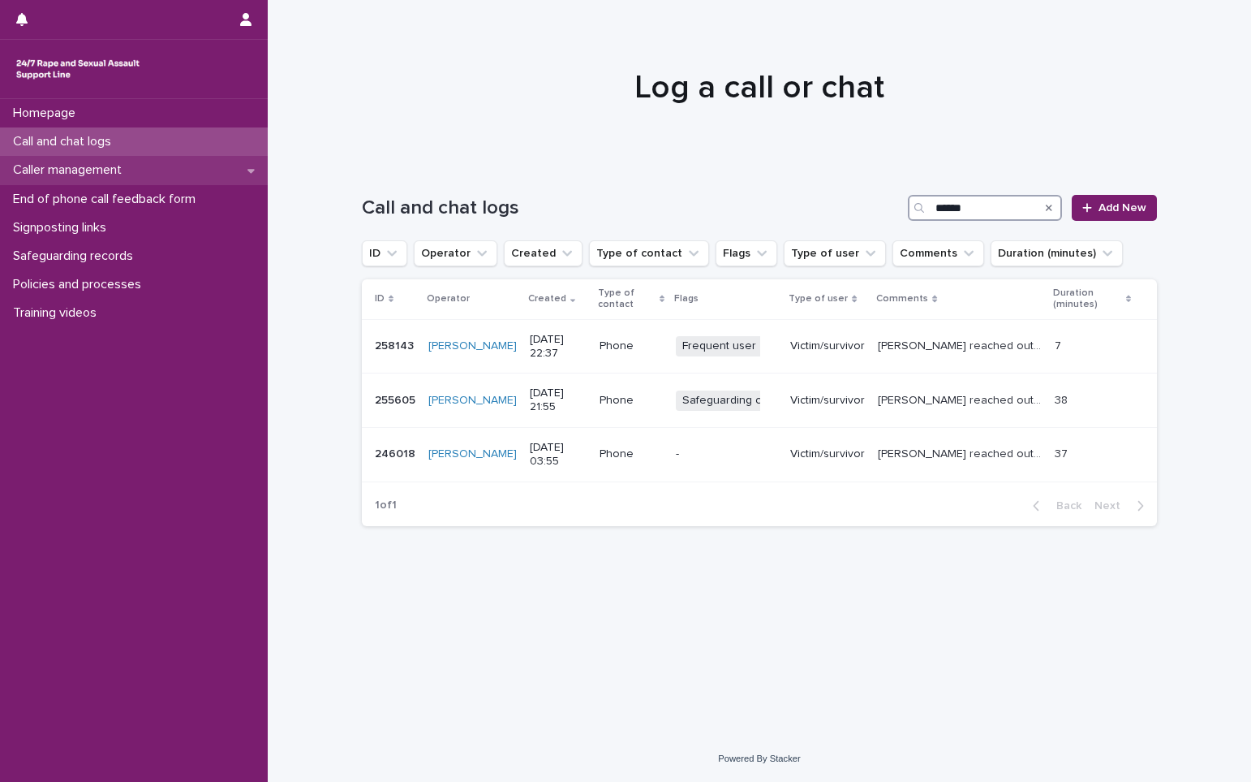
type input "******"
click at [57, 174] on p "Caller management" at bounding box center [70, 169] width 128 height 15
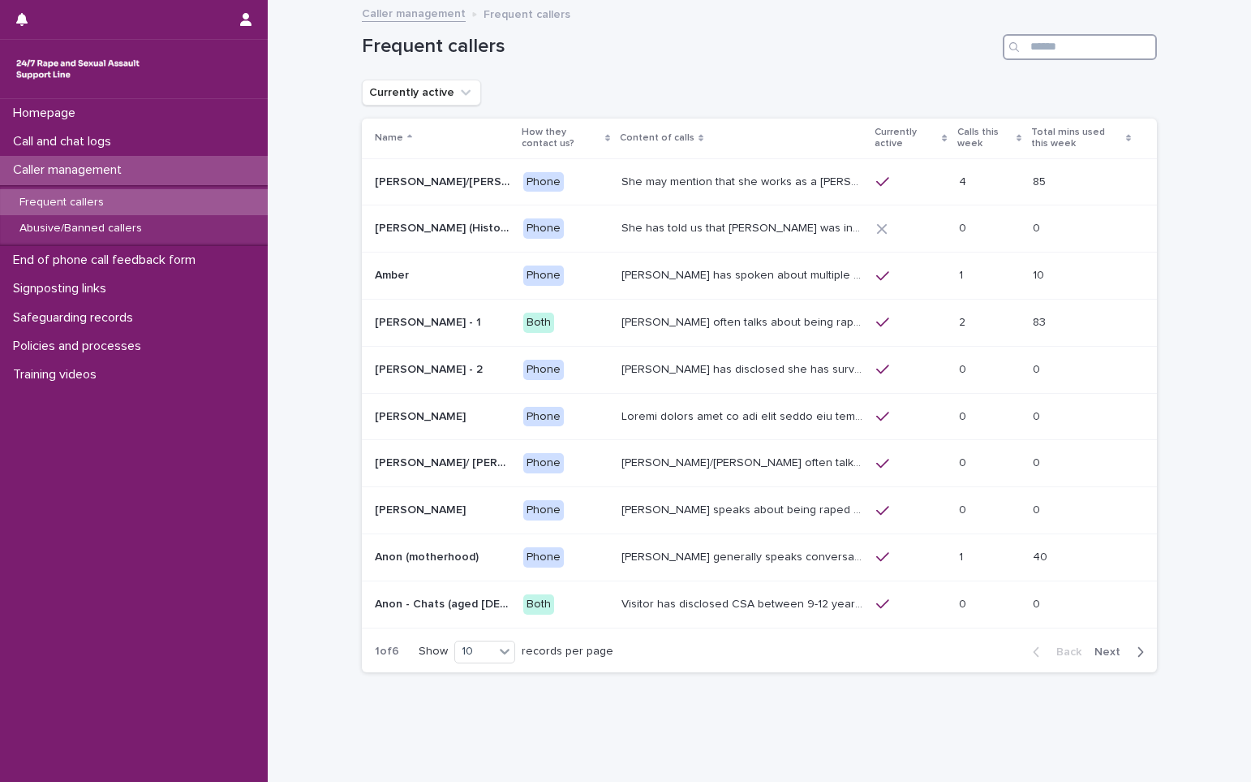
click at [1049, 45] on input "Search" at bounding box center [1080, 47] width 154 height 26
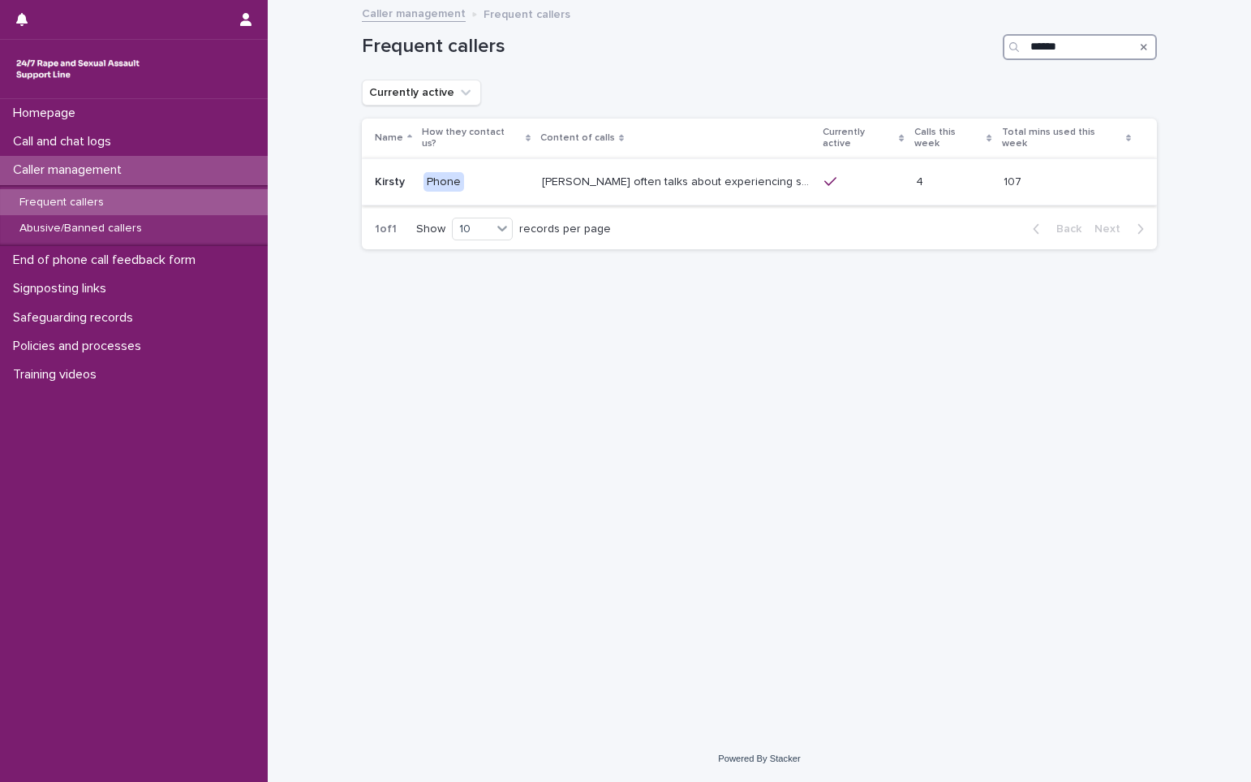
type input "******"
click at [737, 172] on p "[PERSON_NAME] often talks about experiencing sexual violence by a family friend…" at bounding box center [678, 180] width 273 height 17
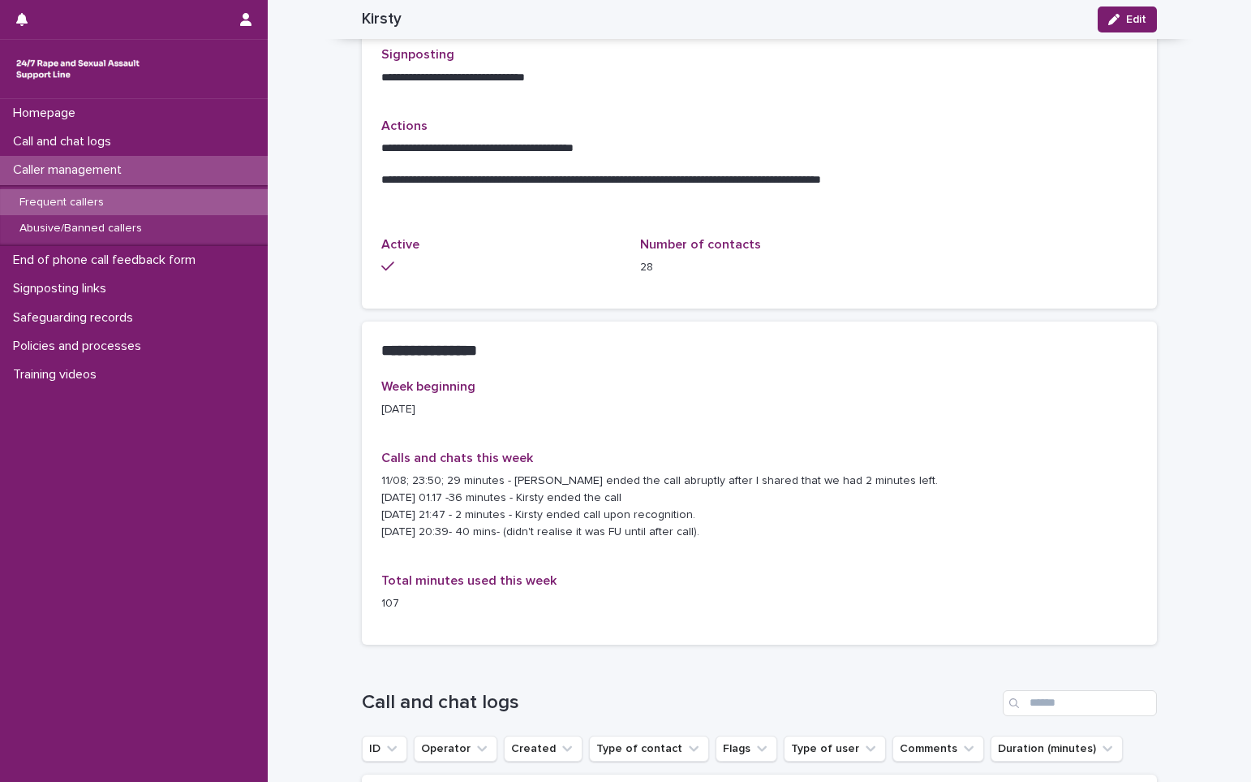
scroll to position [812, 0]
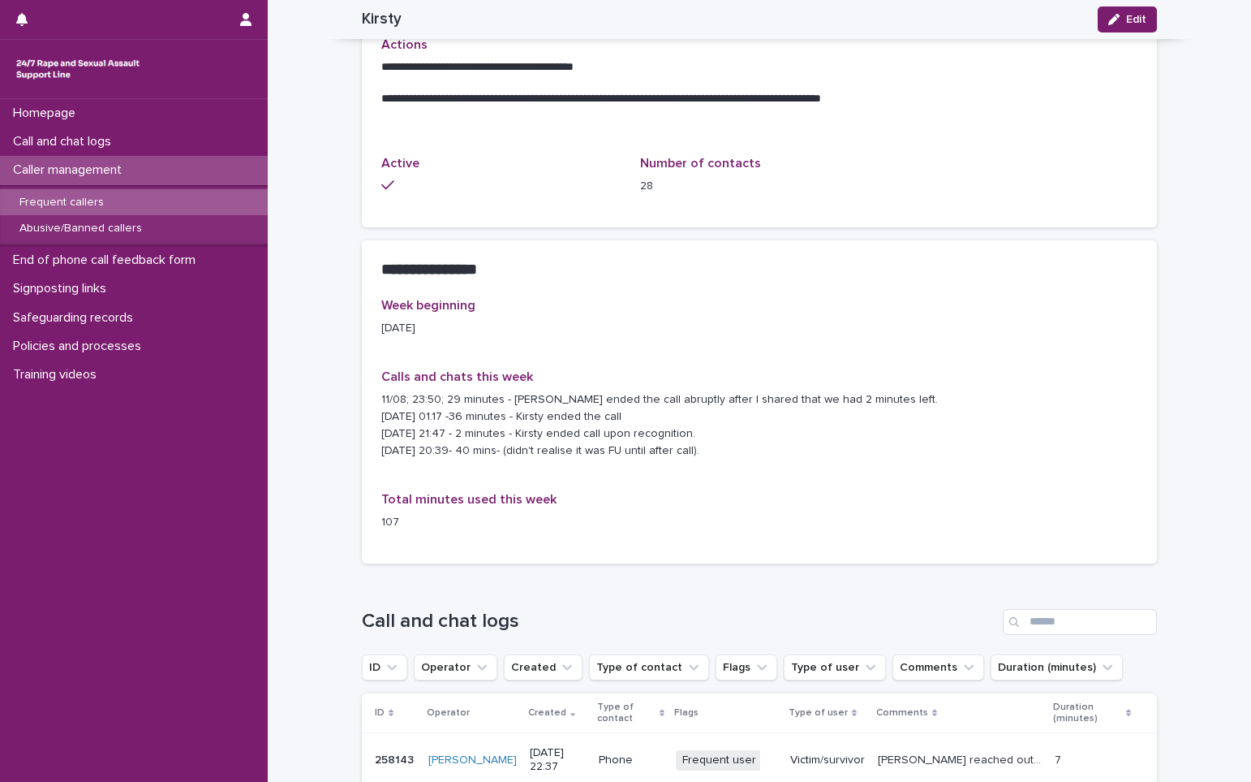
click at [1096, 123] on p at bounding box center [759, 115] width 756 height 16
click at [88, 136] on p "Call and chat logs" at bounding box center [65, 141] width 118 height 15
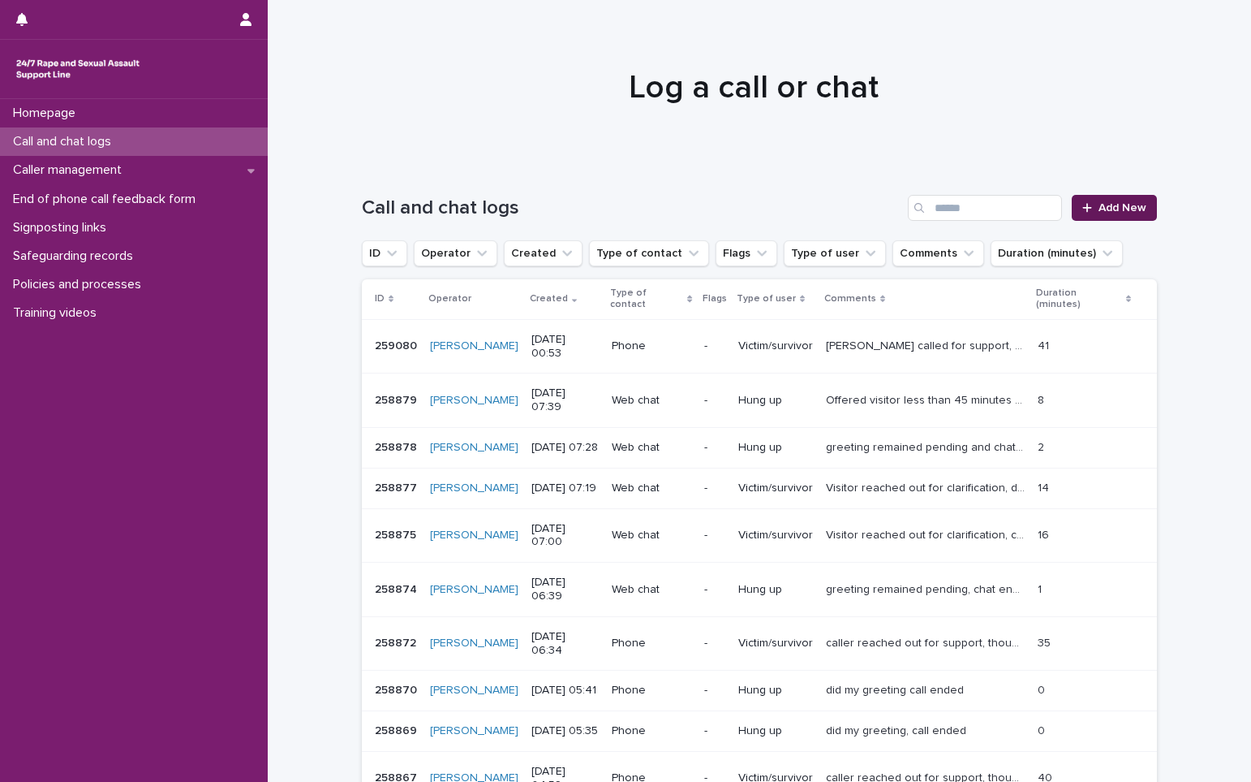
click at [1092, 206] on div at bounding box center [1091, 207] width 16 height 11
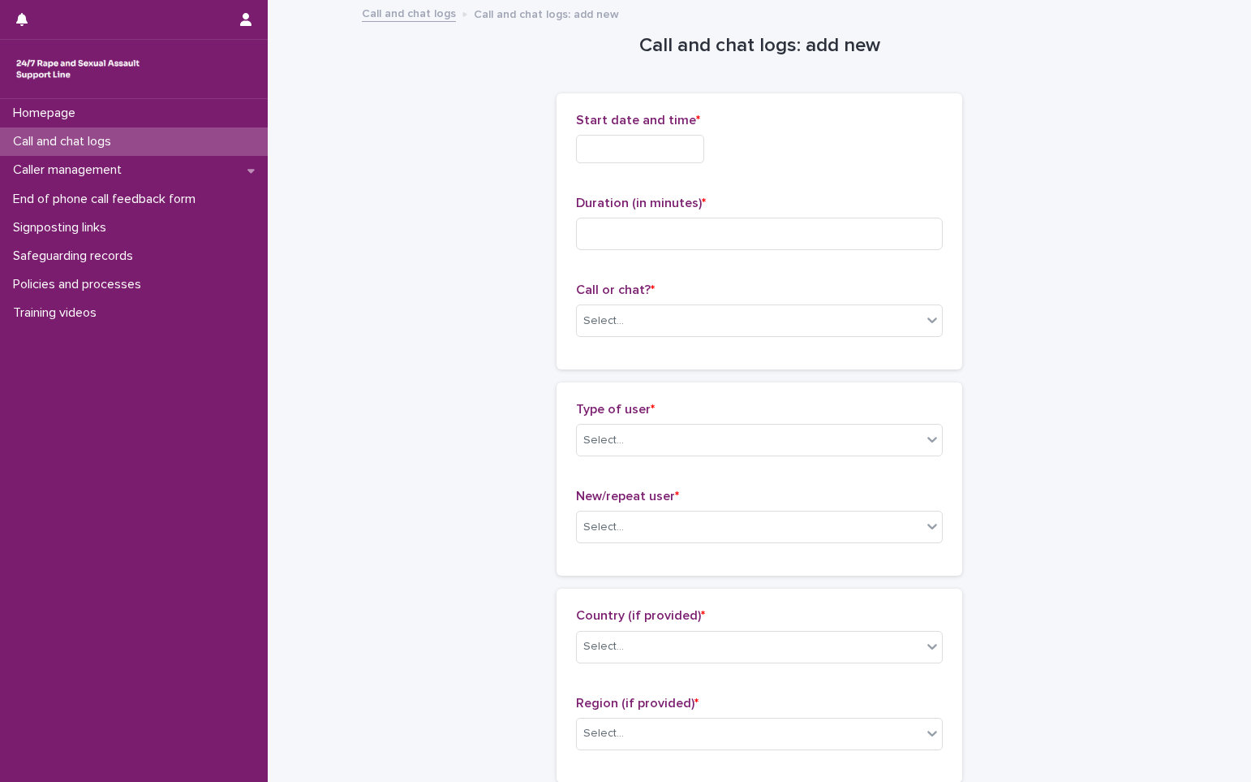
click at [649, 147] on input "text" at bounding box center [640, 149] width 128 height 28
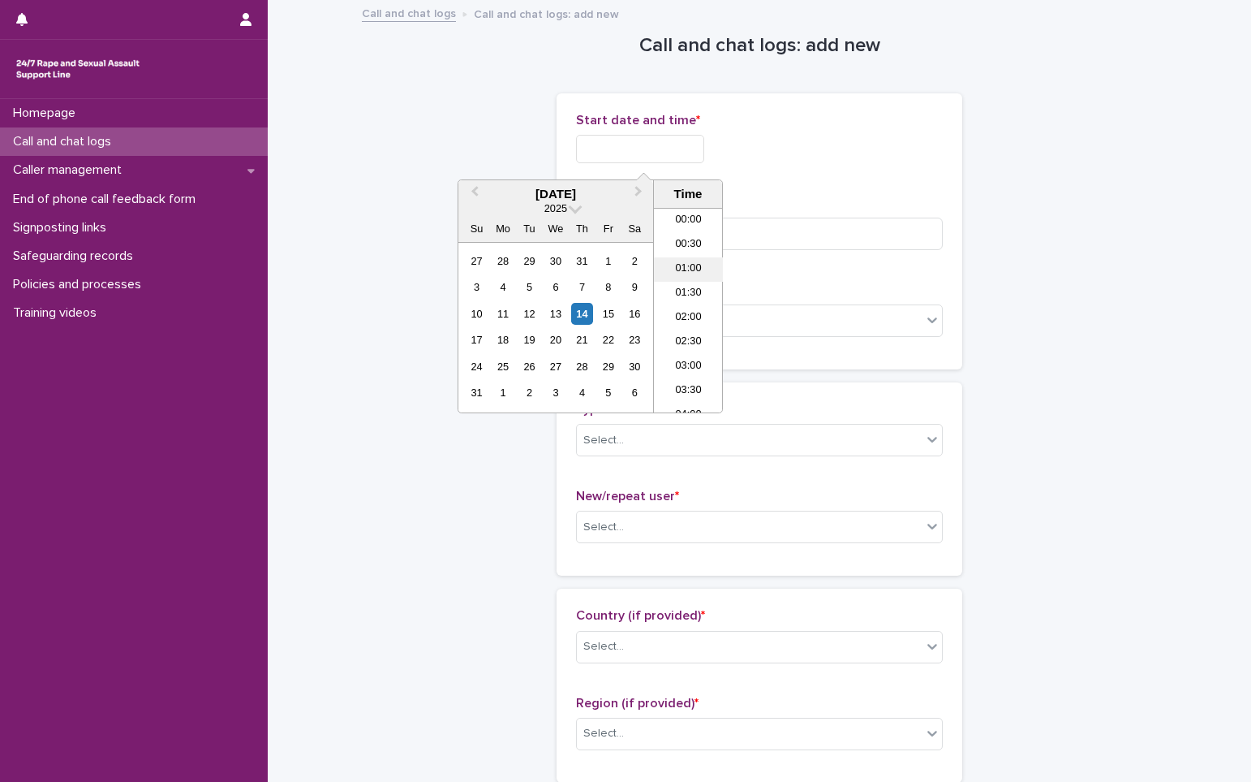
click at [704, 273] on li "01:00" at bounding box center [688, 269] width 69 height 24
click at [678, 145] on input "**********" at bounding box center [640, 149] width 128 height 28
type input "**********"
click at [862, 146] on div "**********" at bounding box center [759, 149] width 367 height 28
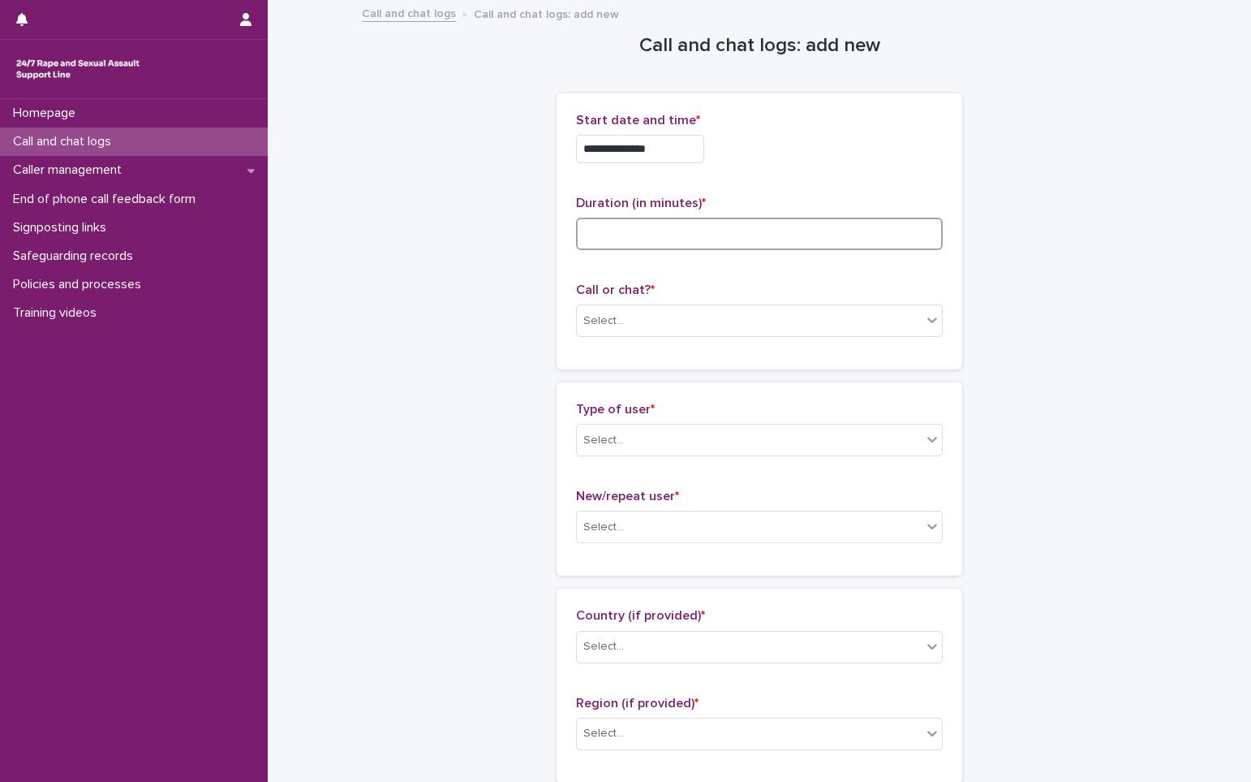
click at [644, 235] on input at bounding box center [759, 234] width 367 height 32
type input "**"
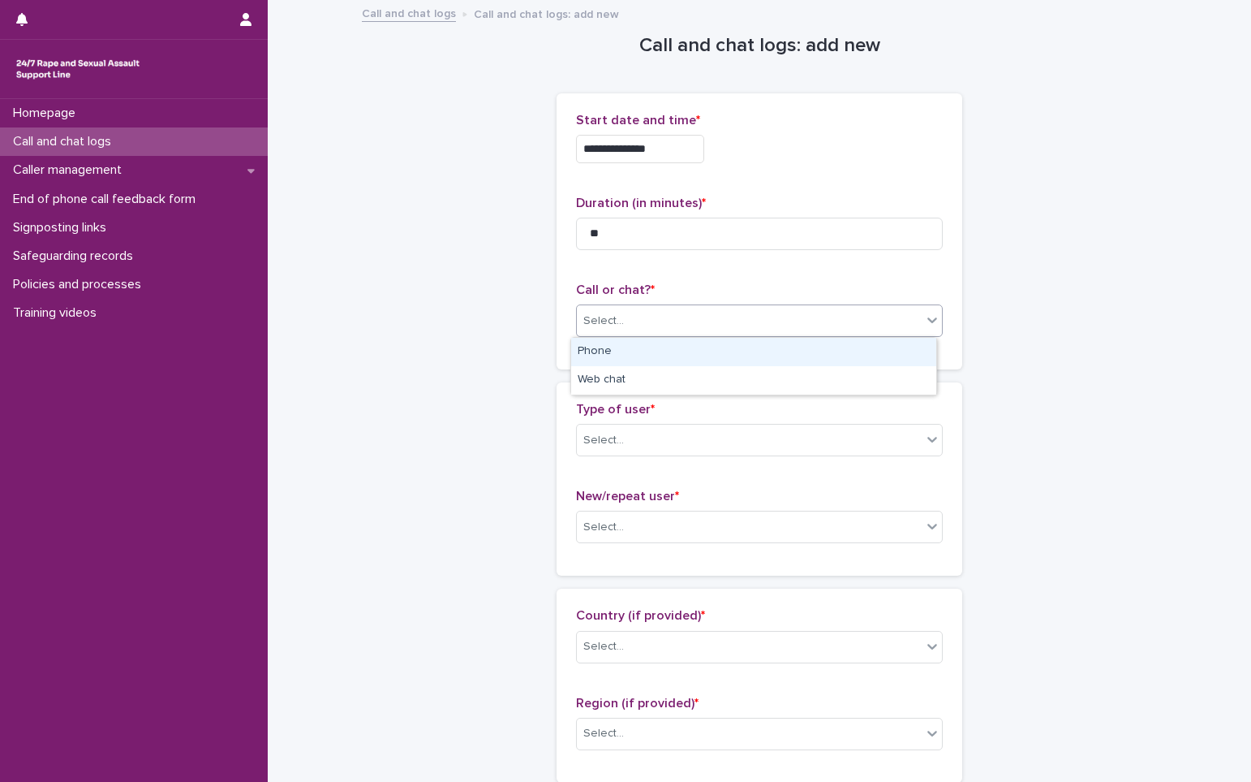
click at [637, 325] on div "Select..." at bounding box center [749, 321] width 345 height 27
click at [637, 351] on div "Phone" at bounding box center [753, 352] width 365 height 28
click at [625, 436] on div "Select..." at bounding box center [749, 440] width 345 height 27
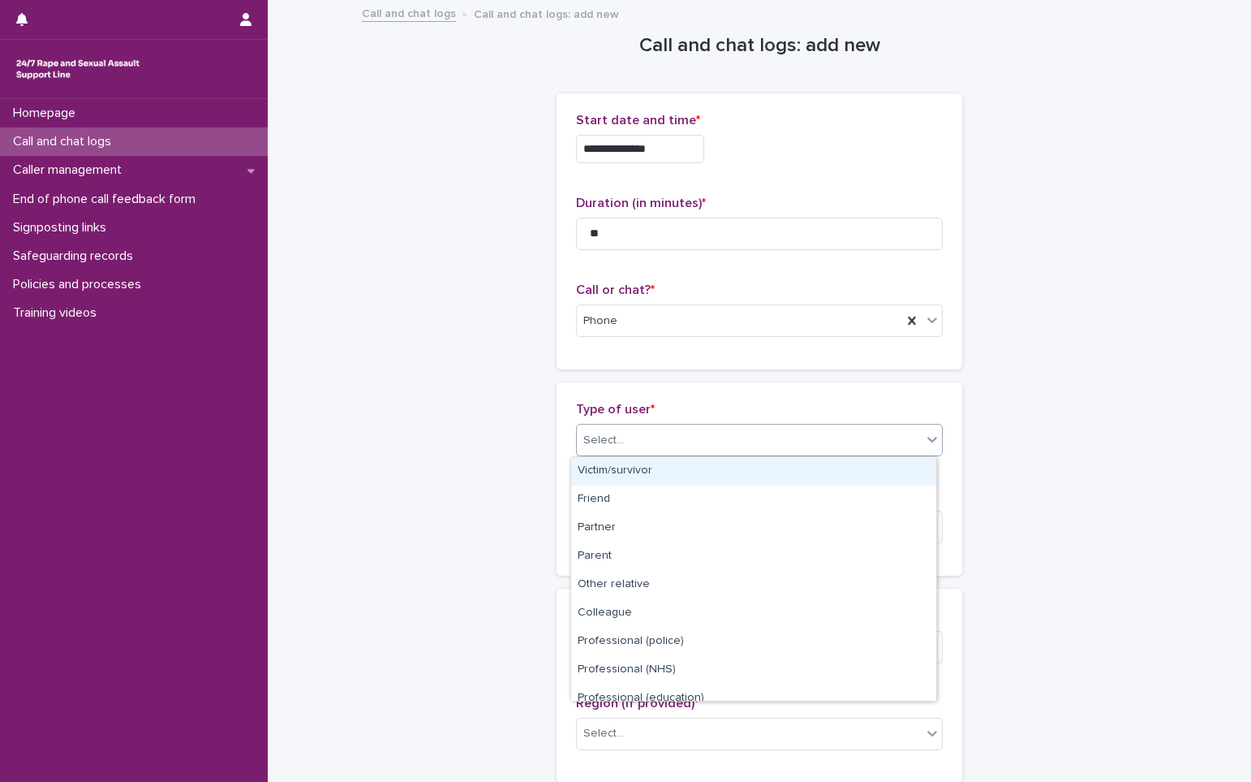
click at [632, 467] on div "Victim/survivor" at bounding box center [753, 471] width 365 height 28
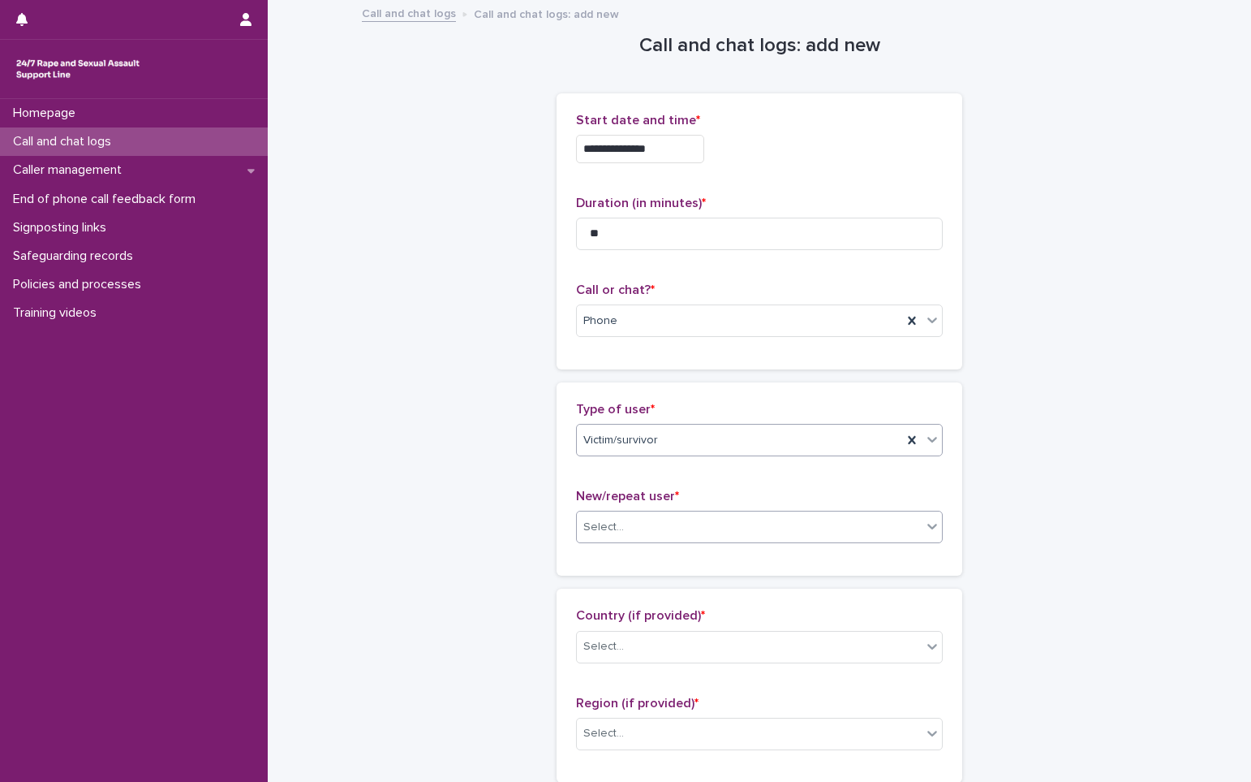
click at [635, 532] on div "Select..." at bounding box center [749, 527] width 345 height 27
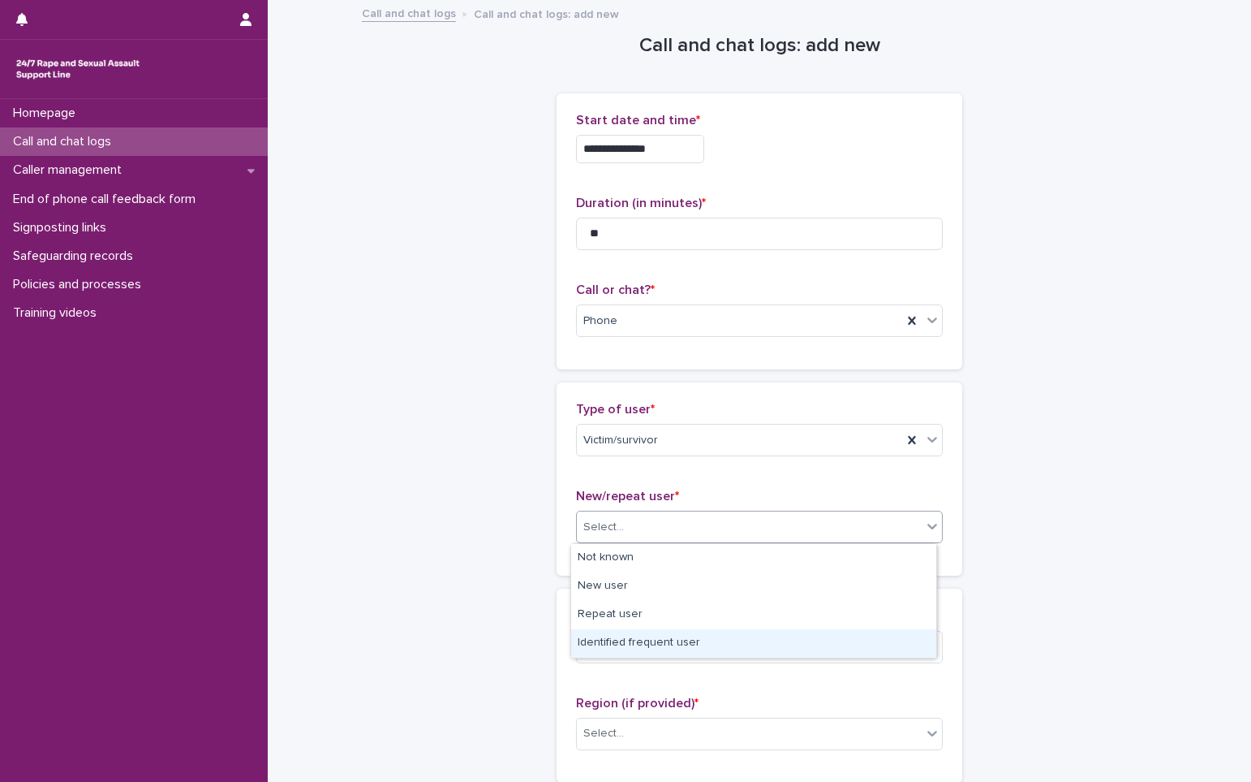
click at [621, 644] on div "Identified frequent user" at bounding box center [753, 643] width 365 height 28
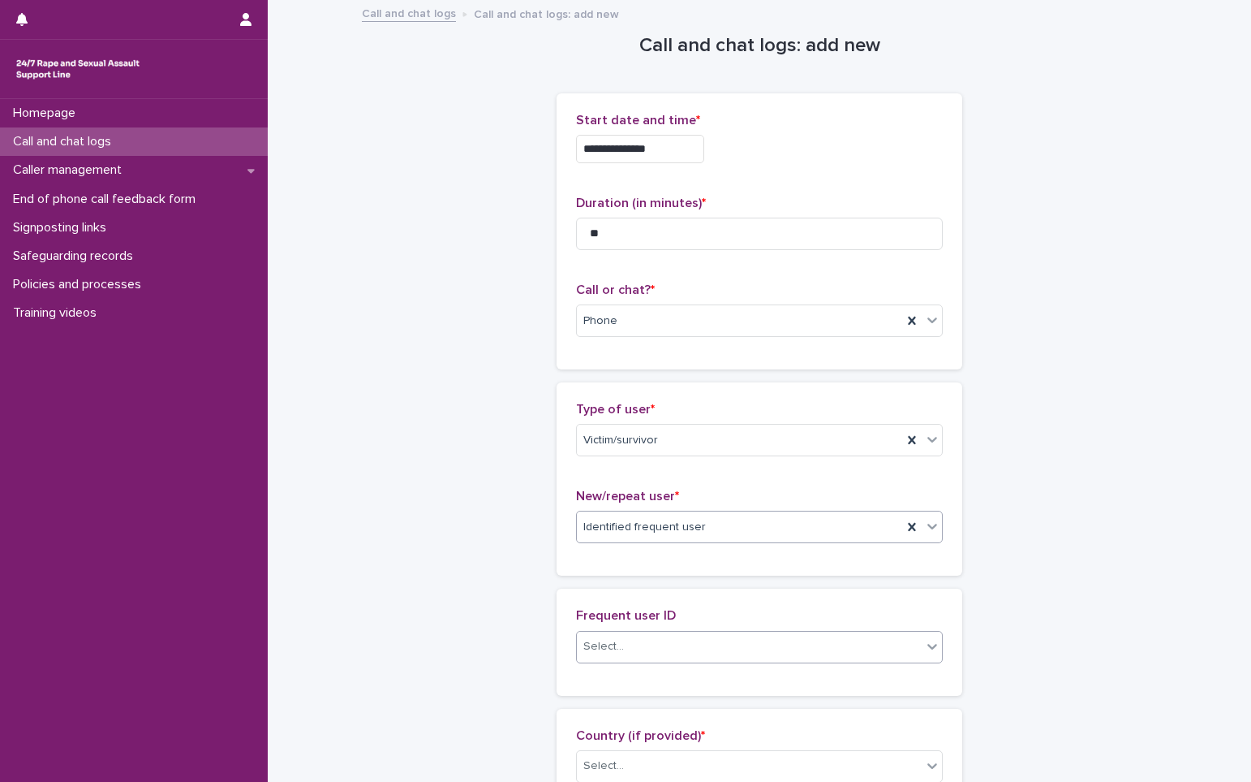
click at [639, 648] on div "Select..." at bounding box center [749, 646] width 345 height 27
type input "***"
click at [620, 679] on div "Kirsty" at bounding box center [753, 678] width 365 height 28
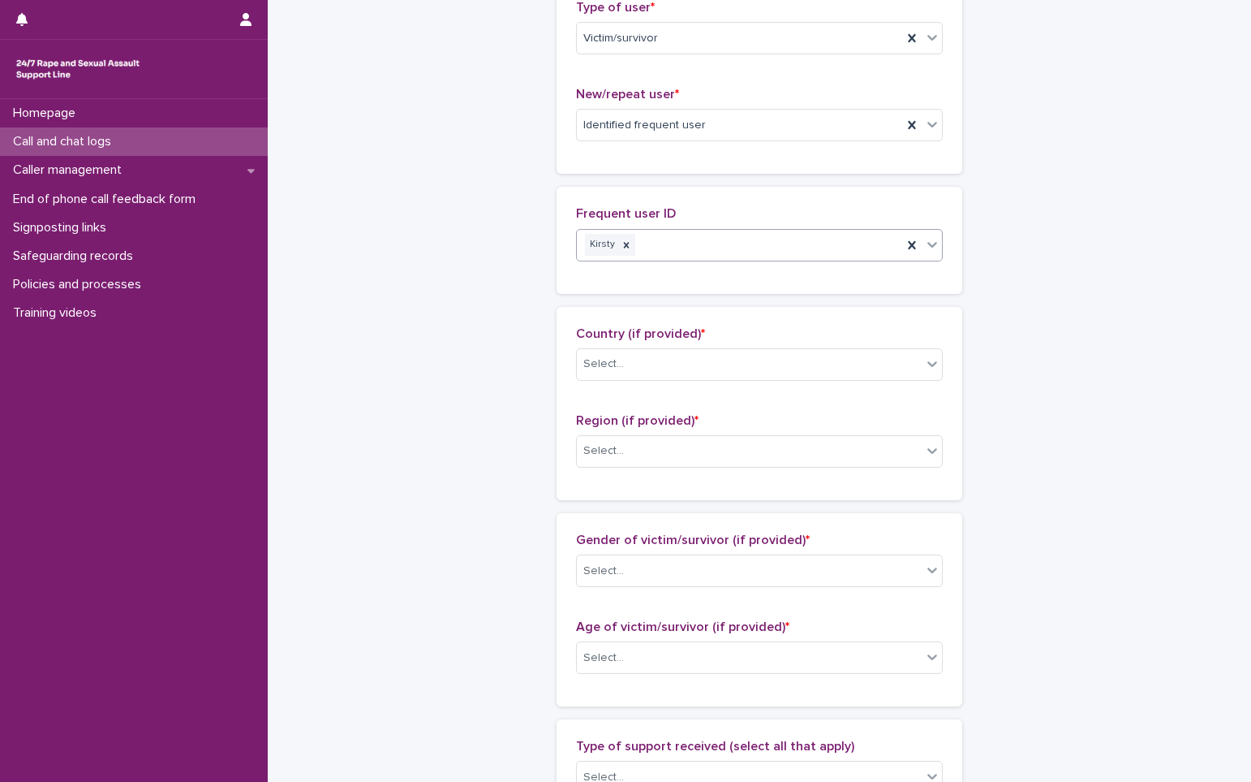
scroll to position [406, 0]
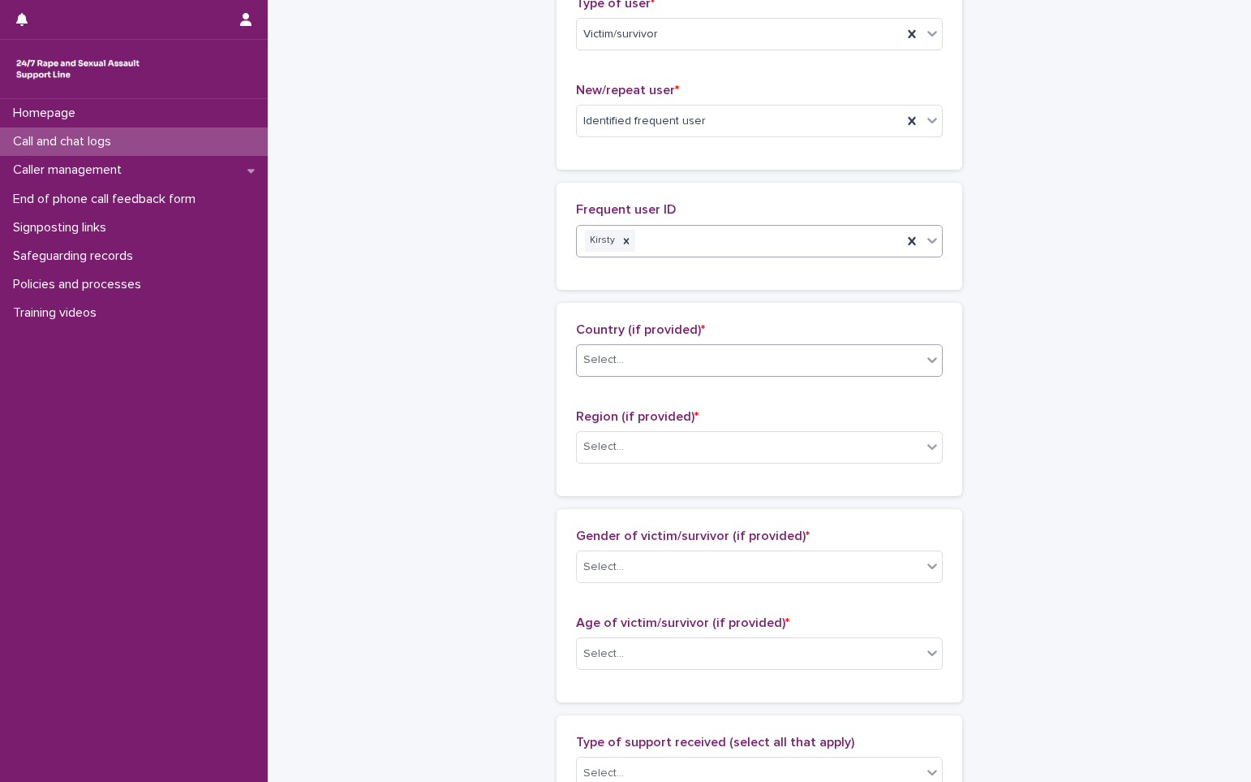
click at [686, 357] on div "Select..." at bounding box center [749, 360] width 345 height 27
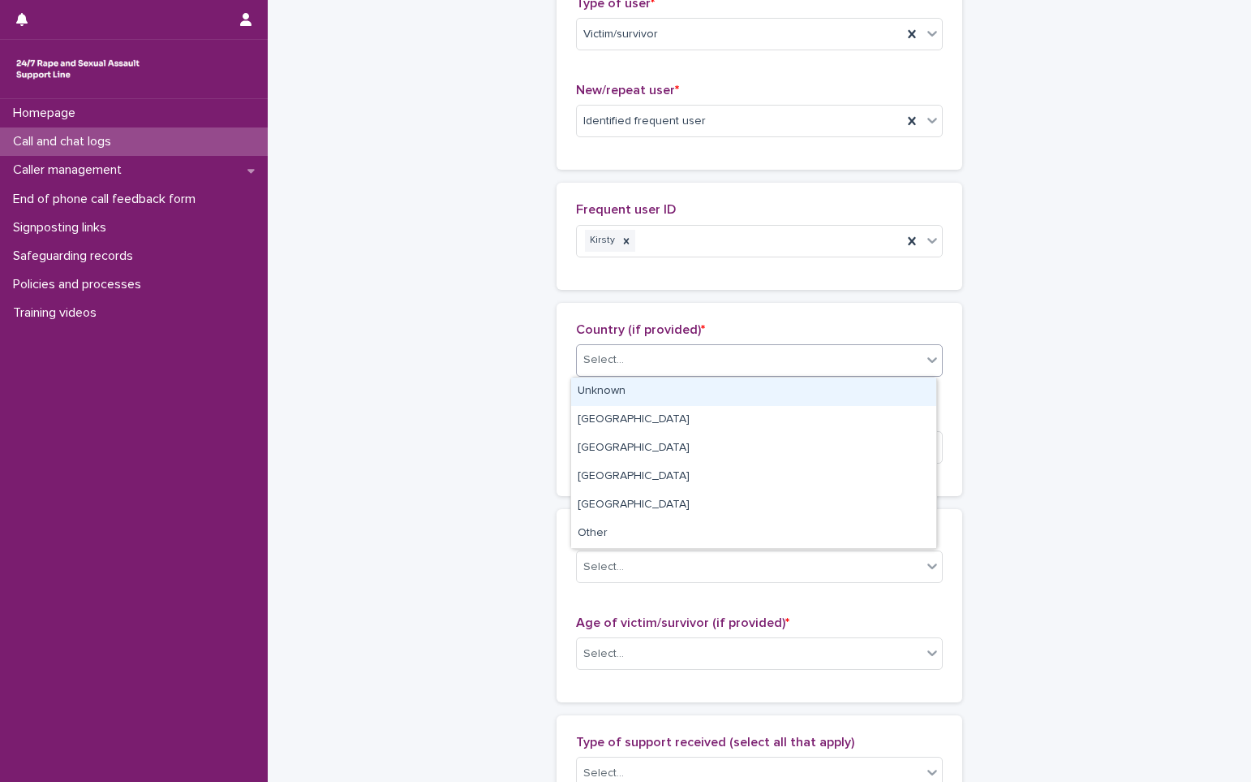
click at [663, 398] on div "Unknown" at bounding box center [753, 391] width 365 height 28
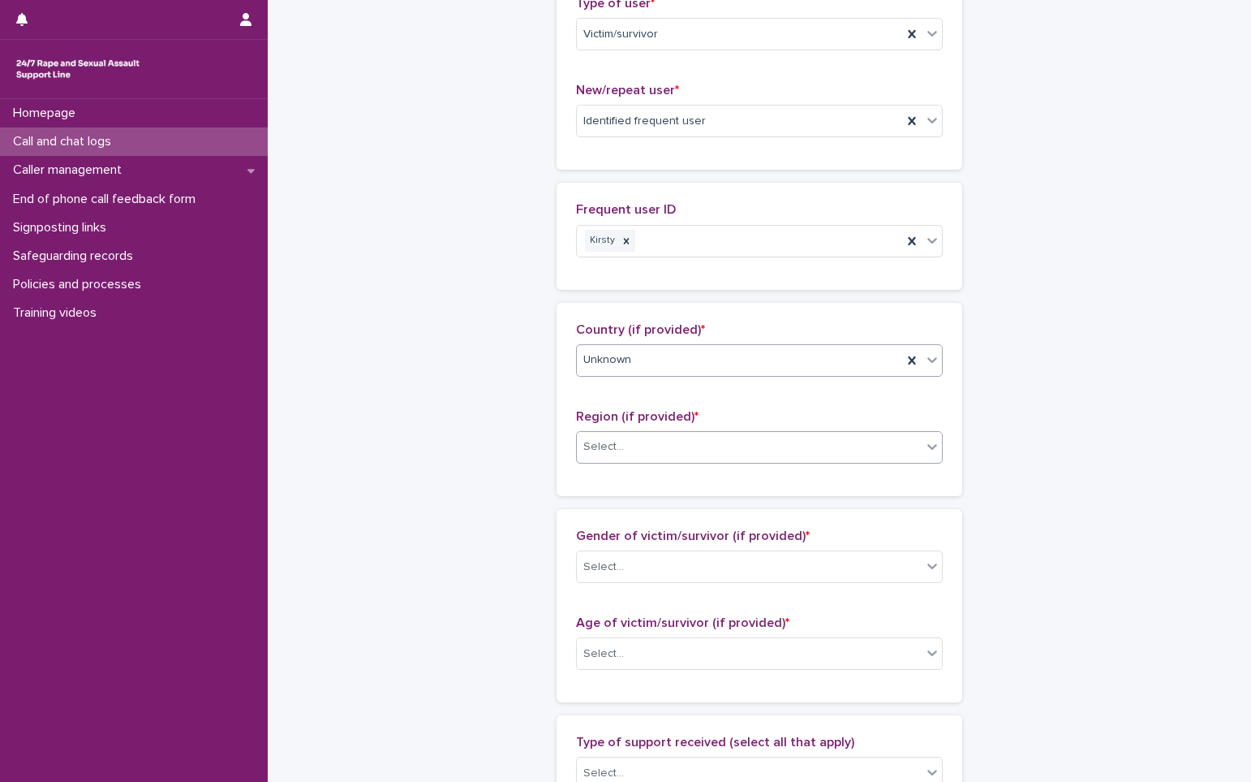
click at [658, 450] on div "Select..." at bounding box center [749, 446] width 345 height 27
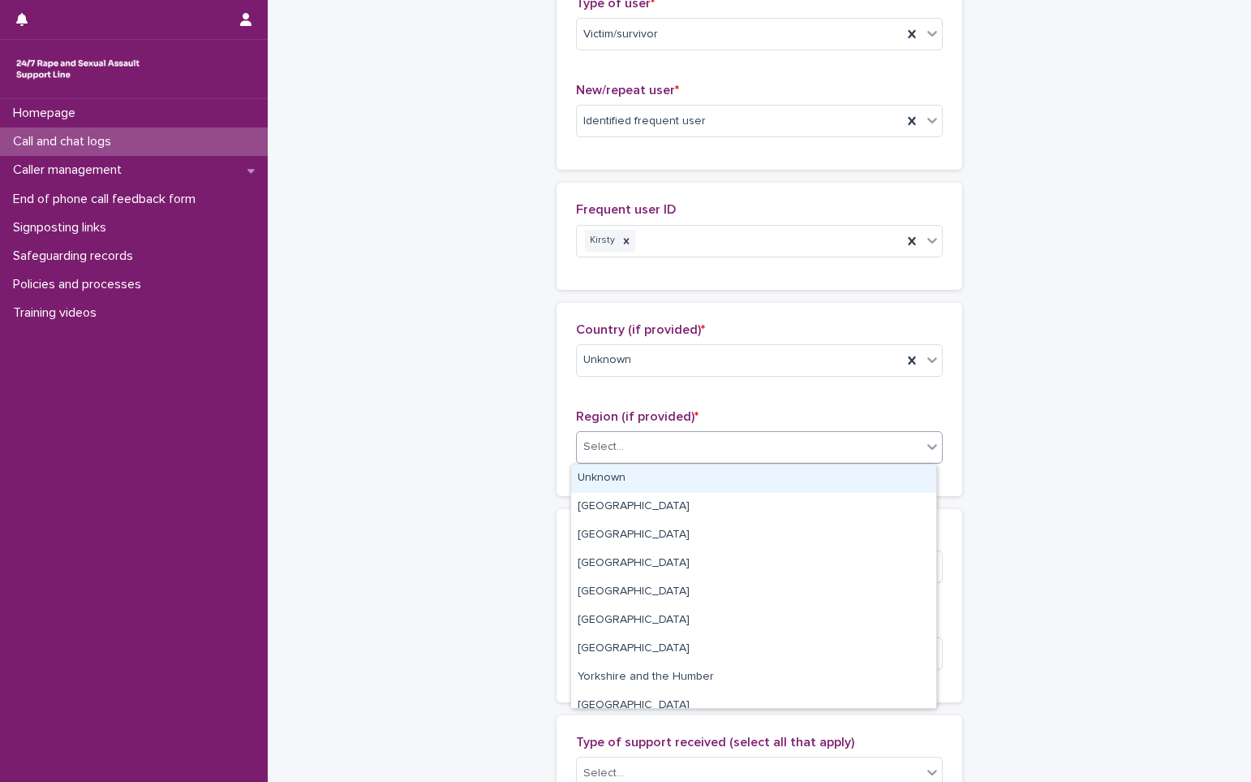
click at [644, 480] on div "Unknown" at bounding box center [753, 478] width 365 height 28
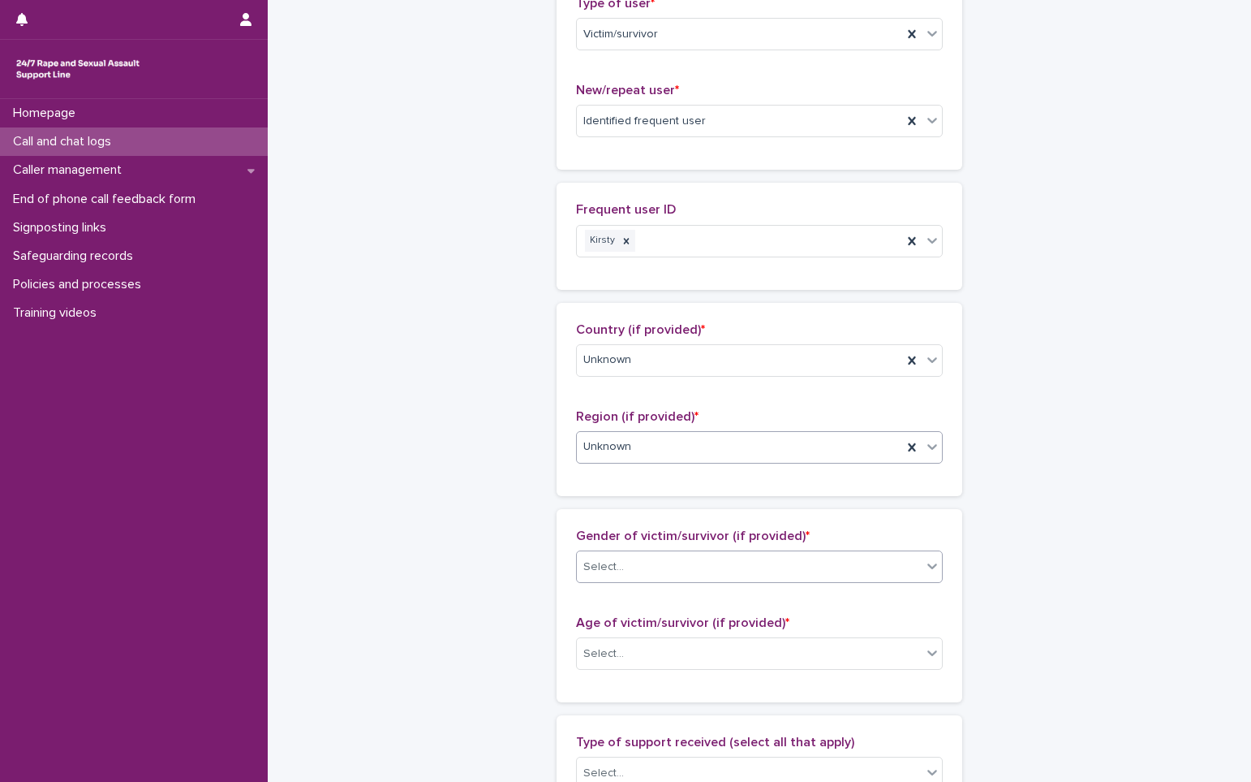
click at [631, 560] on div "Select..." at bounding box center [749, 567] width 345 height 27
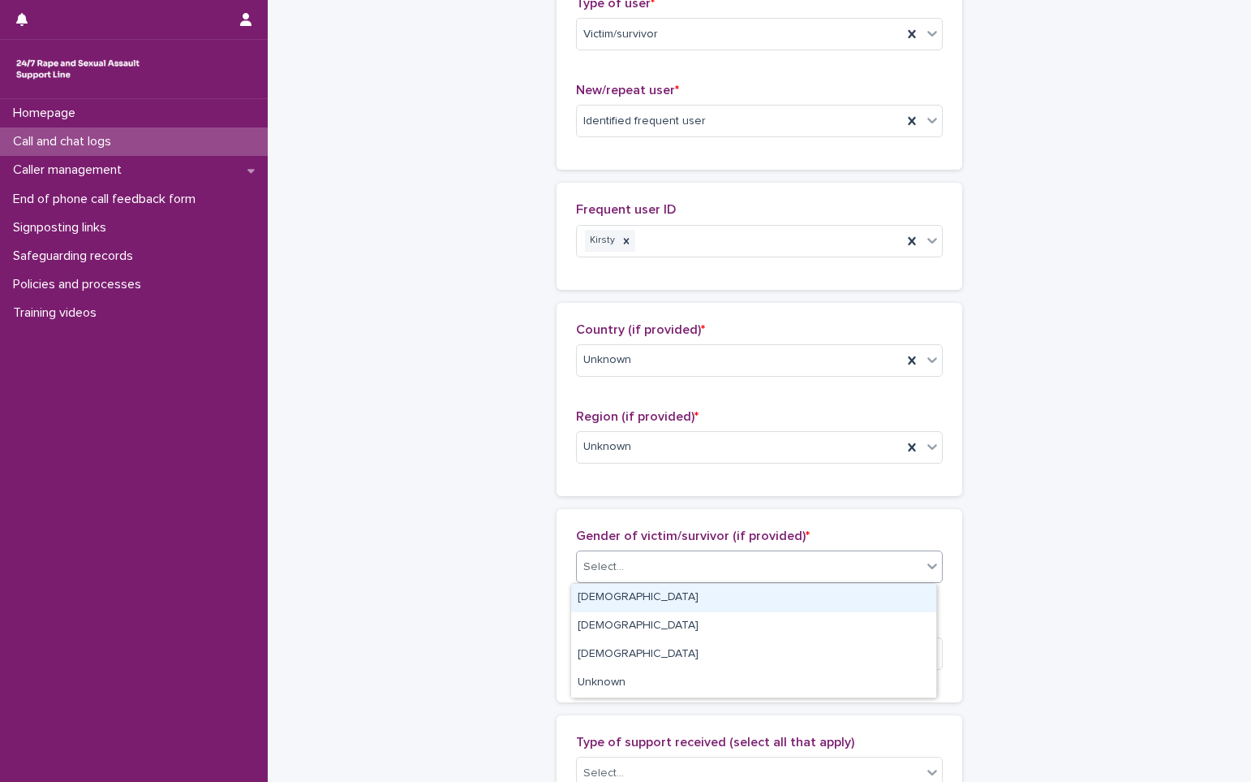
click at [621, 591] on div "[DEMOGRAPHIC_DATA]" at bounding box center [753, 598] width 365 height 28
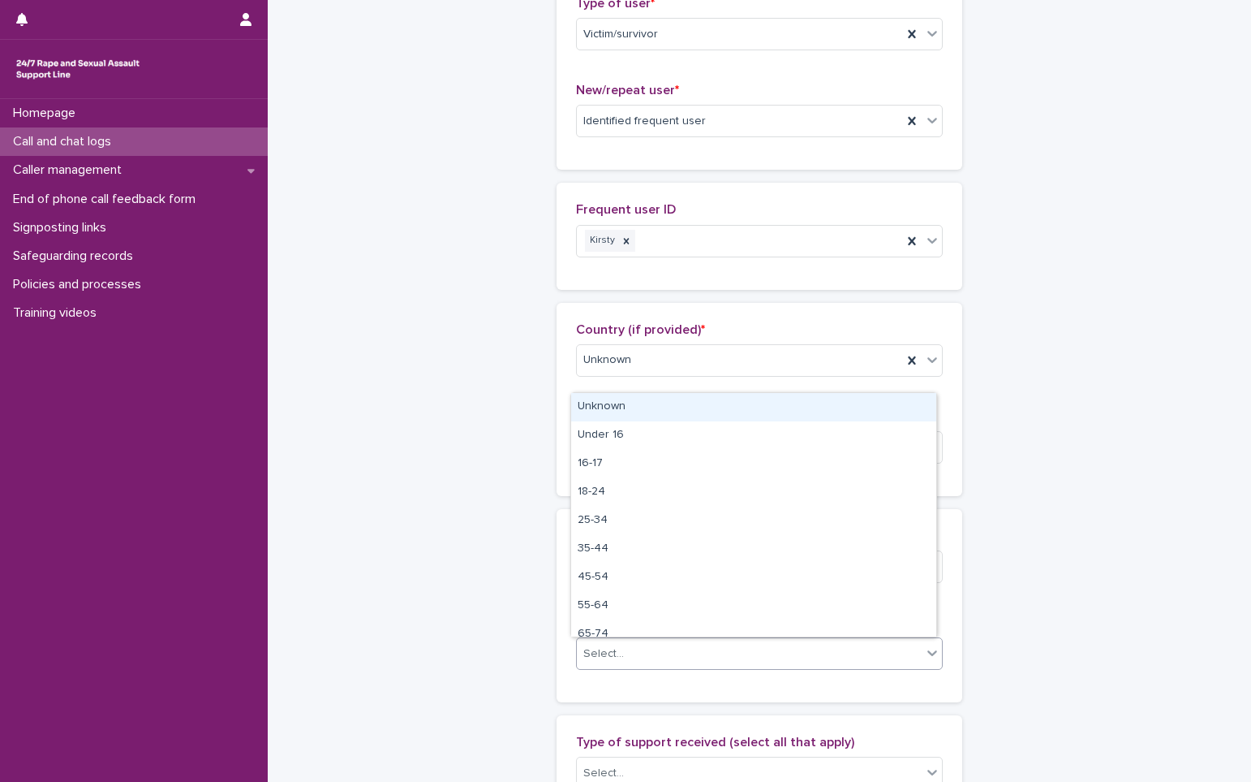
click at [606, 655] on div "Select..." at bounding box center [604, 653] width 41 height 17
click at [603, 406] on div "Unknown" at bounding box center [753, 407] width 365 height 28
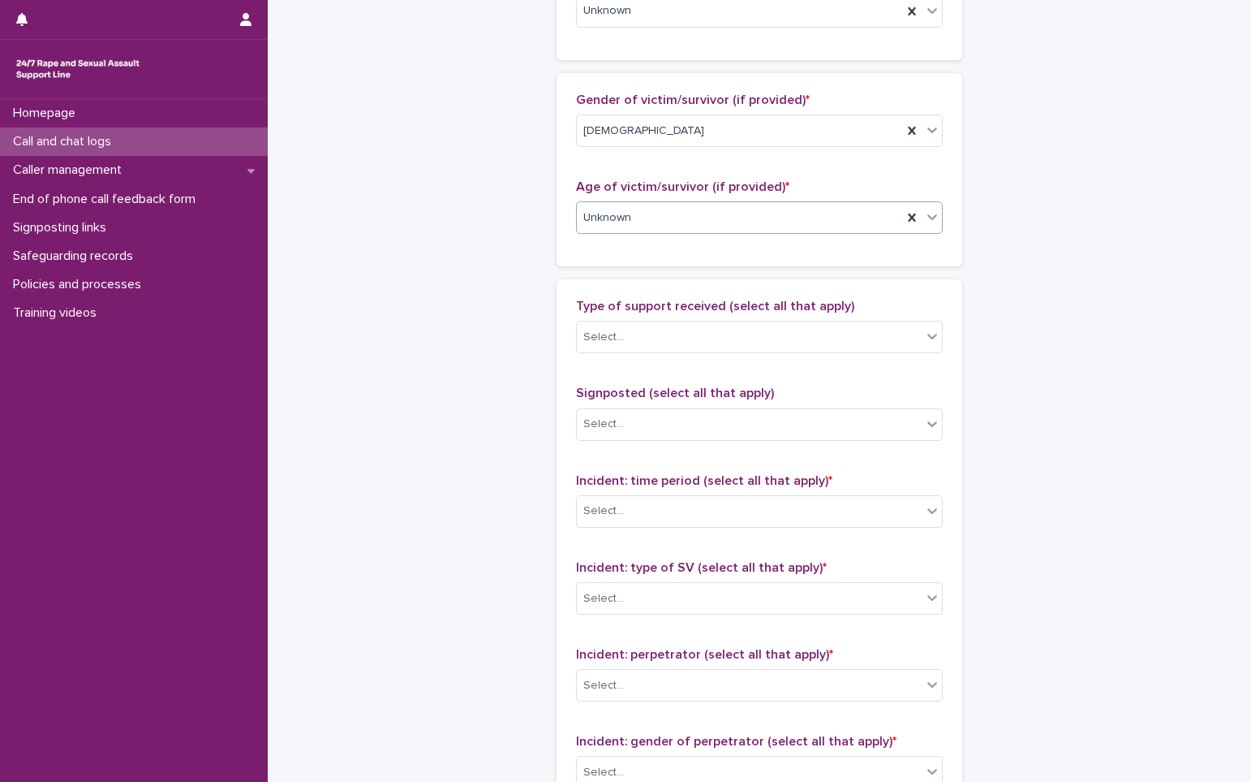
scroll to position [893, 0]
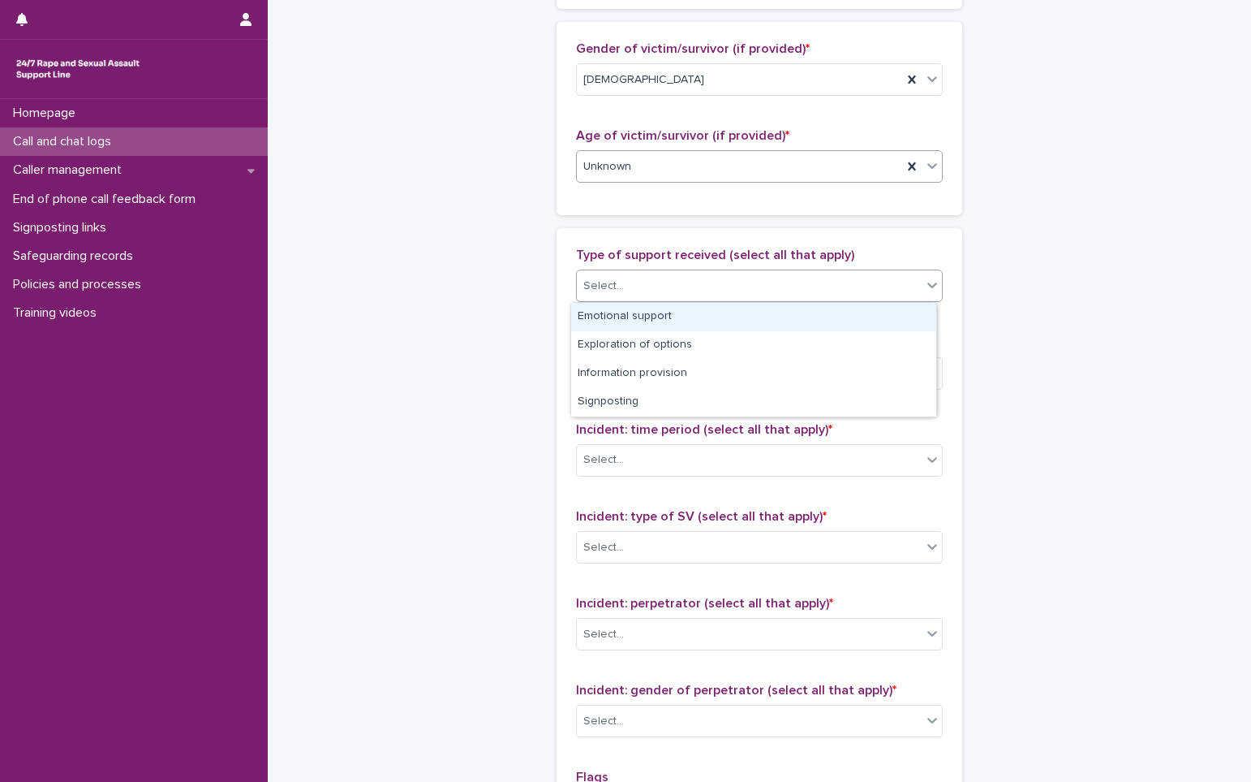
click at [644, 285] on div "Select..." at bounding box center [749, 286] width 345 height 27
click at [627, 320] on div "Emotional support" at bounding box center [753, 317] width 365 height 28
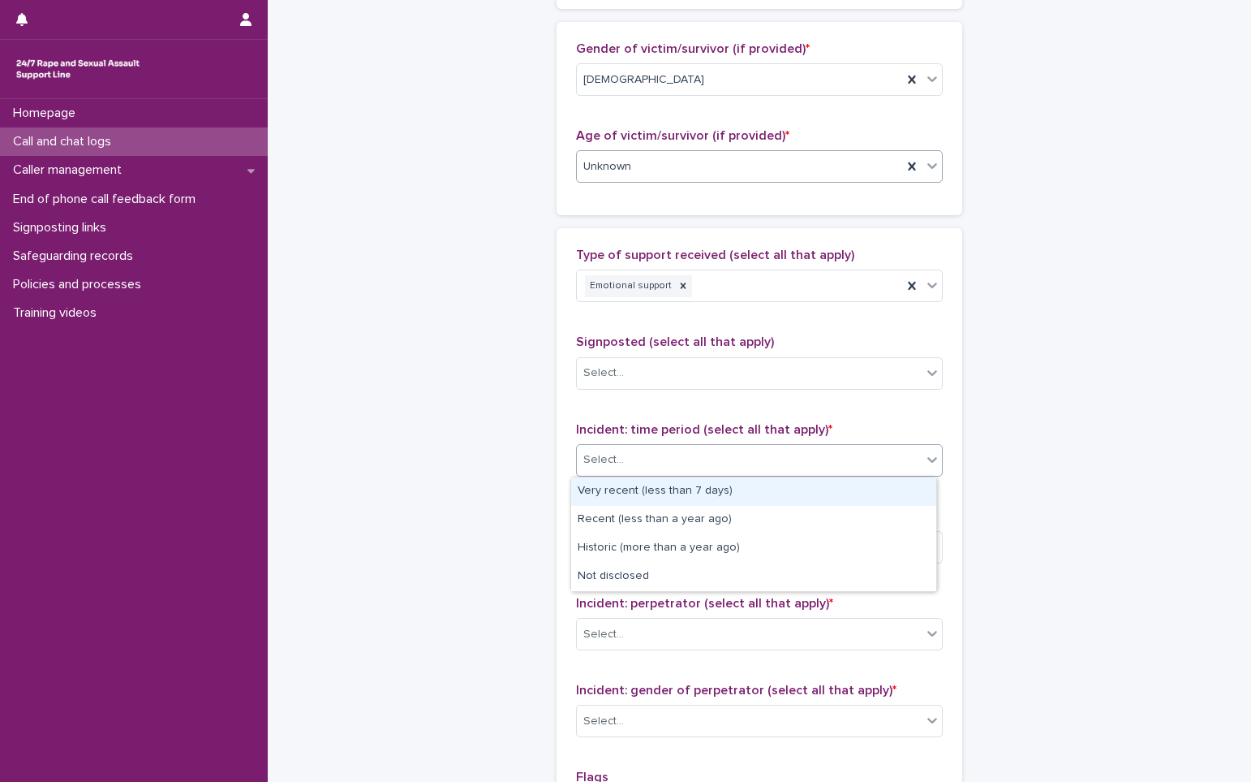
click at [629, 452] on div "Select..." at bounding box center [749, 459] width 345 height 27
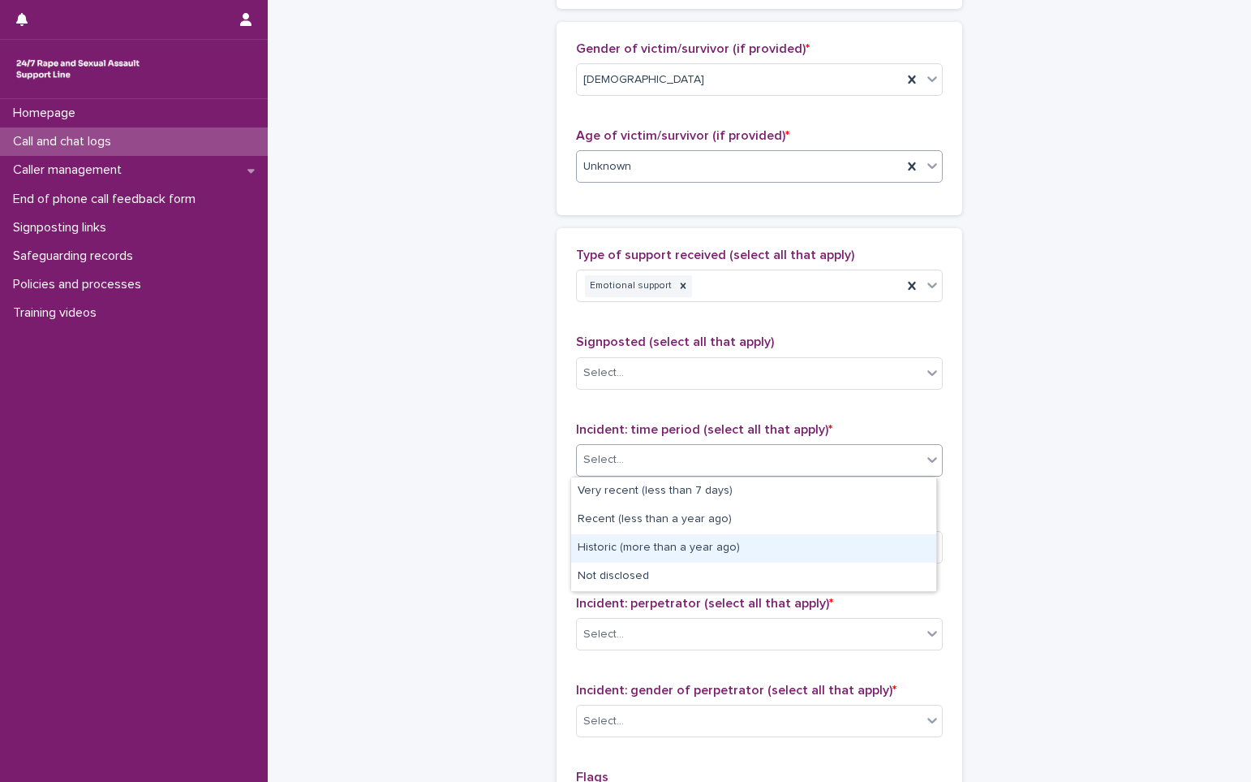
click at [638, 545] on div "Historic (more than a year ago)" at bounding box center [753, 548] width 365 height 28
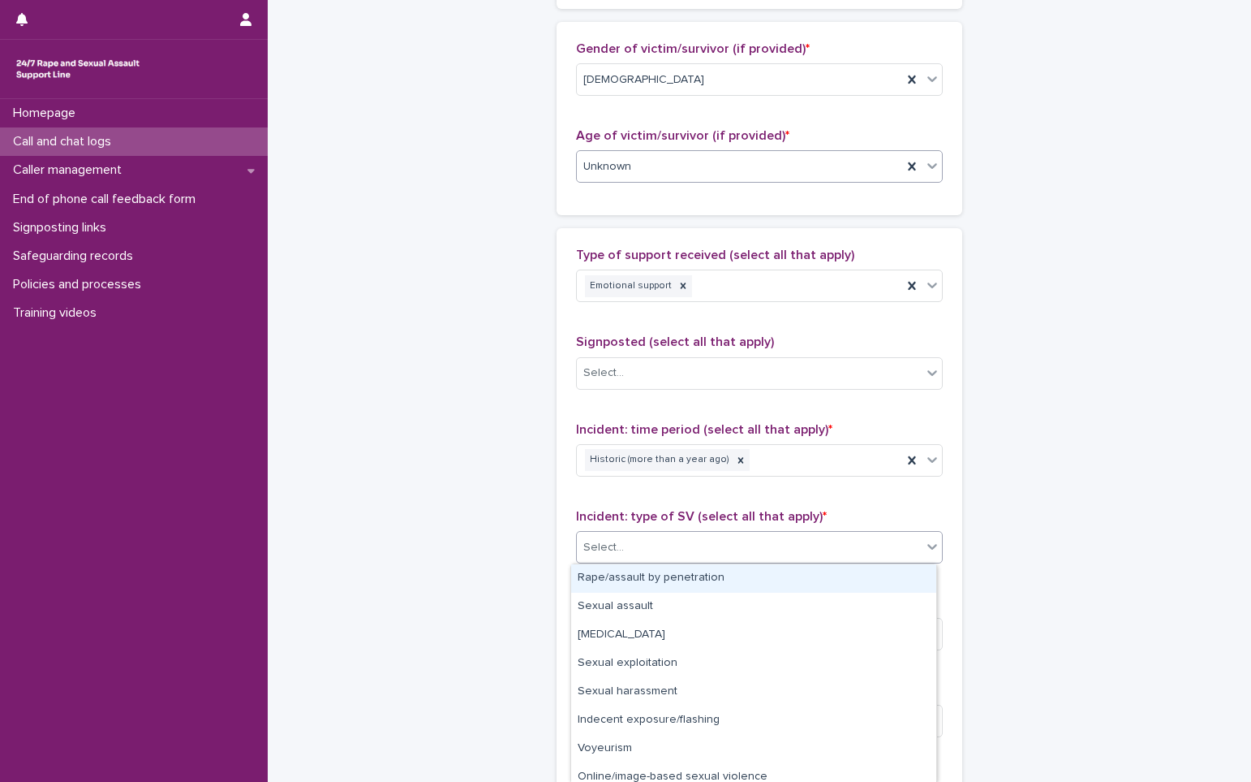
click at [635, 545] on div "Select..." at bounding box center [749, 547] width 345 height 27
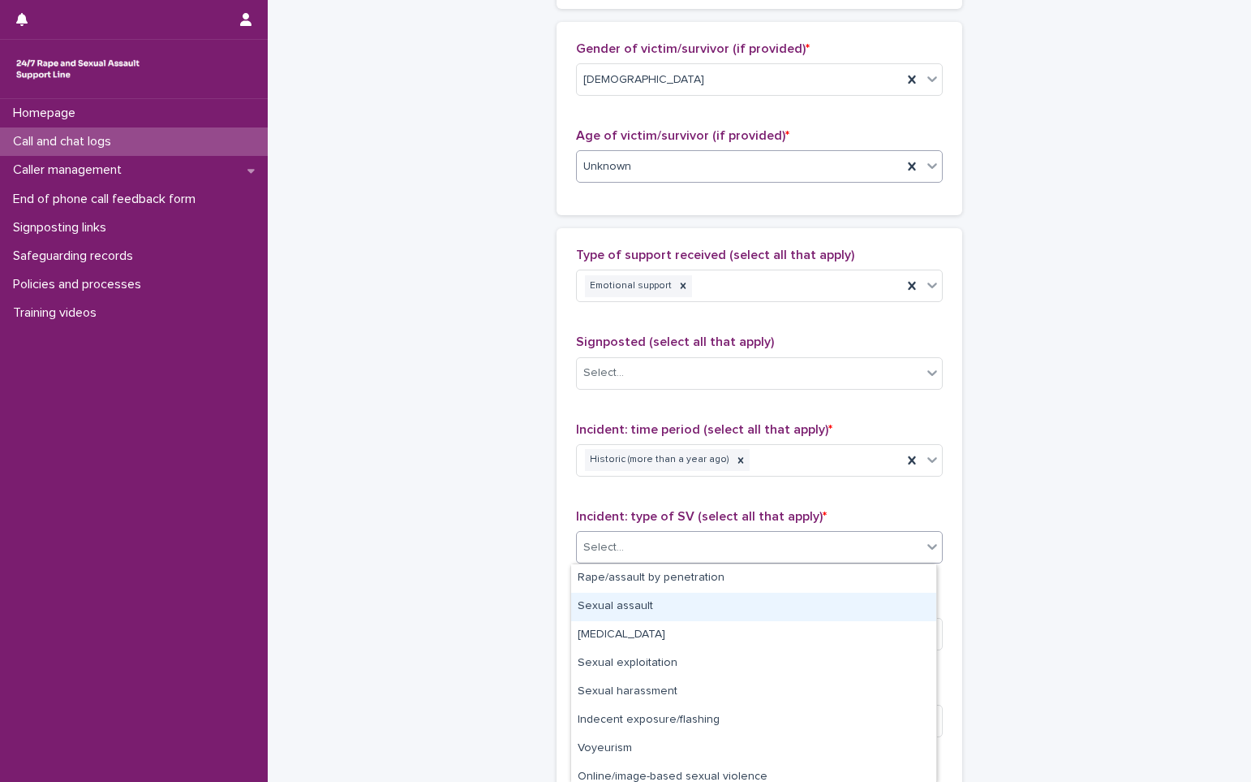
click at [641, 608] on div "Sexual assault" at bounding box center [753, 606] width 365 height 28
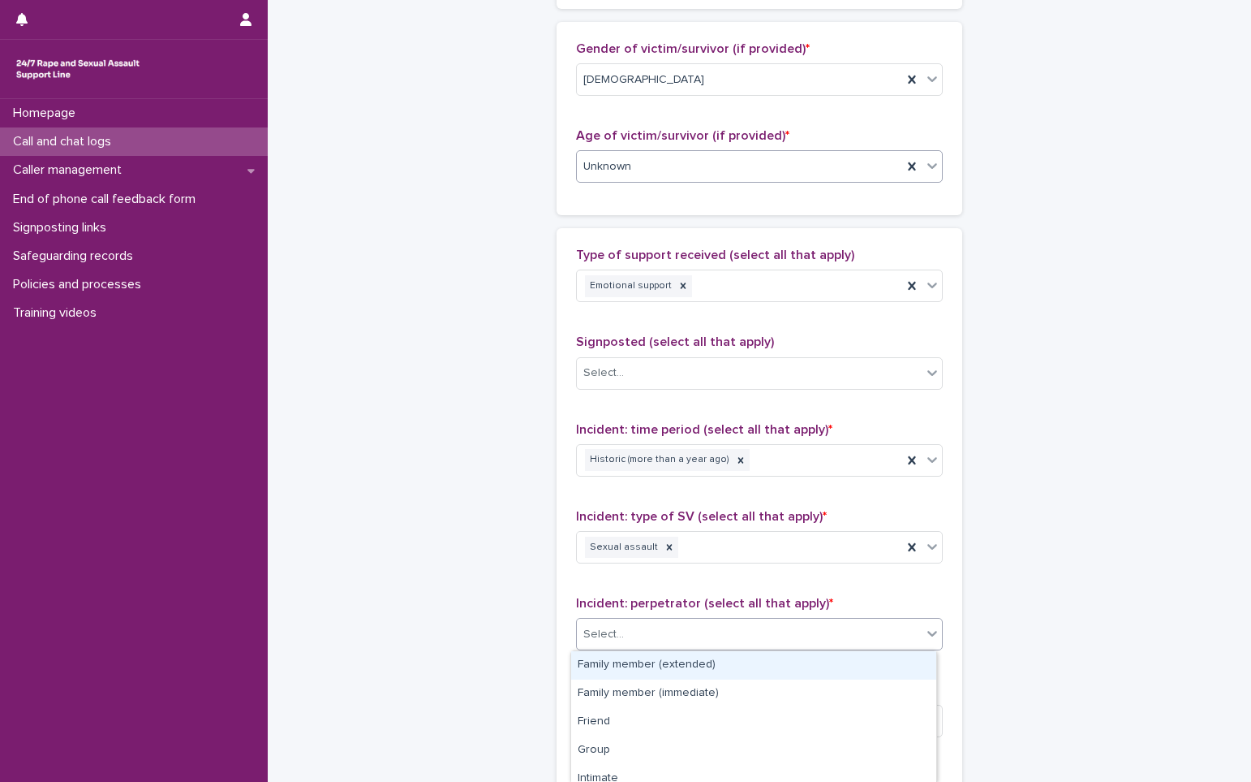
click at [641, 643] on div "Select..." at bounding box center [749, 634] width 345 height 27
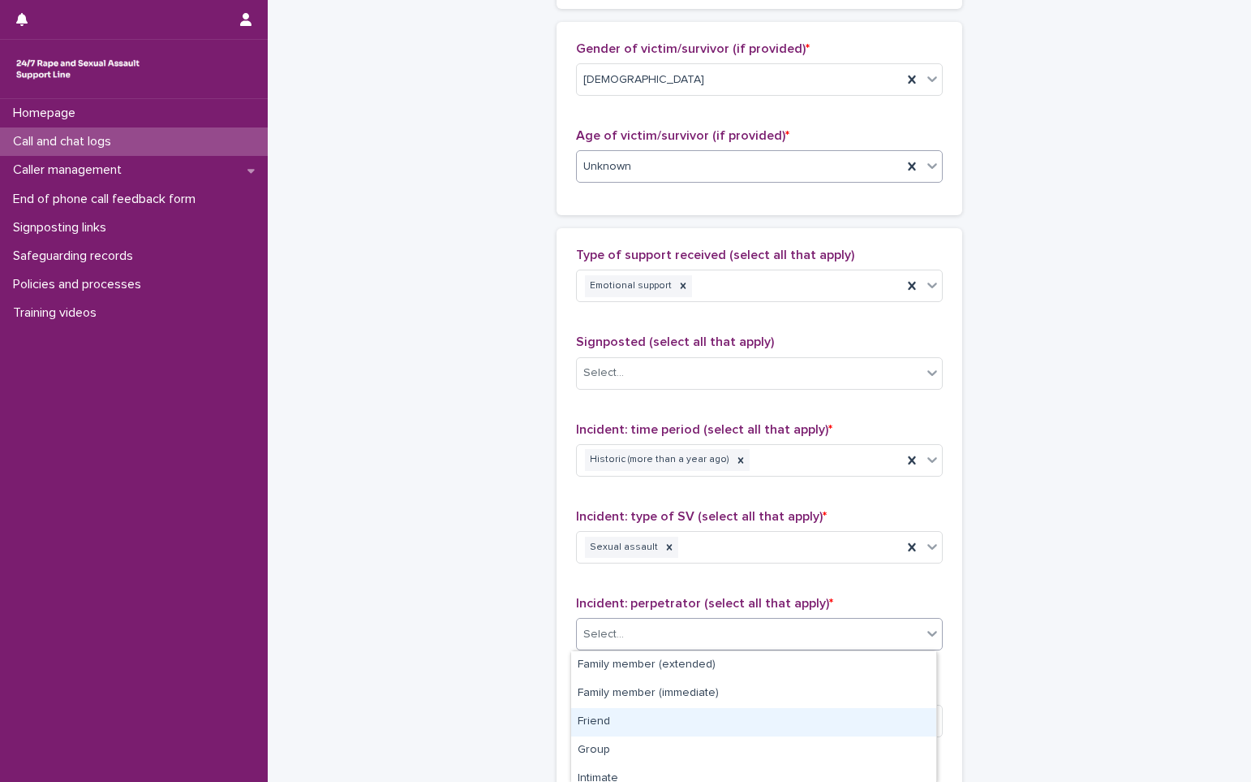
scroll to position [181, 0]
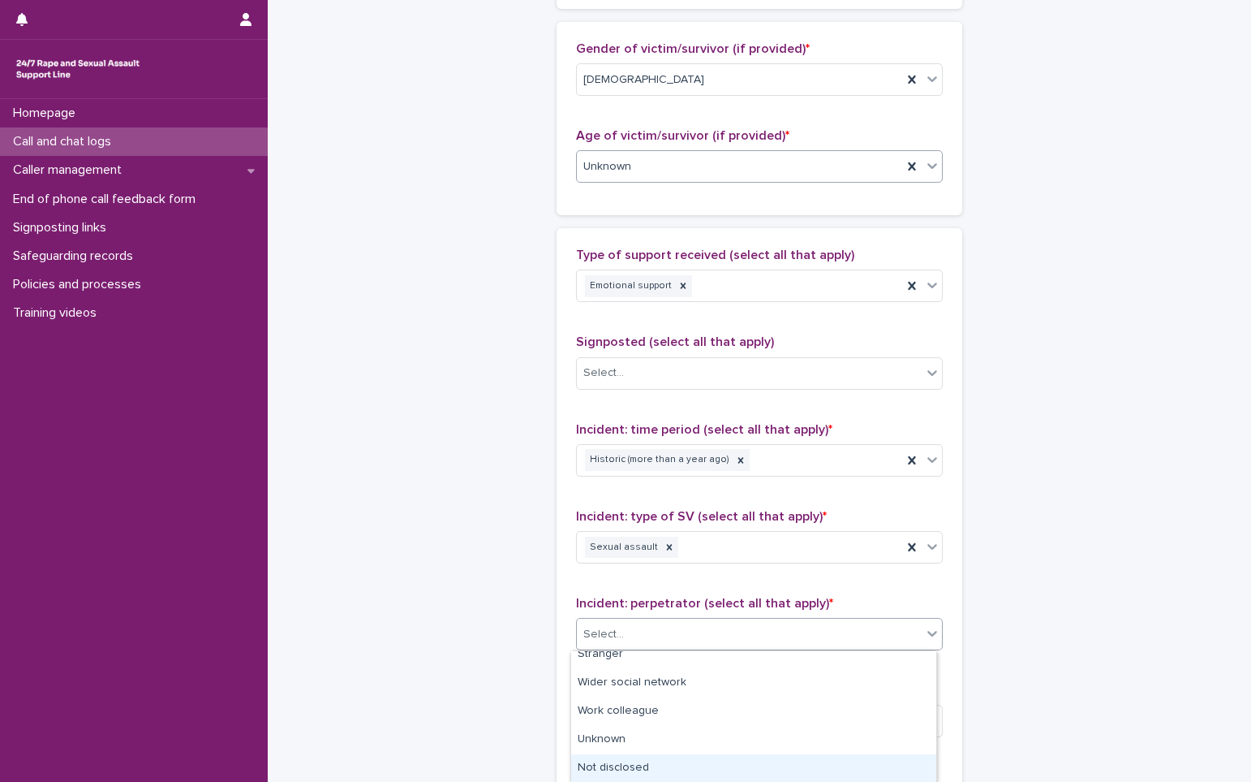
click at [670, 757] on div "Not disclosed" at bounding box center [753, 768] width 365 height 28
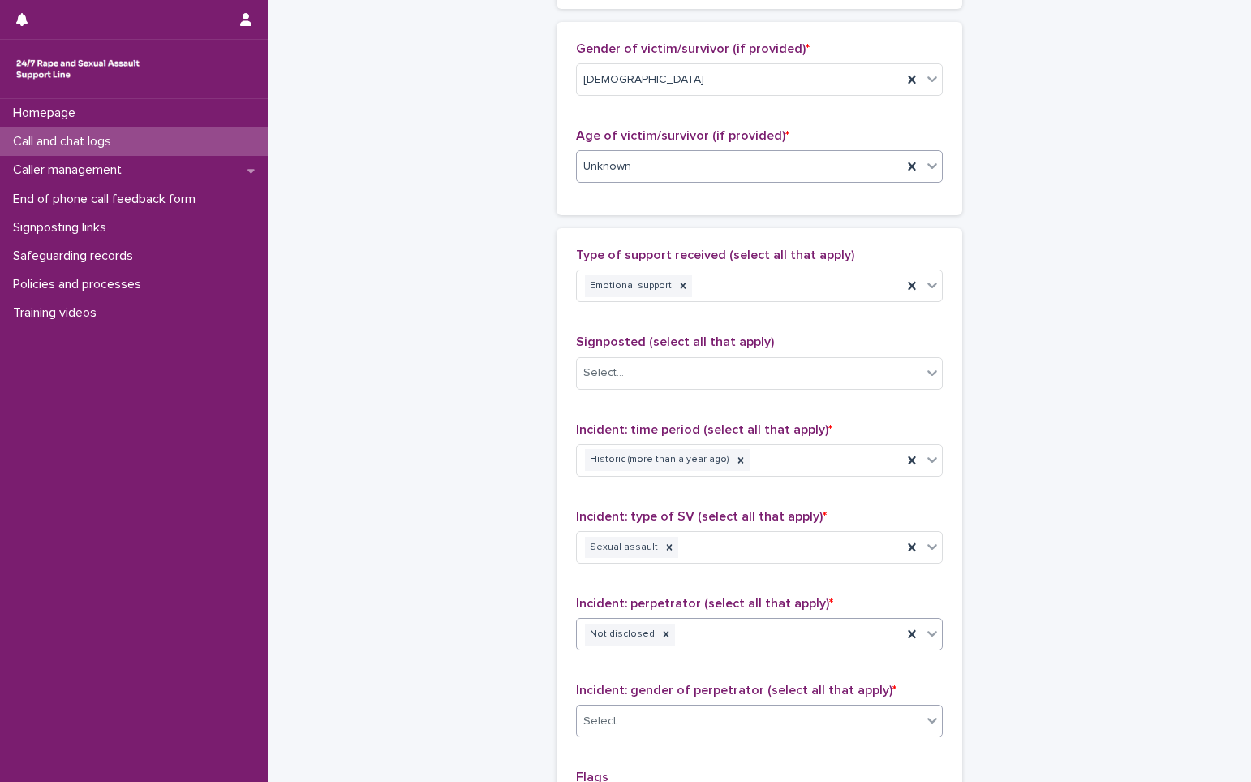
click at [665, 714] on div "Select..." at bounding box center [749, 721] width 345 height 27
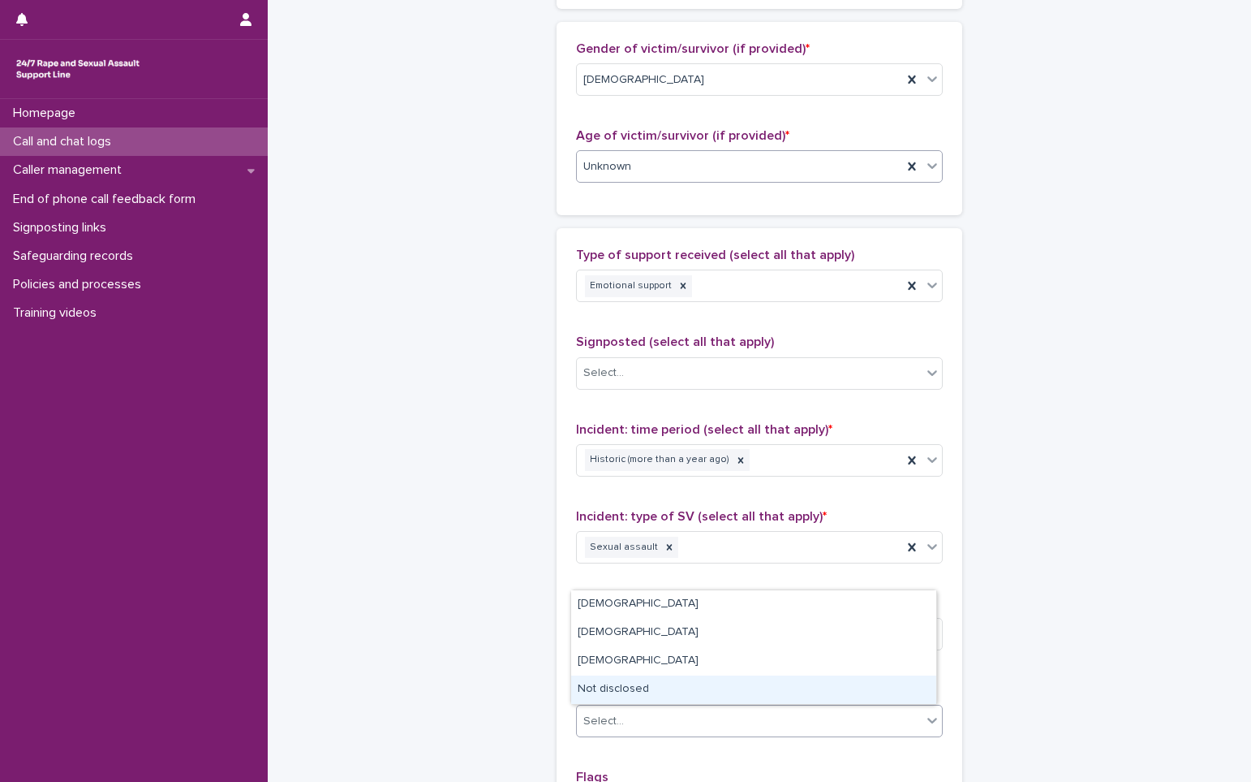
click at [655, 687] on div "Not disclosed" at bounding box center [753, 689] width 365 height 28
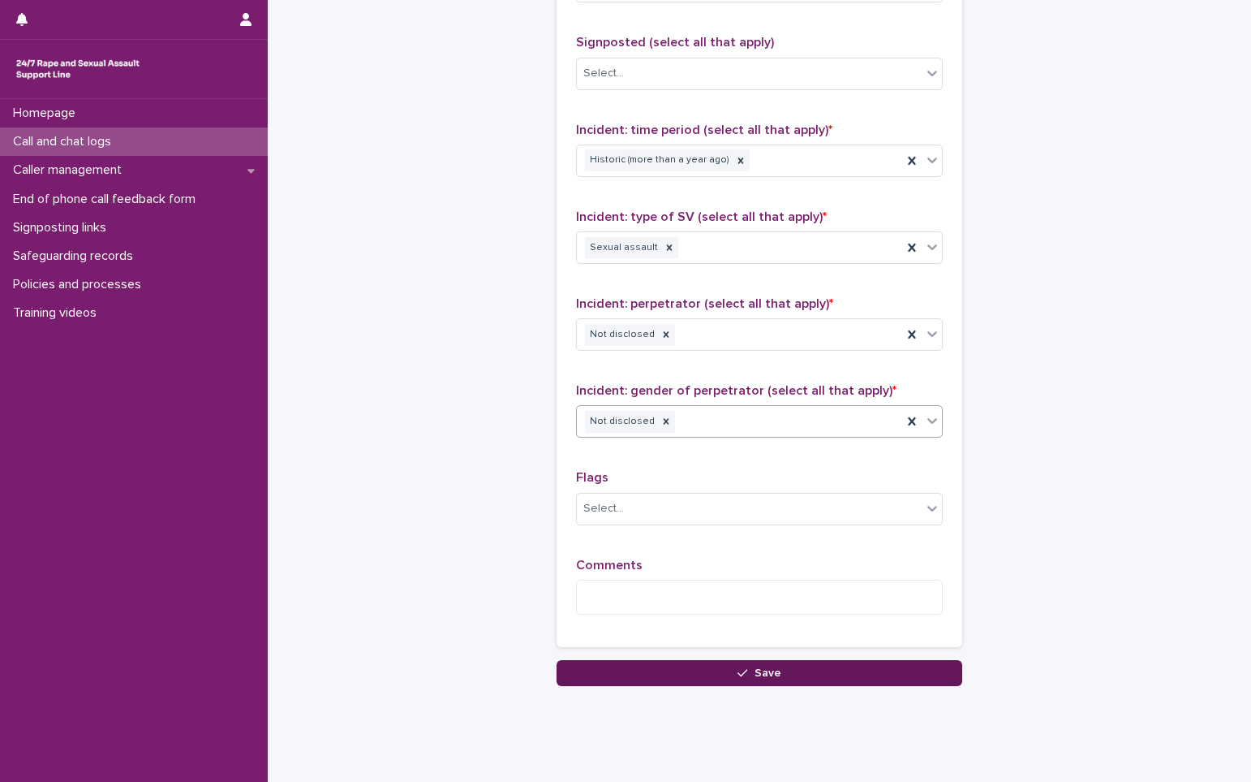
scroll to position [1217, 0]
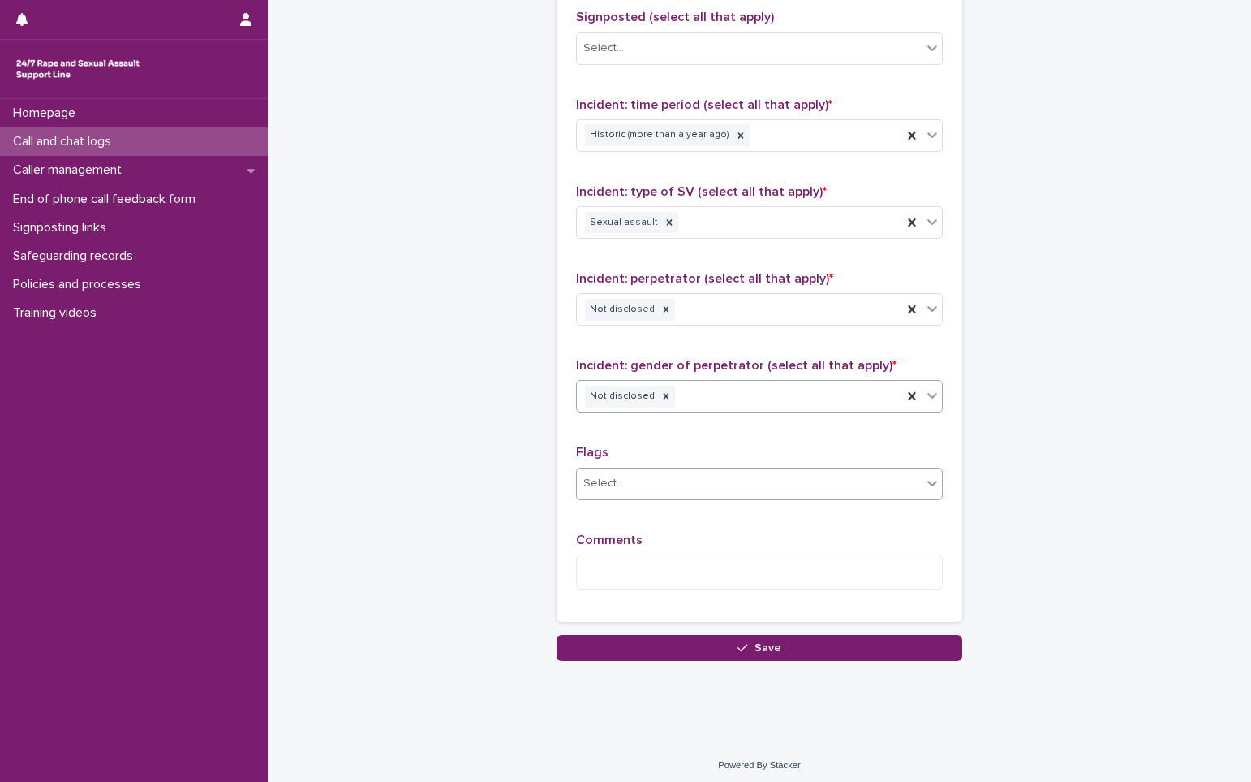
click at [632, 479] on div "Select..." at bounding box center [749, 483] width 345 height 27
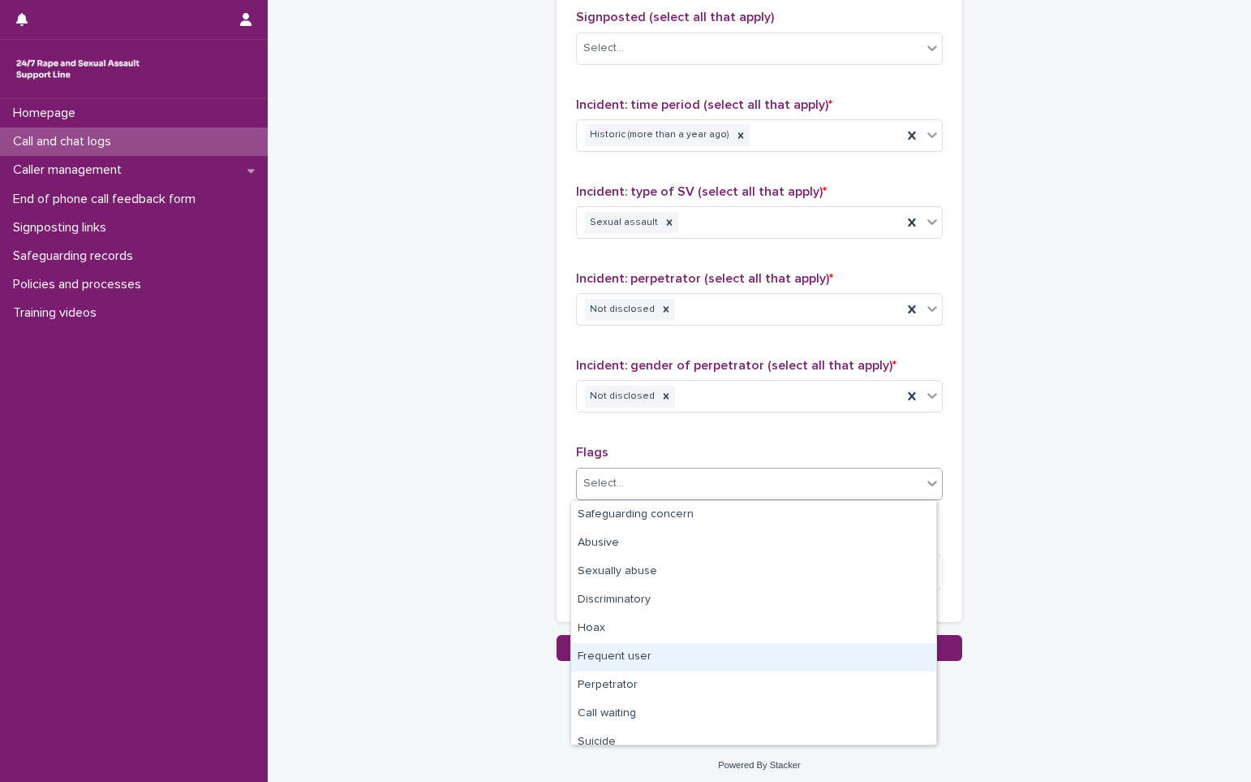
click at [657, 654] on div "Frequent user" at bounding box center [753, 657] width 365 height 28
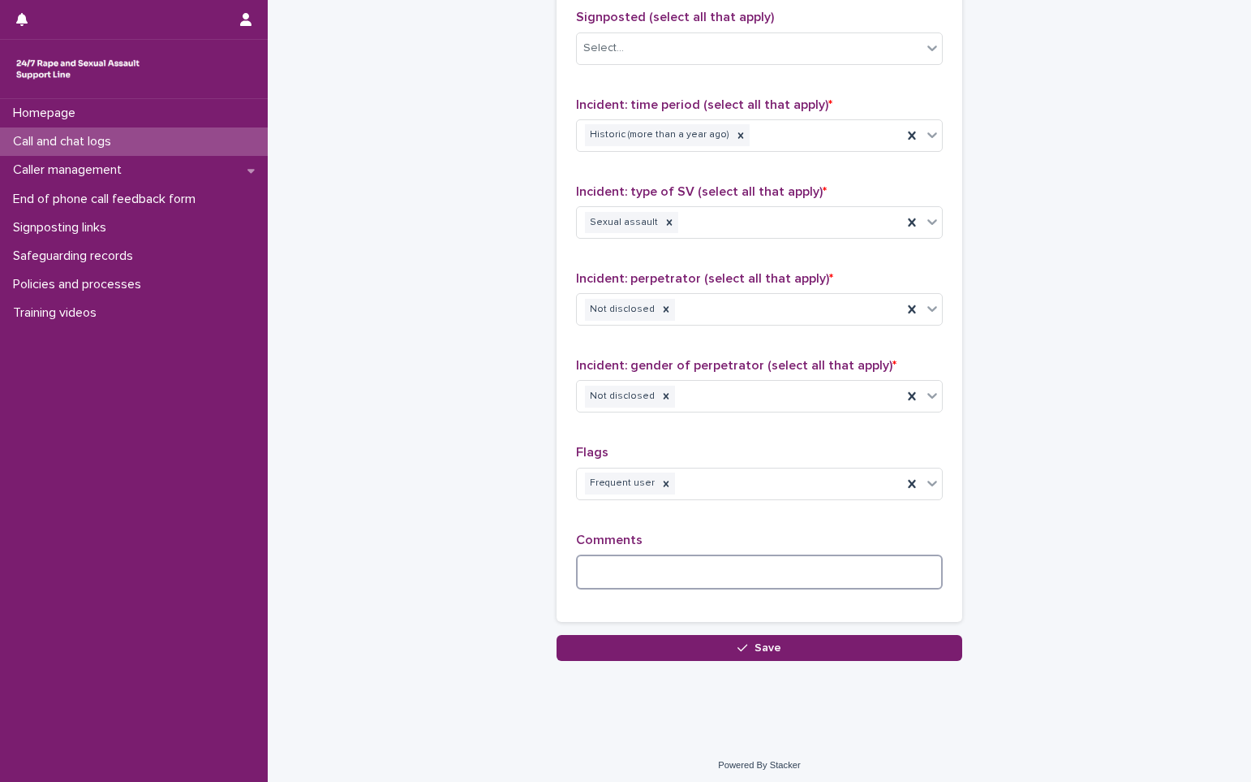
click at [610, 569] on textarea at bounding box center [759, 571] width 367 height 35
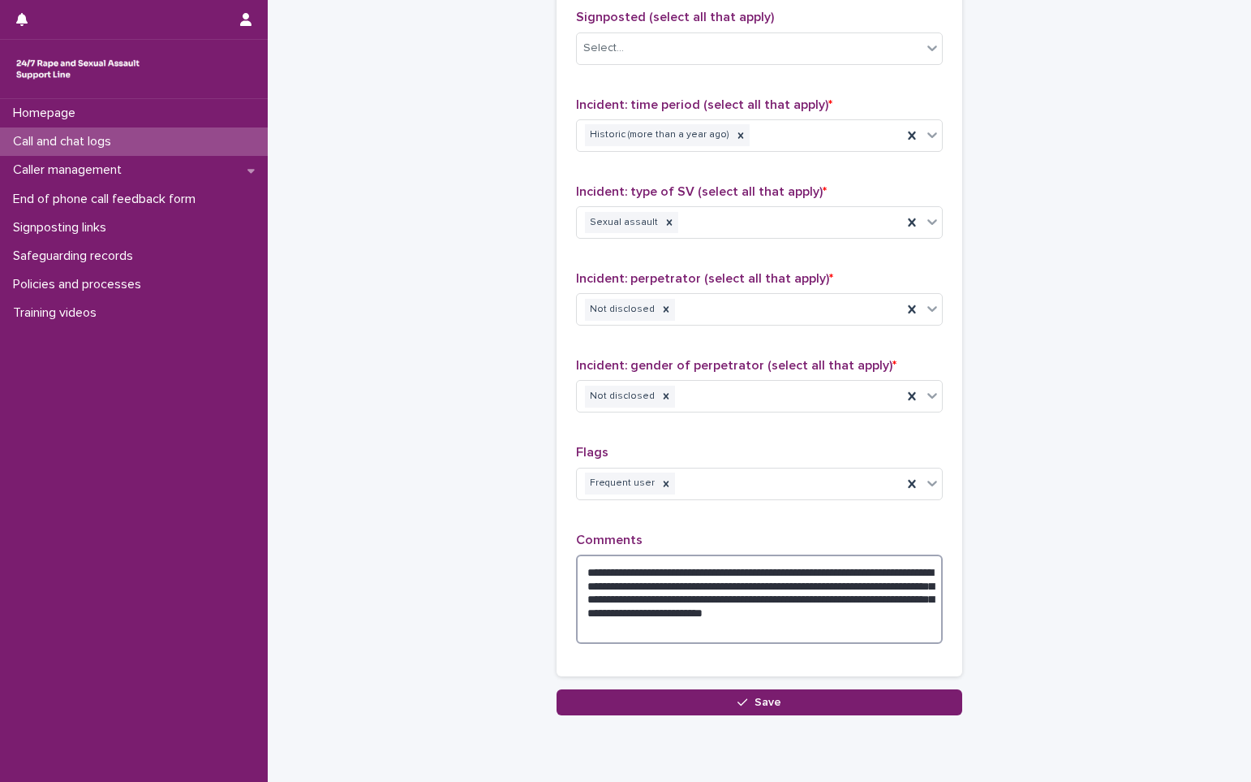
click at [738, 612] on textarea "**********" at bounding box center [759, 598] width 367 height 89
click at [792, 571] on textarea "**********" at bounding box center [759, 598] width 367 height 89
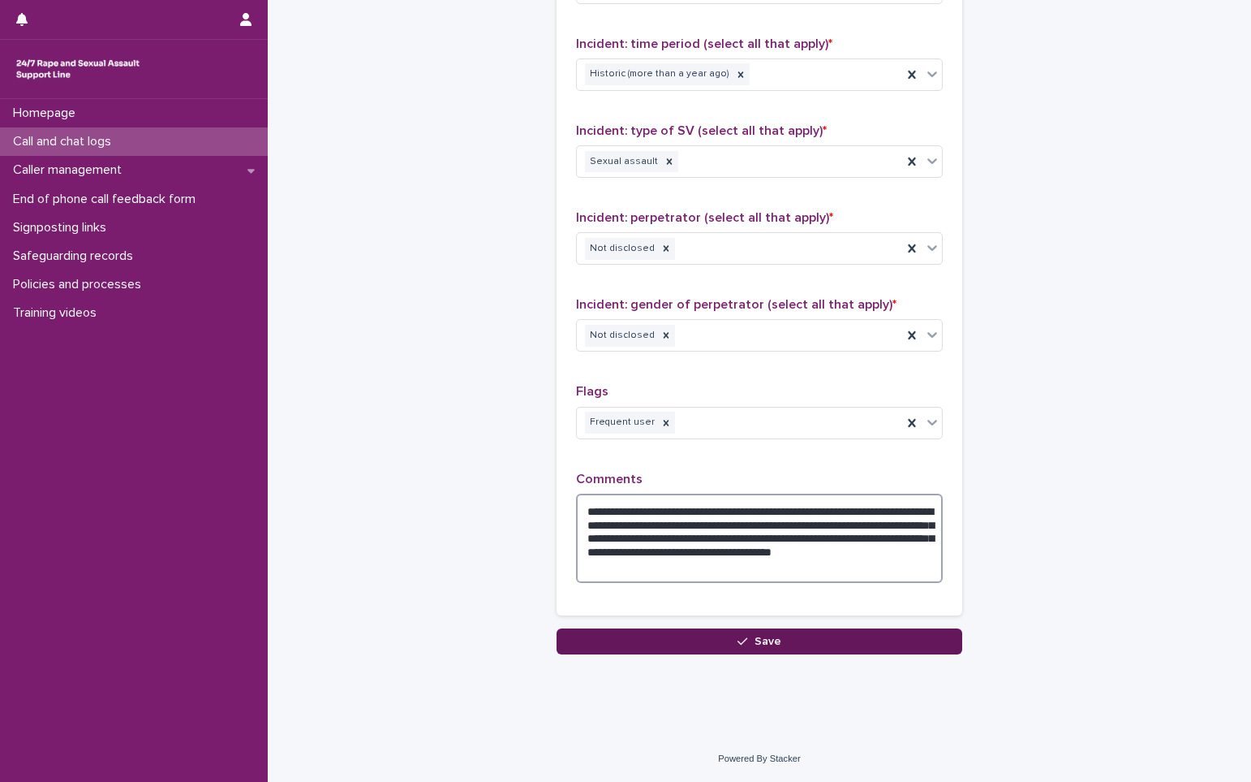
type textarea "**********"
click at [757, 640] on span "Save" at bounding box center [768, 640] width 27 height 11
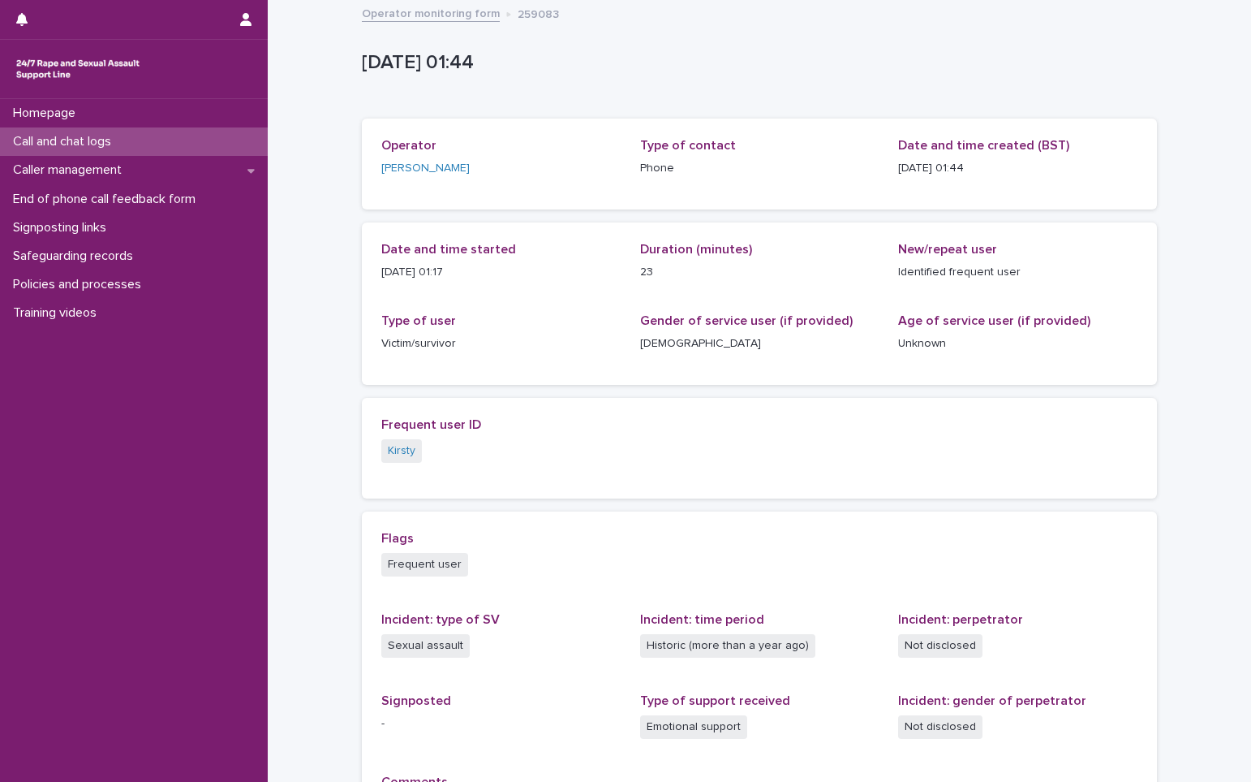
drag, startPoint x: 467, startPoint y: 275, endPoint x: 370, endPoint y: 281, distance: 96.7
click at [370, 281] on div "Date and time started [DATE] 01:17 Duration (minutes) 23 New/repeat user Identi…" at bounding box center [759, 303] width 795 height 162
drag, startPoint x: 370, startPoint y: 281, endPoint x: 391, endPoint y: 273, distance: 22.6
copy p "[DATE] 01:17"
click at [96, 167] on p "Caller management" at bounding box center [70, 169] width 128 height 15
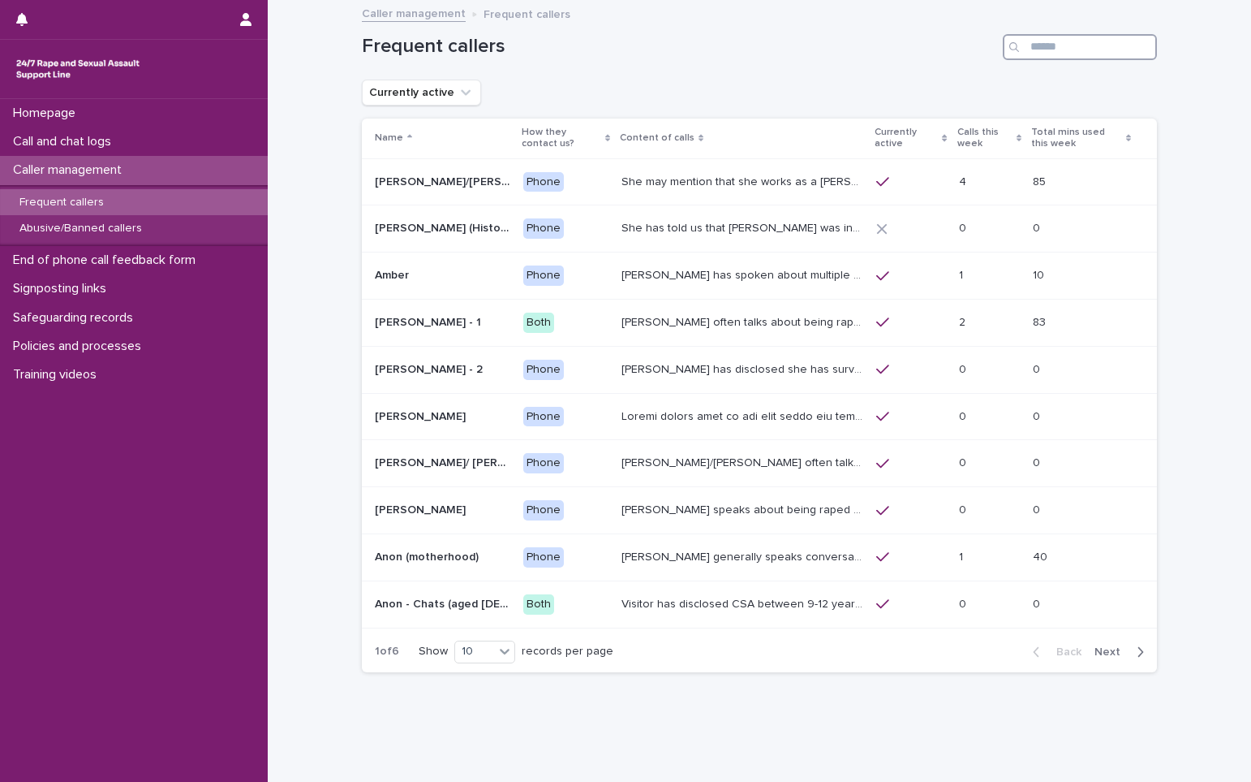
click at [1049, 48] on input "Search" at bounding box center [1080, 47] width 154 height 26
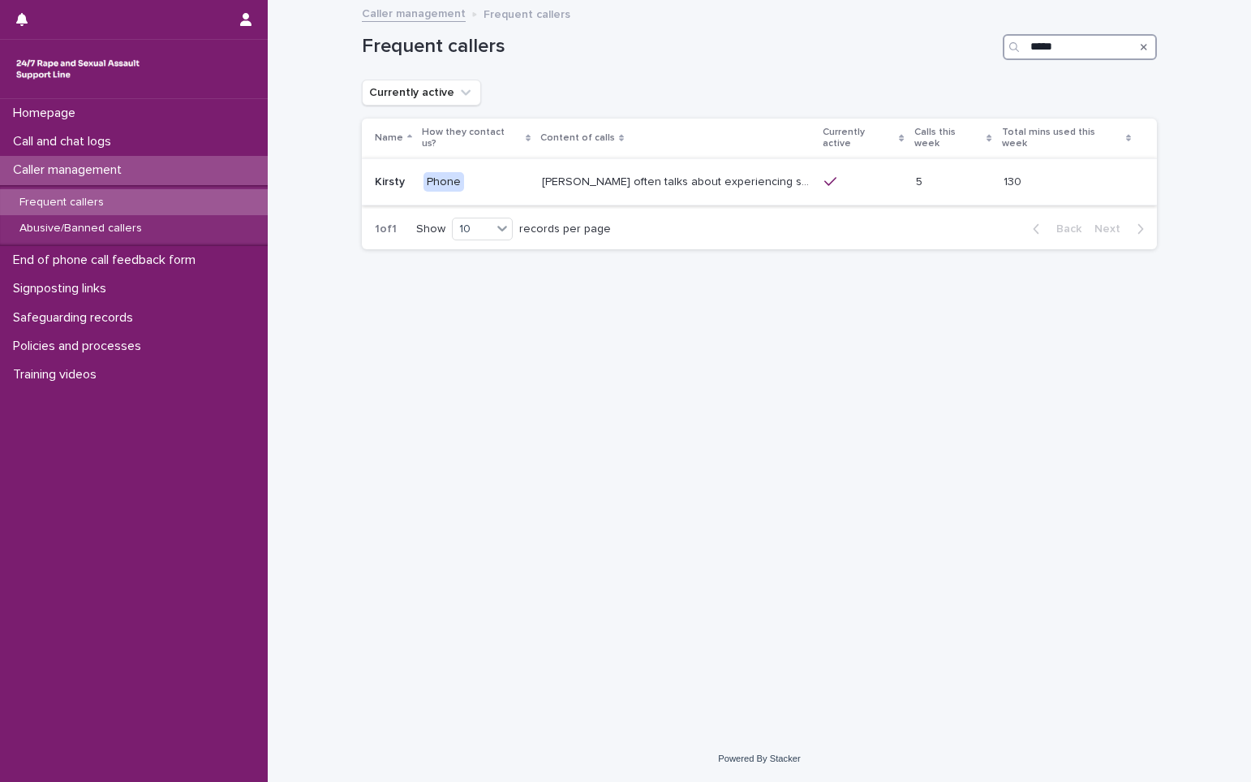
type input "*****"
click at [678, 169] on div "[PERSON_NAME] often talks about experiencing sexual violence by a family friend…" at bounding box center [676, 182] width 269 height 27
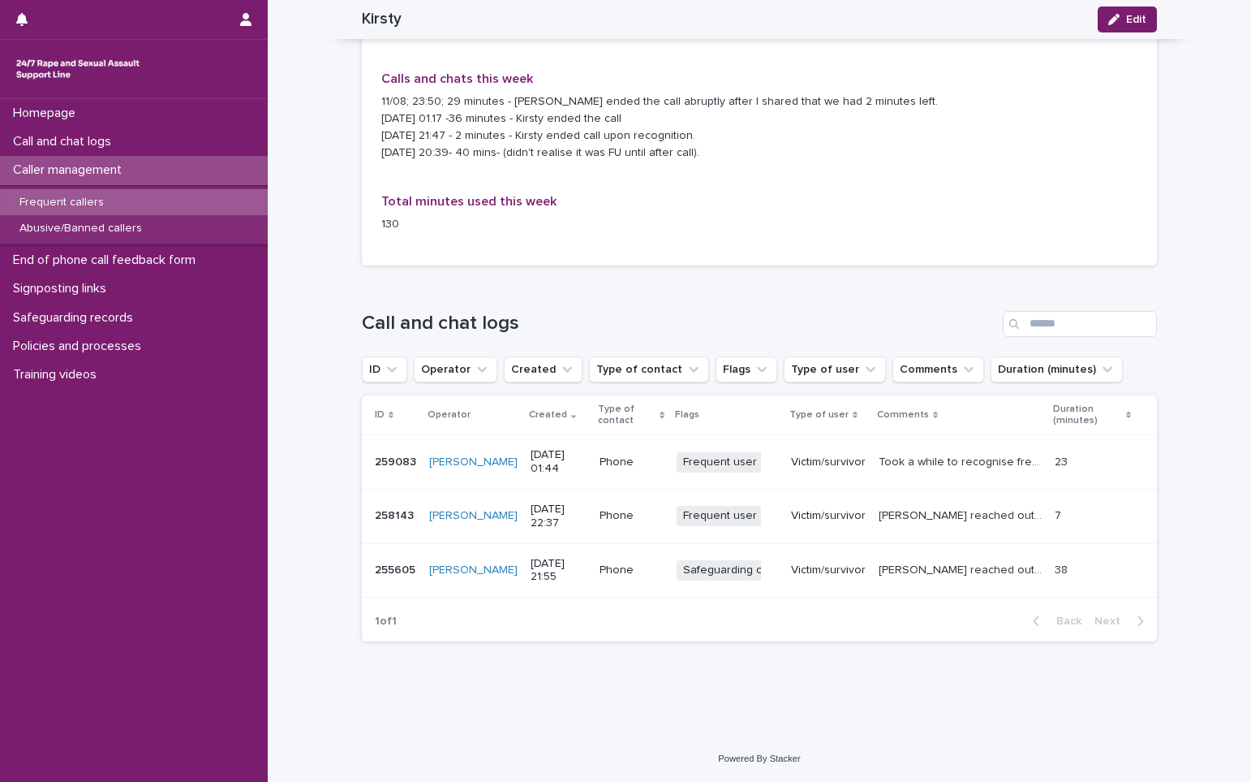
scroll to position [883, 0]
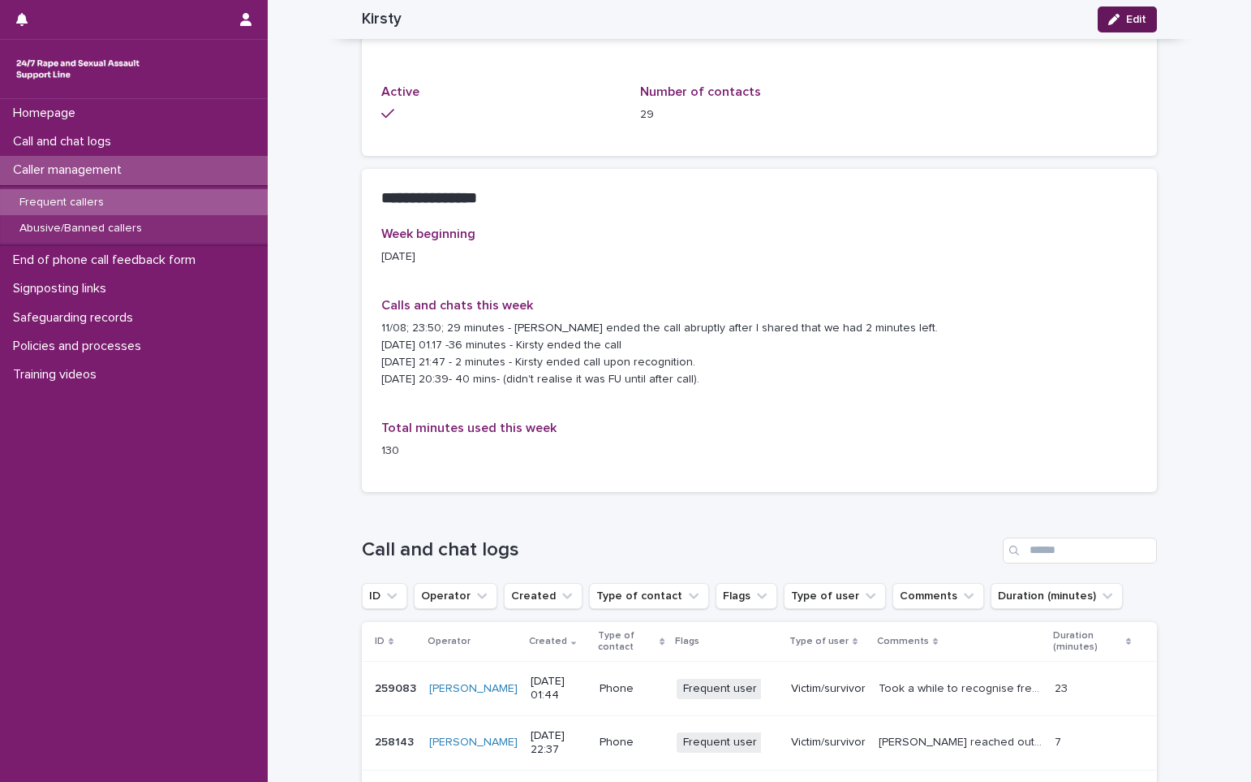
click at [1127, 19] on span "Edit" at bounding box center [1137, 19] width 20 height 11
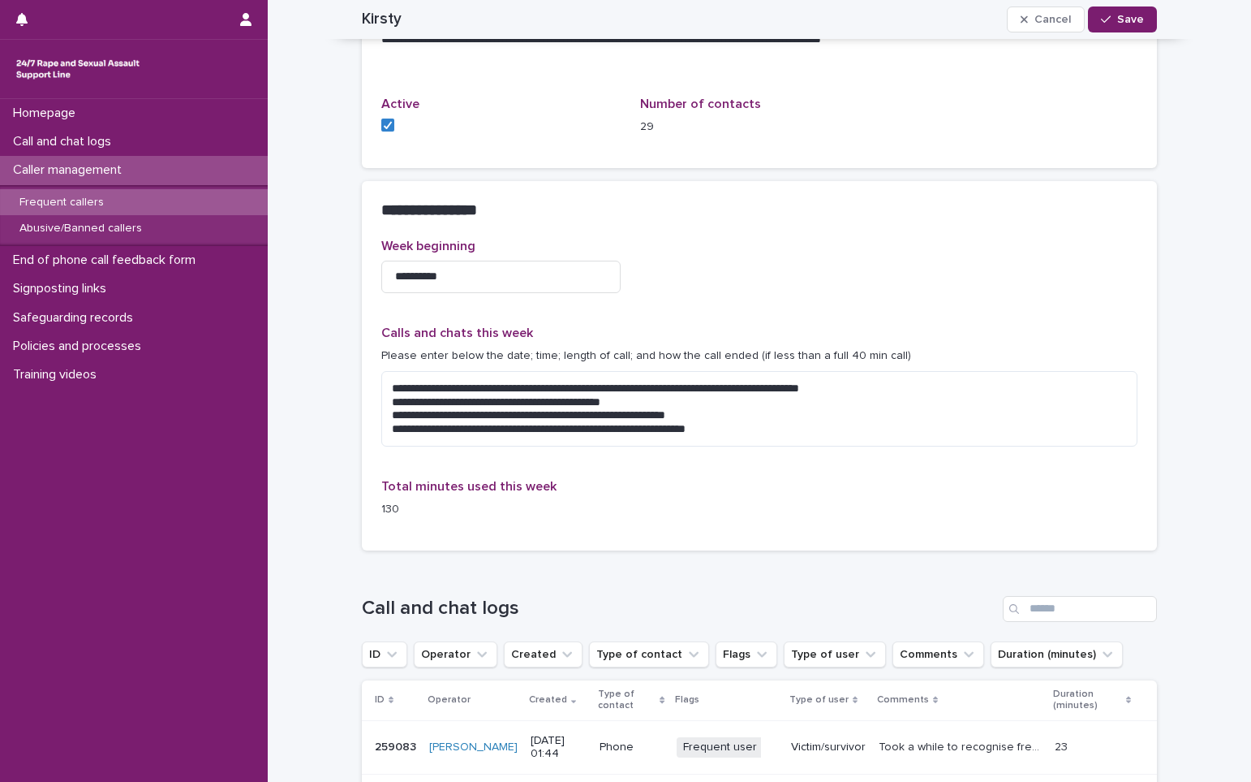
scroll to position [892, 0]
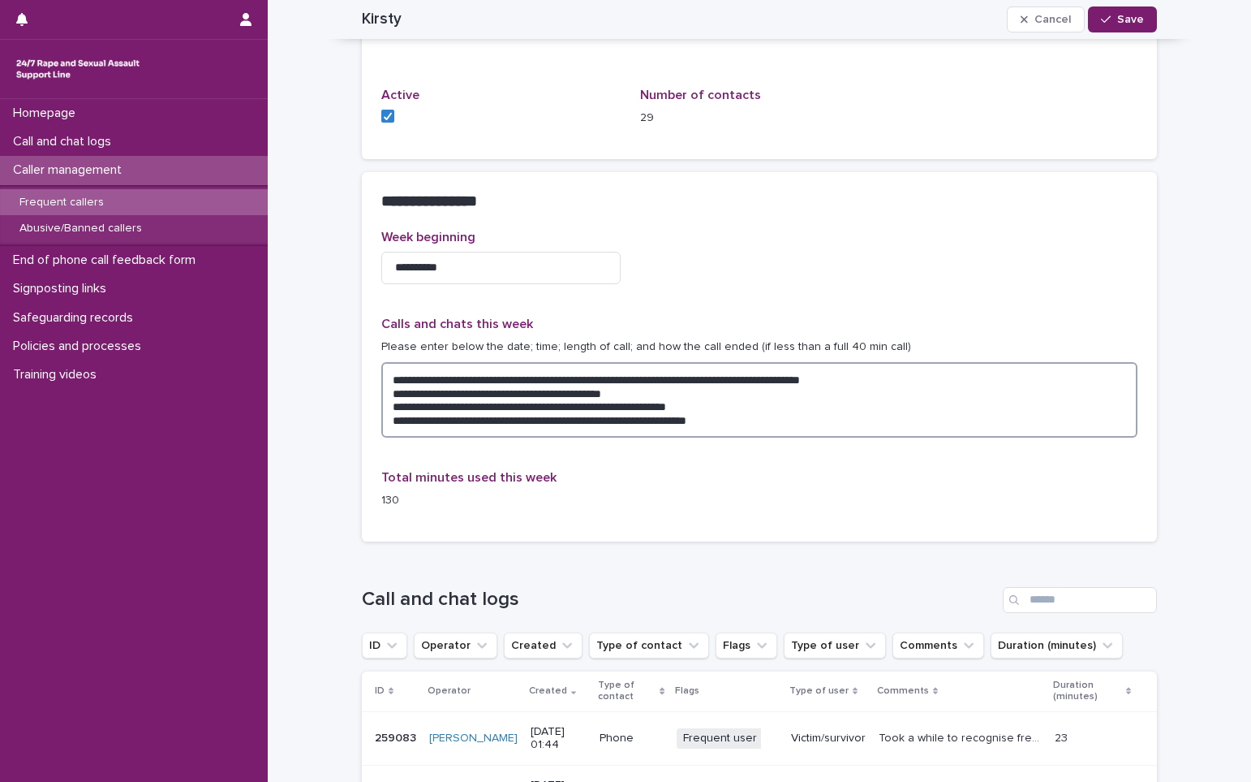
click at [724, 432] on textarea "**********" at bounding box center [759, 399] width 756 height 75
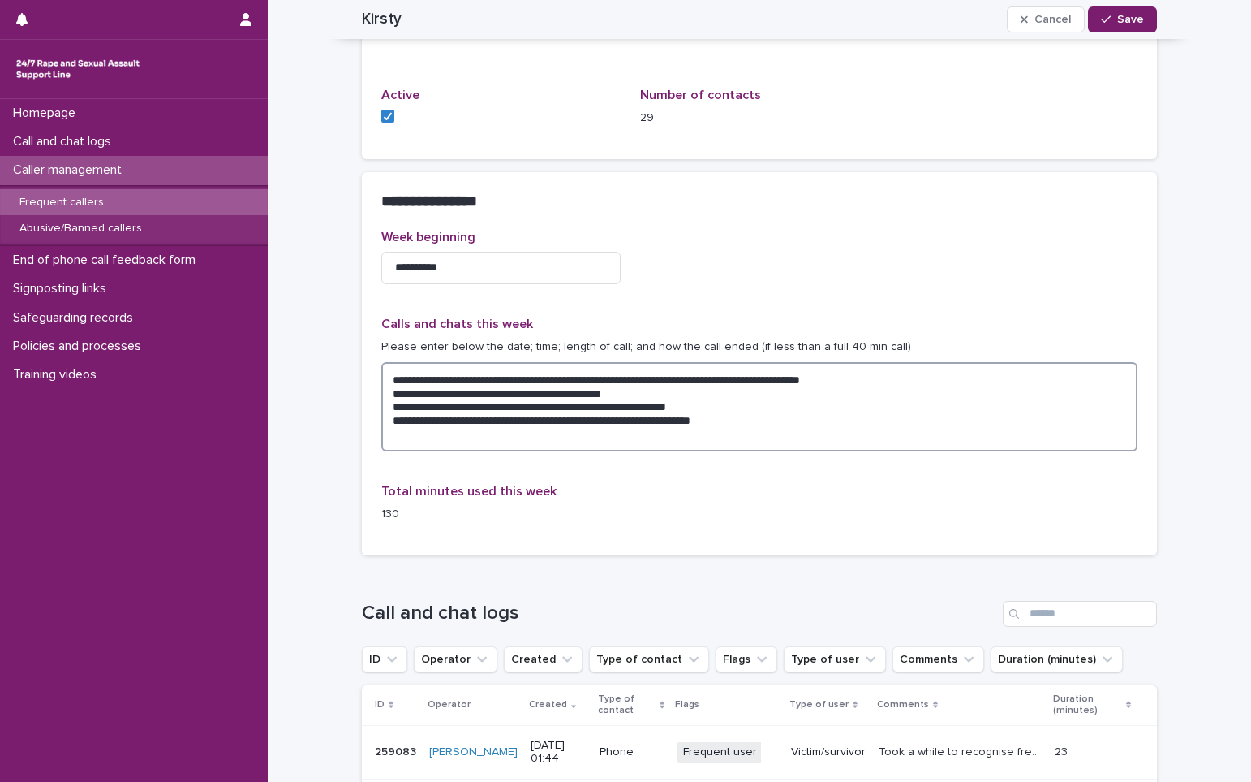
paste textarea "**********"
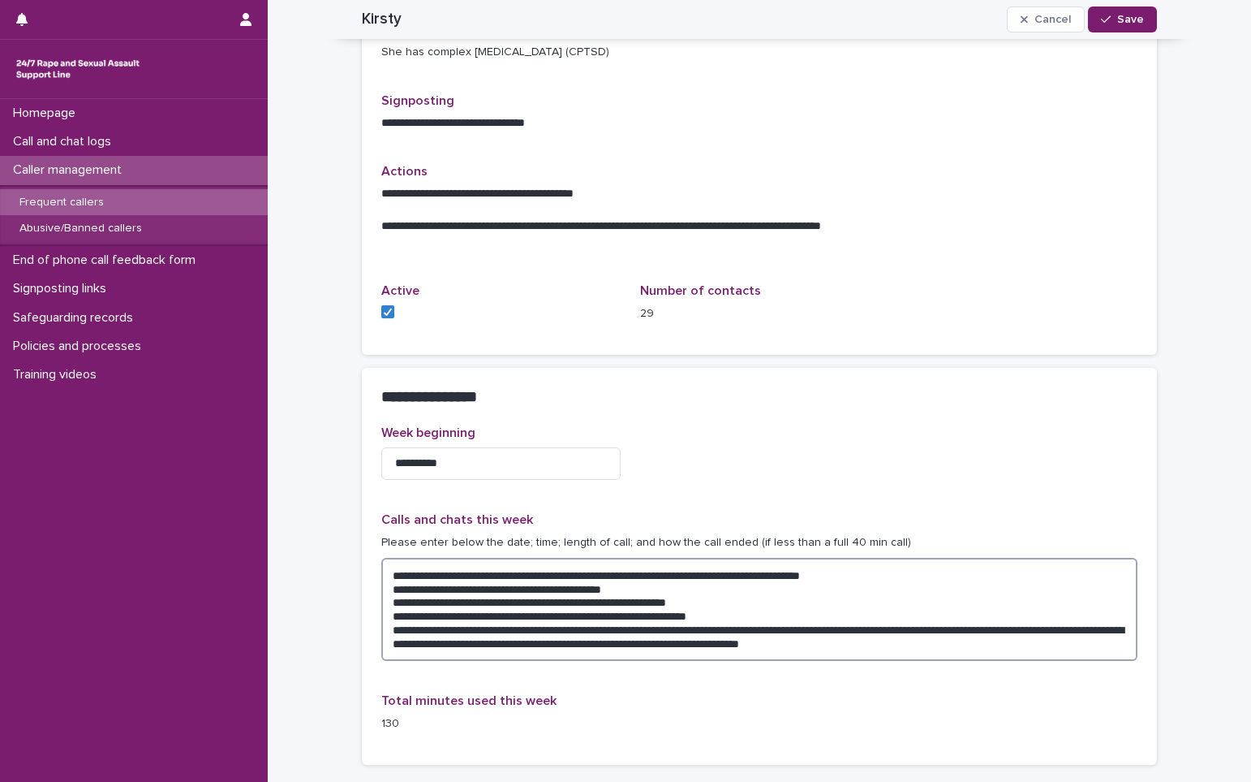
scroll to position [486, 0]
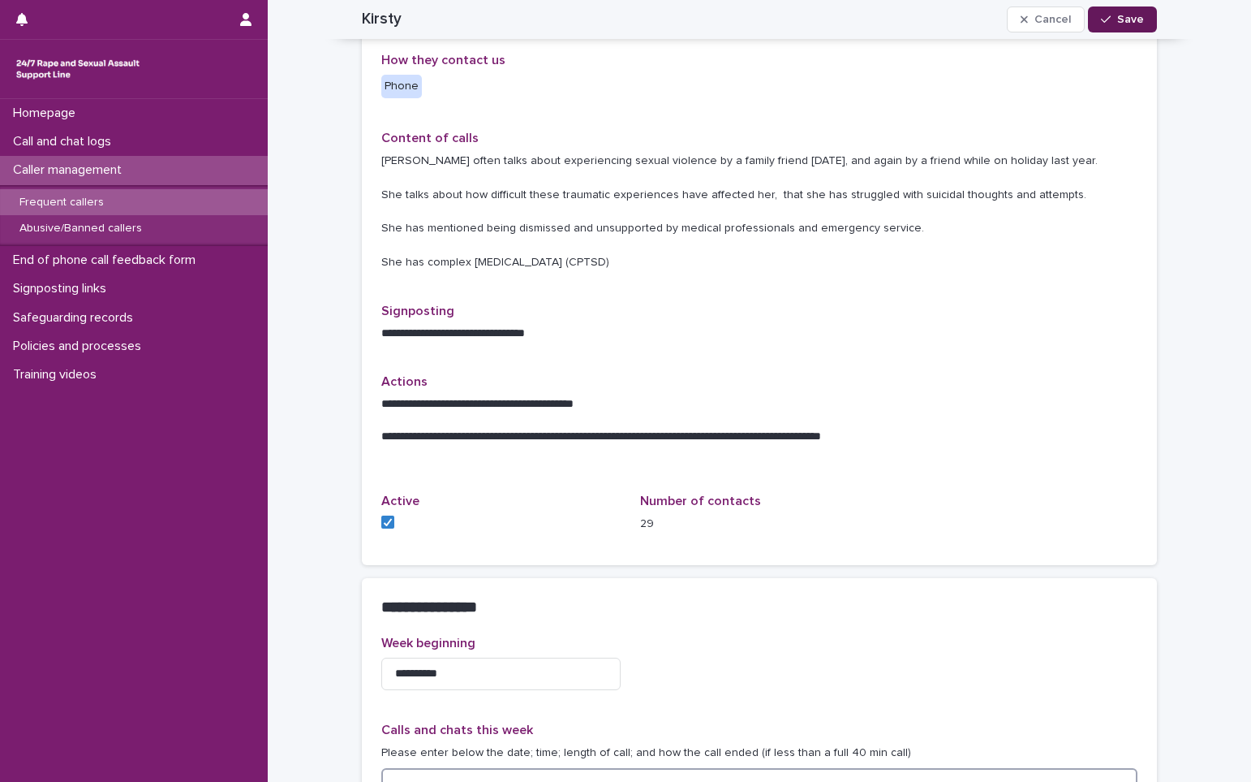
type textarea "**********"
click at [1118, 24] on span "Save" at bounding box center [1131, 19] width 27 height 11
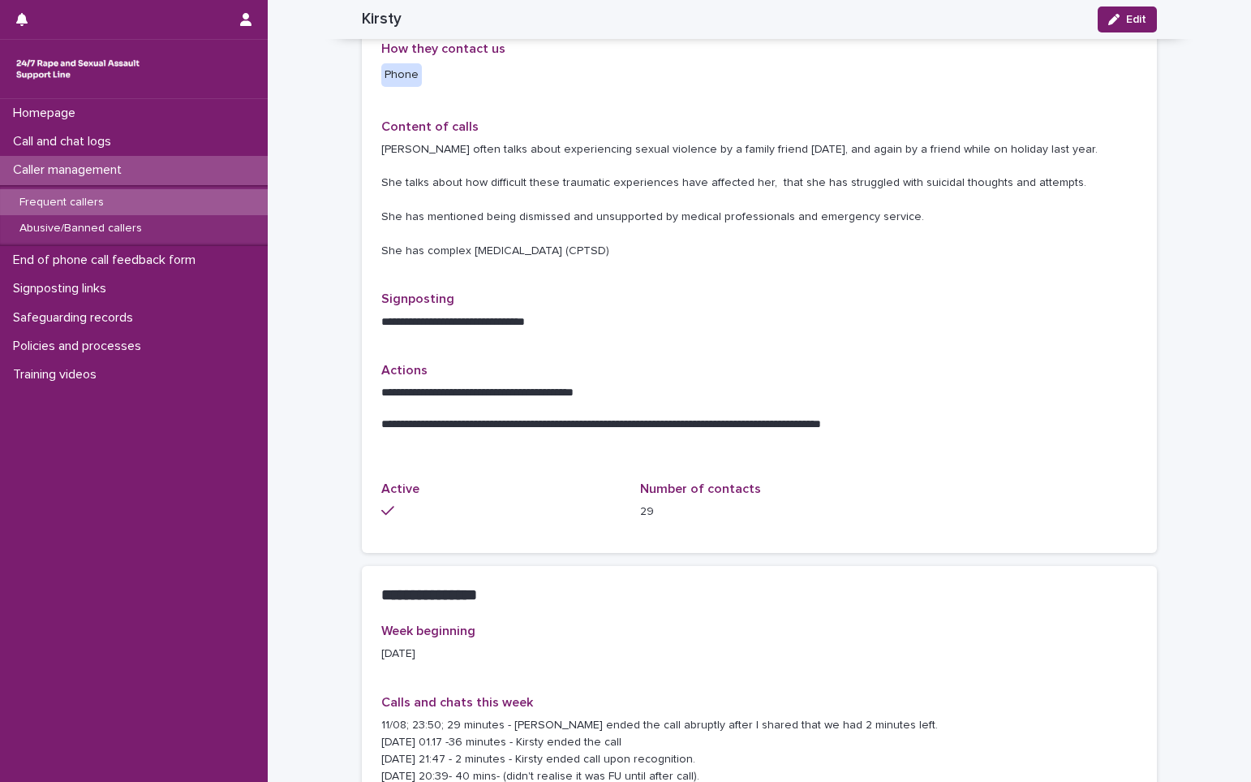
scroll to position [459, 0]
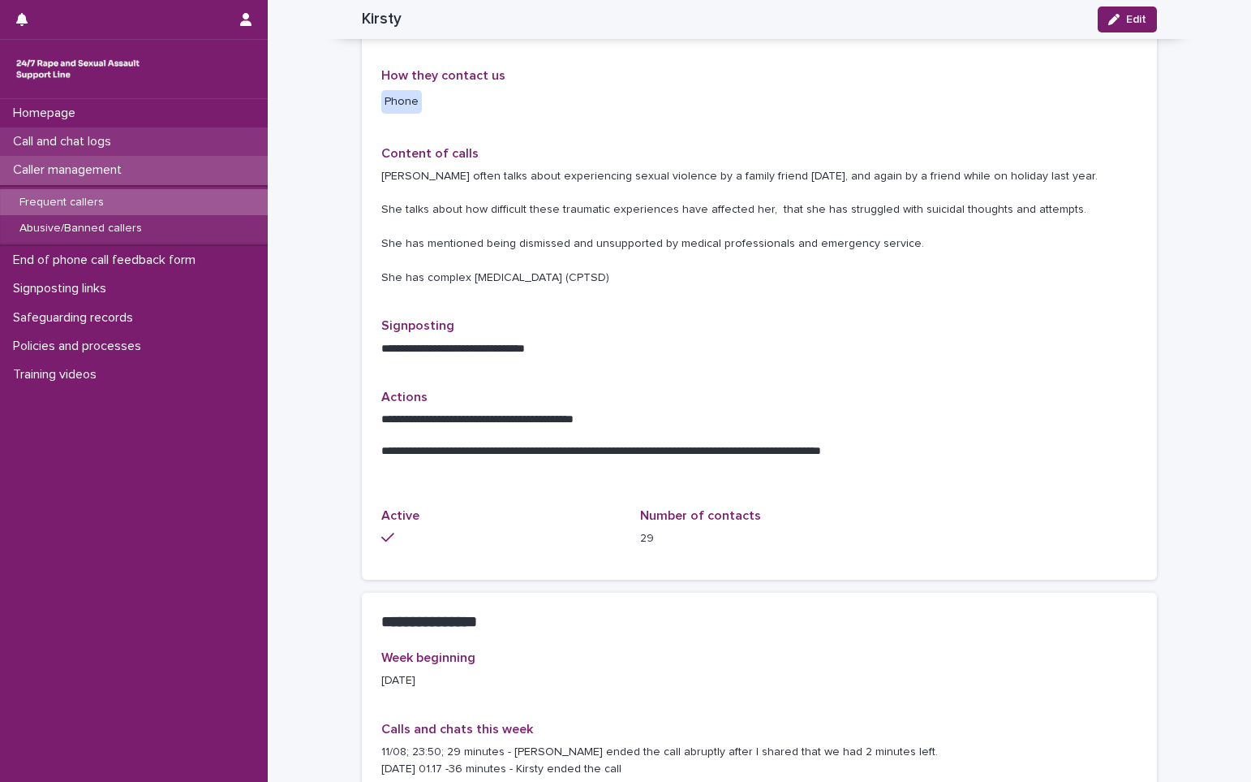
click at [63, 138] on p "Call and chat logs" at bounding box center [65, 141] width 118 height 15
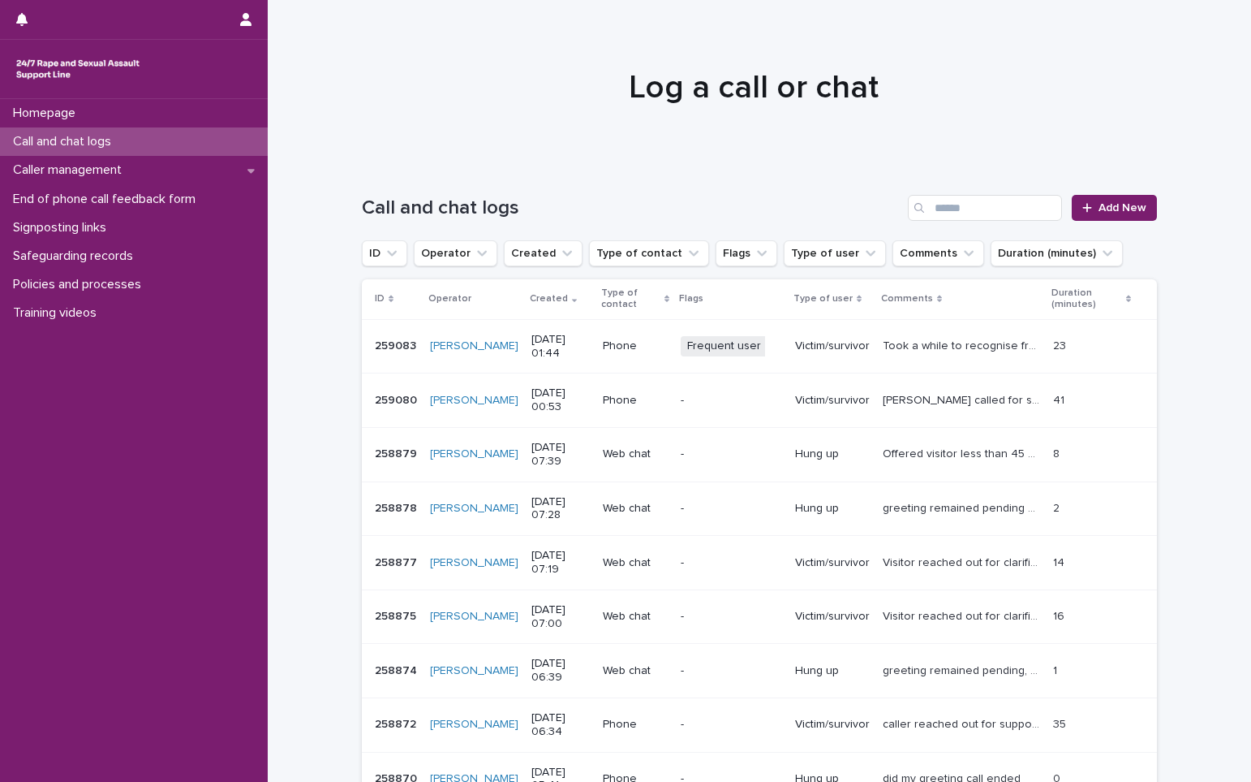
click at [118, 149] on p "Call and chat logs" at bounding box center [65, 141] width 118 height 15
